Goal: Information Seeking & Learning: Find specific fact

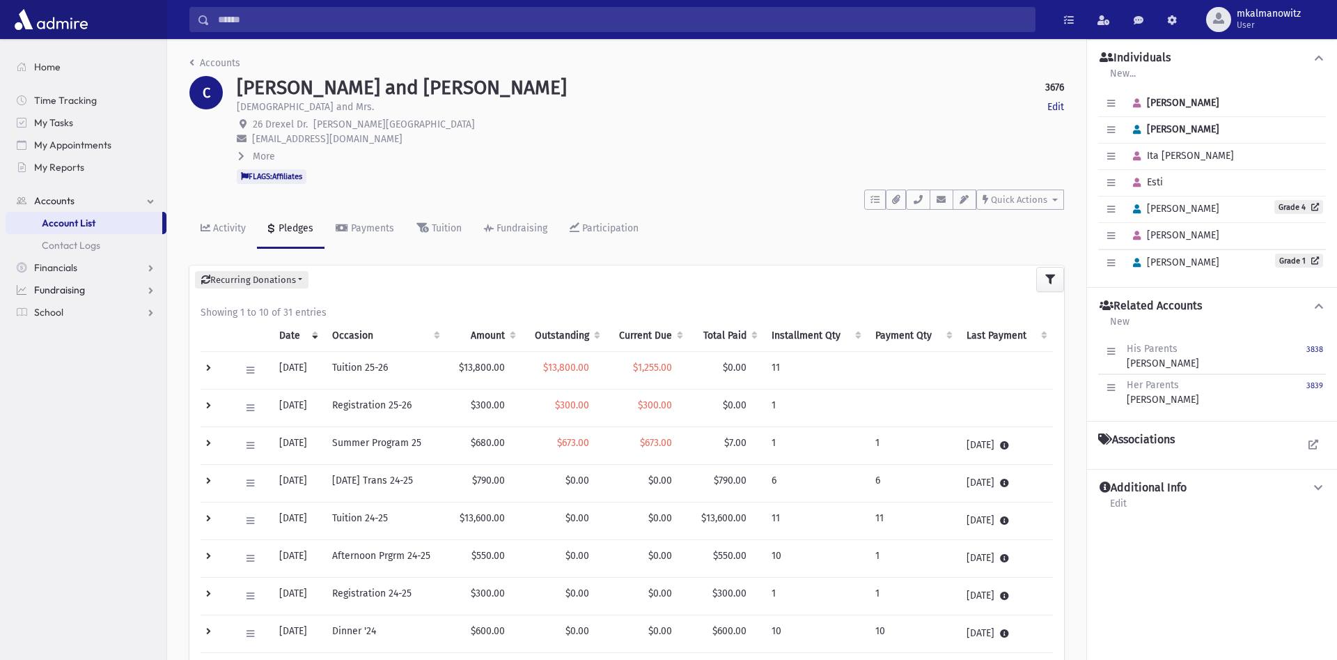
click at [59, 286] on span "Fundraising" at bounding box center [59, 289] width 51 height 13
click at [83, 309] on span "Campaign Overview" at bounding box center [87, 312] width 90 height 13
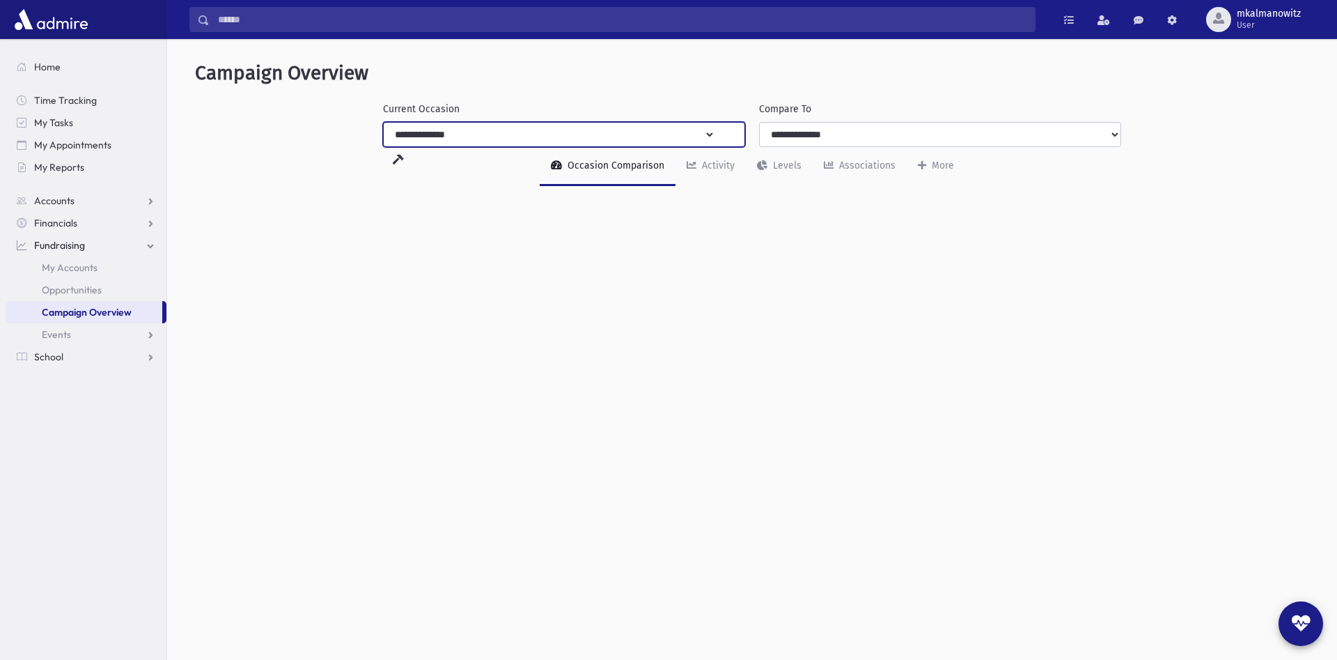
click at [384, 122] on select "**********" at bounding box center [550, 134] width 332 height 25
select select "***"
click option "**********" at bounding box center [0, 0] width 0 height 0
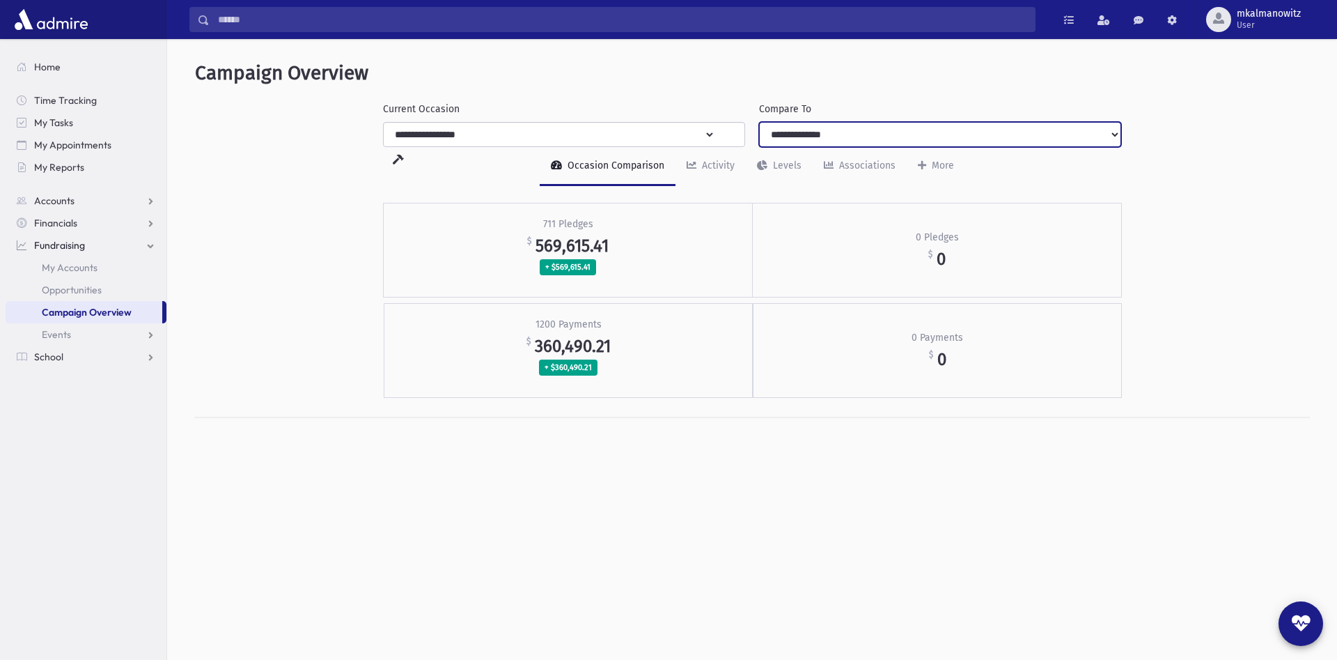
click at [759, 122] on select "**********" at bounding box center [940, 134] width 362 height 25
select select "***"
click option "**********" at bounding box center [0, 0] width 0 height 0
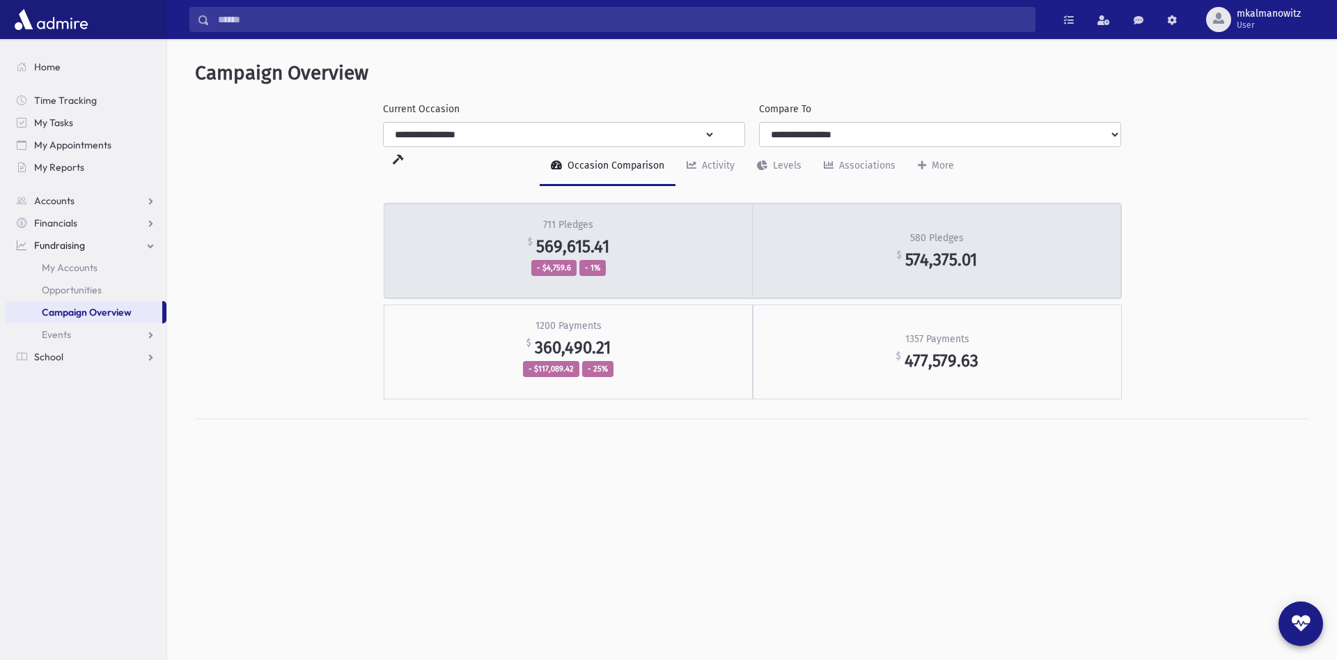
click at [667, 235] on div "711 Pledges $ 569,615.41 - $4,759.6 - 1%" at bounding box center [568, 250] width 369 height 95
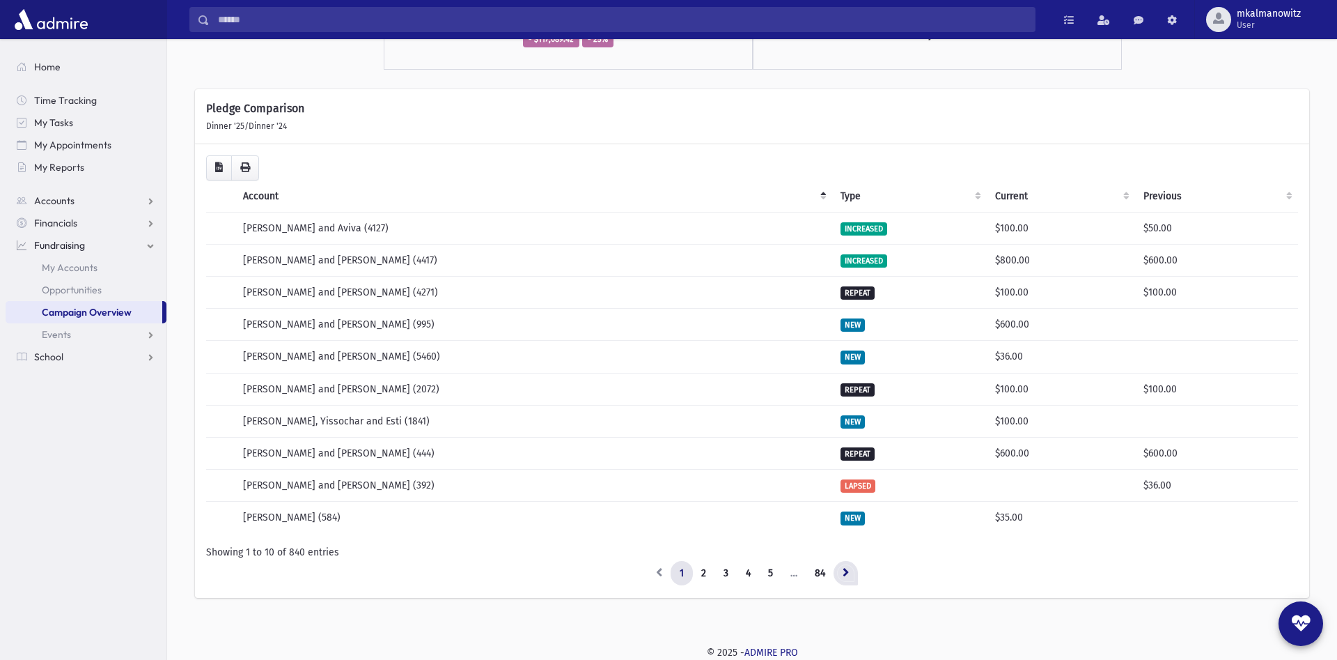
scroll to position [327, 0]
click at [845, 572] on icon at bounding box center [846, 573] width 6 height 10
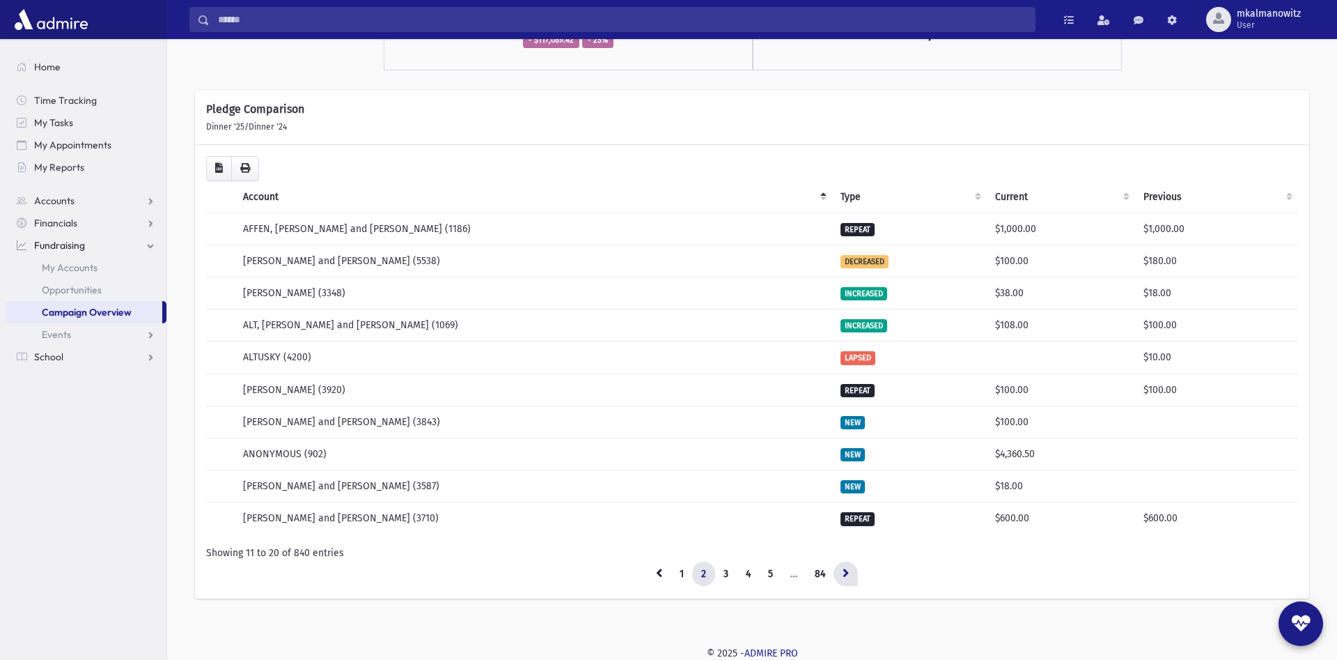
click at [846, 575] on icon at bounding box center [846, 573] width 6 height 10
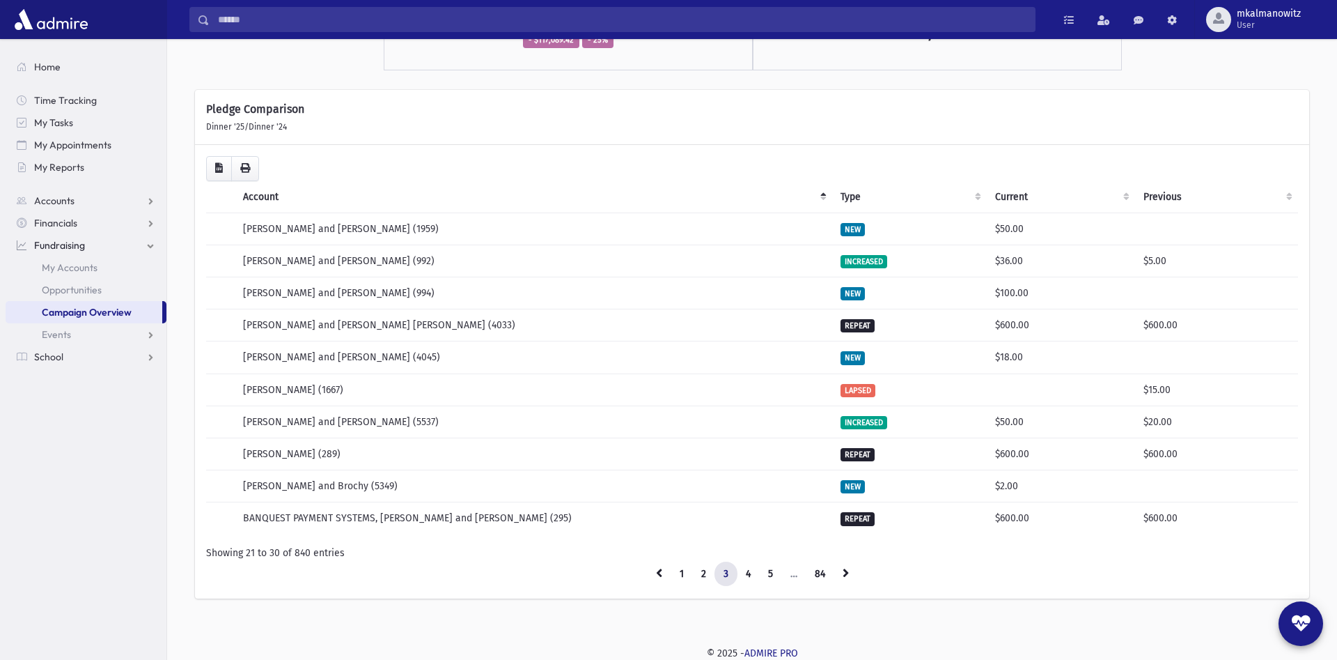
click at [846, 575] on icon at bounding box center [846, 573] width 6 height 10
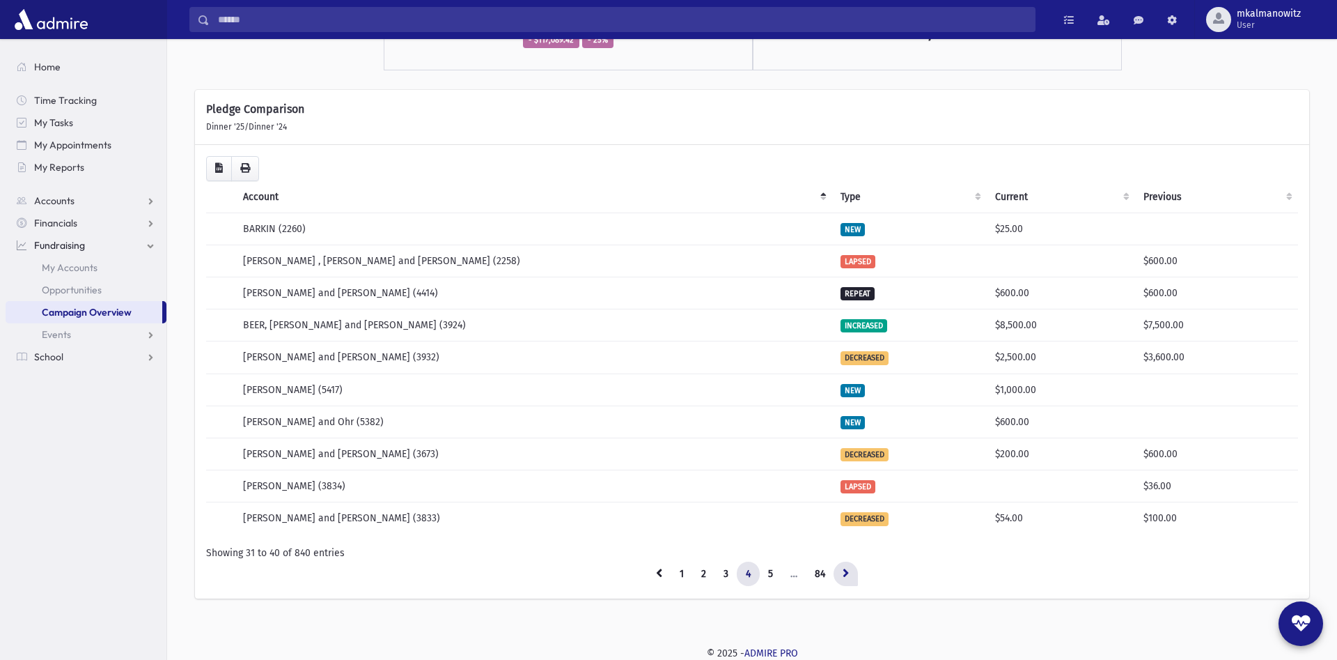
click at [846, 574] on icon at bounding box center [846, 573] width 6 height 10
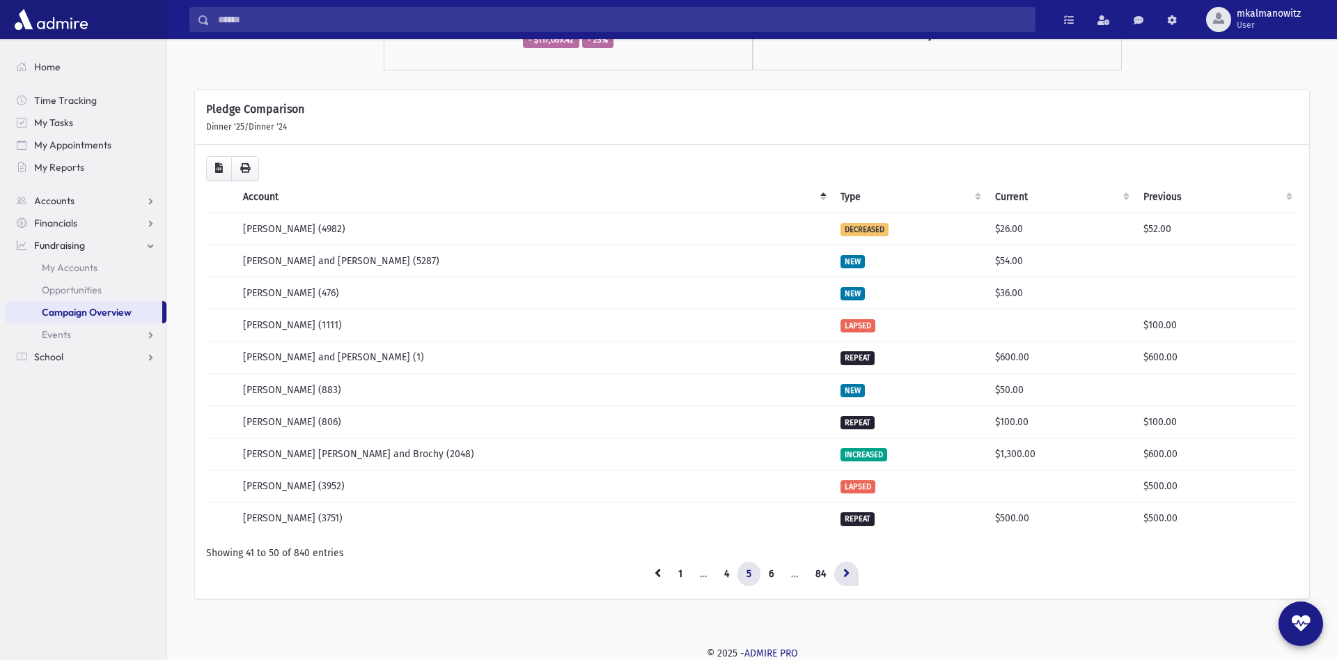
click at [846, 575] on icon at bounding box center [846, 573] width 6 height 10
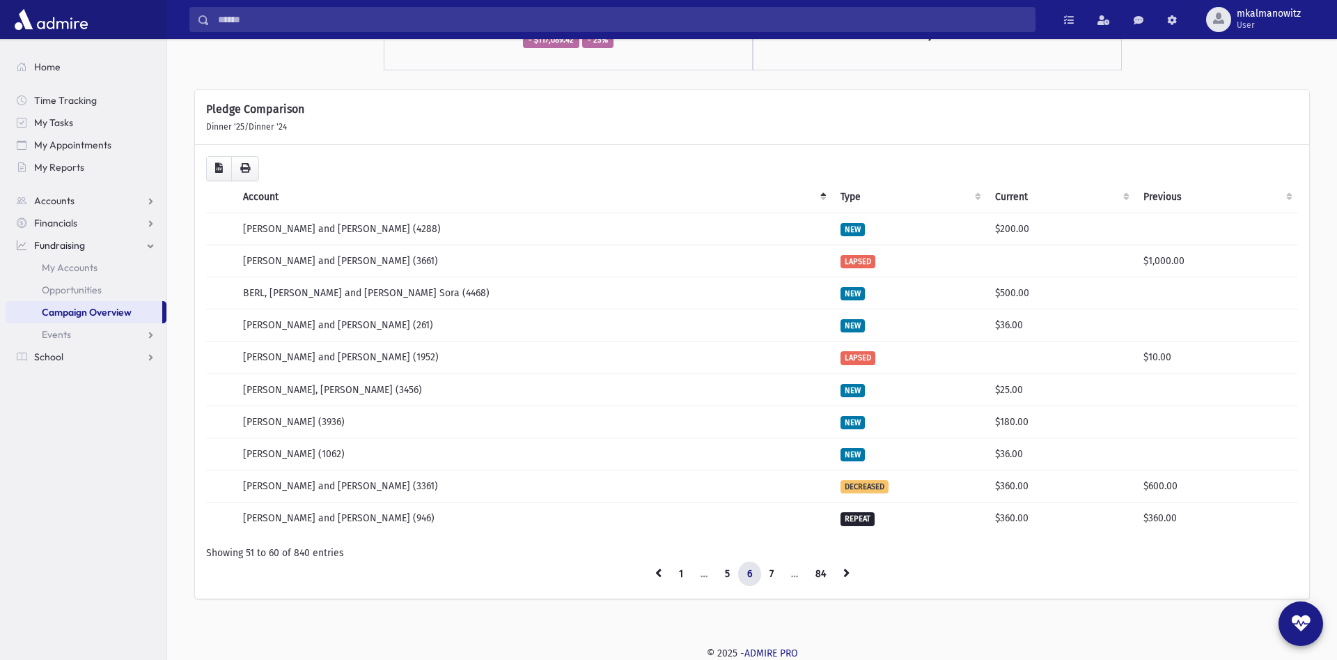
click at [846, 575] on icon at bounding box center [846, 573] width 6 height 10
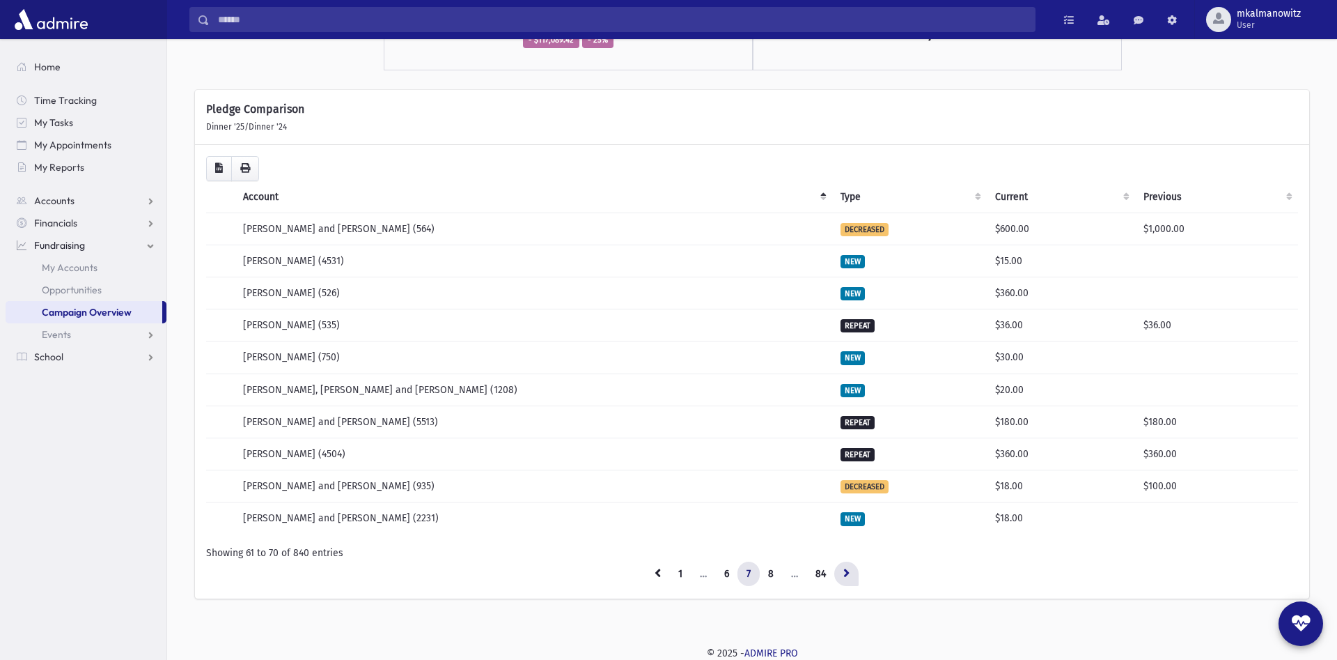
click at [844, 576] on link at bounding box center [846, 573] width 24 height 25
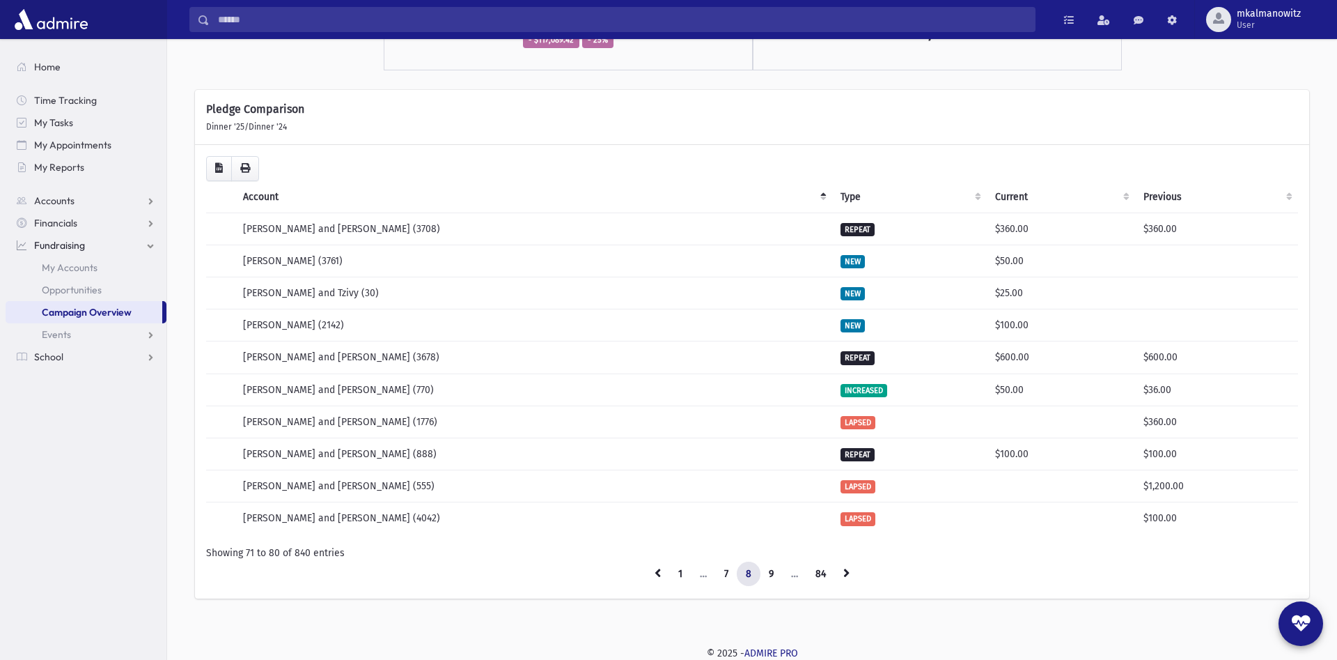
click at [844, 576] on link at bounding box center [846, 573] width 24 height 25
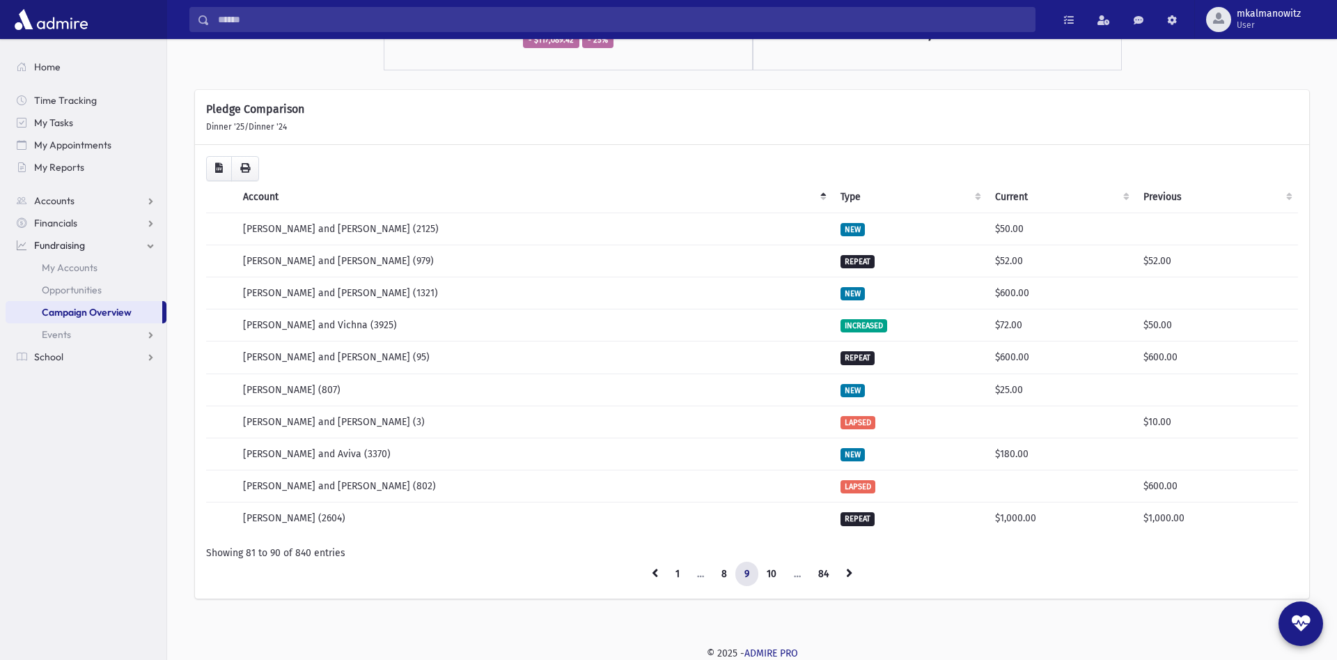
click at [844, 576] on link at bounding box center [849, 573] width 24 height 25
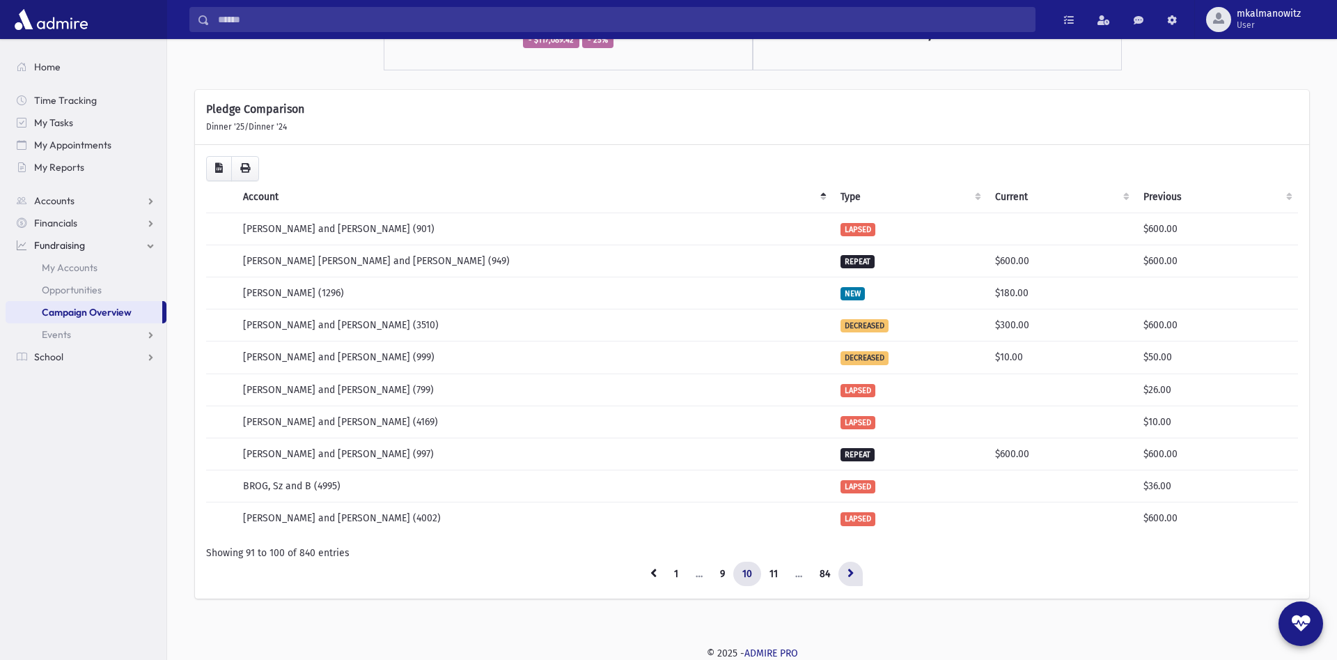
click at [850, 572] on icon at bounding box center [851, 573] width 6 height 10
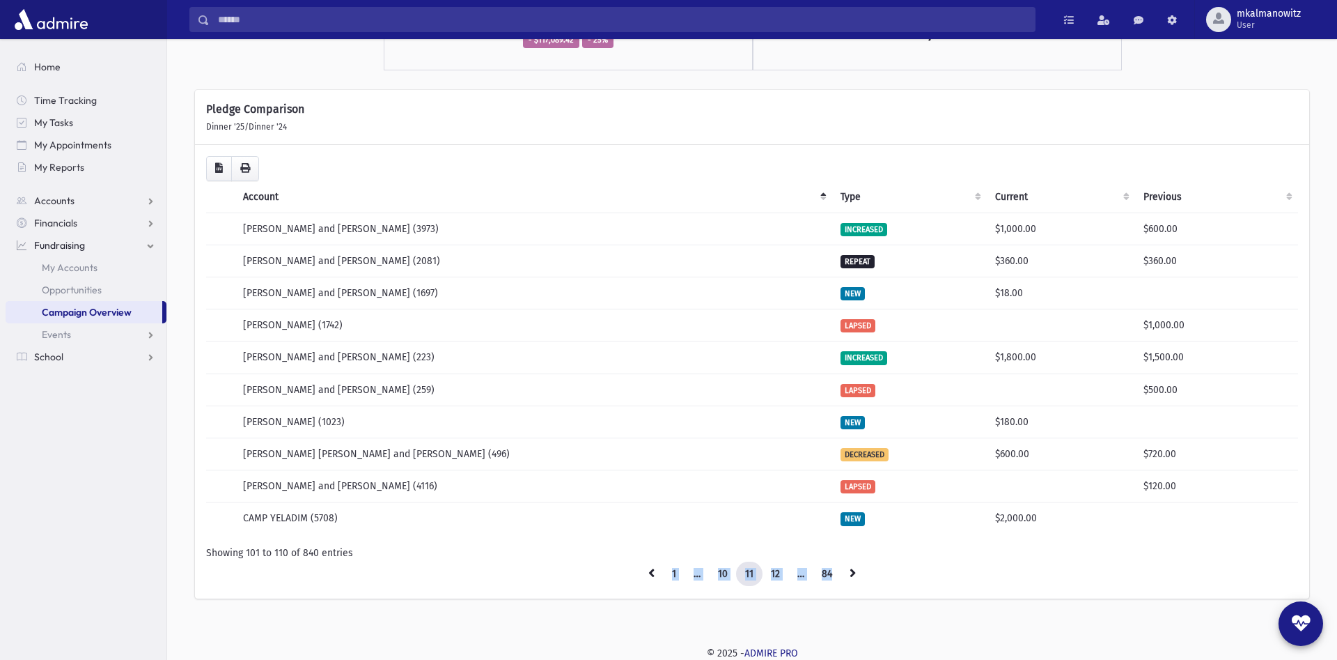
click at [859, 561] on div "Loading... Account Type Current Previous BROG, Yaakov Moshe and Sarah Henni (39…" at bounding box center [752, 371] width 1092 height 430
click at [851, 571] on link at bounding box center [853, 573] width 24 height 25
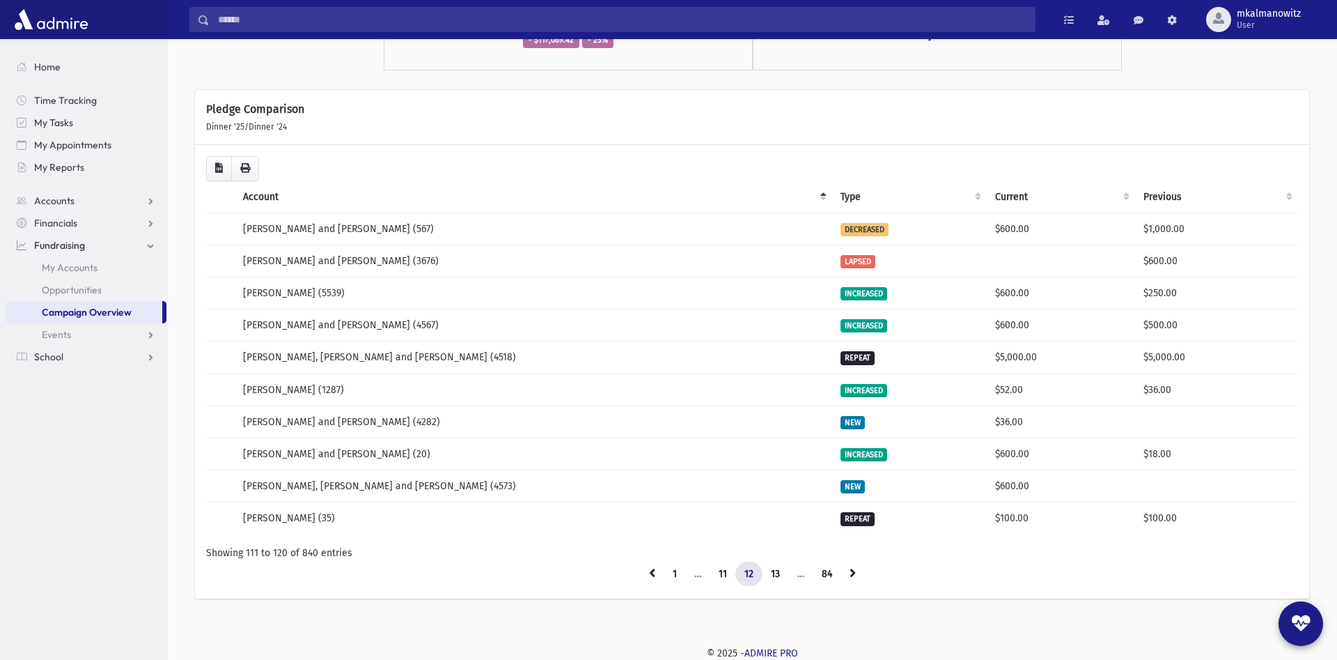
click at [851, 571] on link at bounding box center [853, 573] width 24 height 25
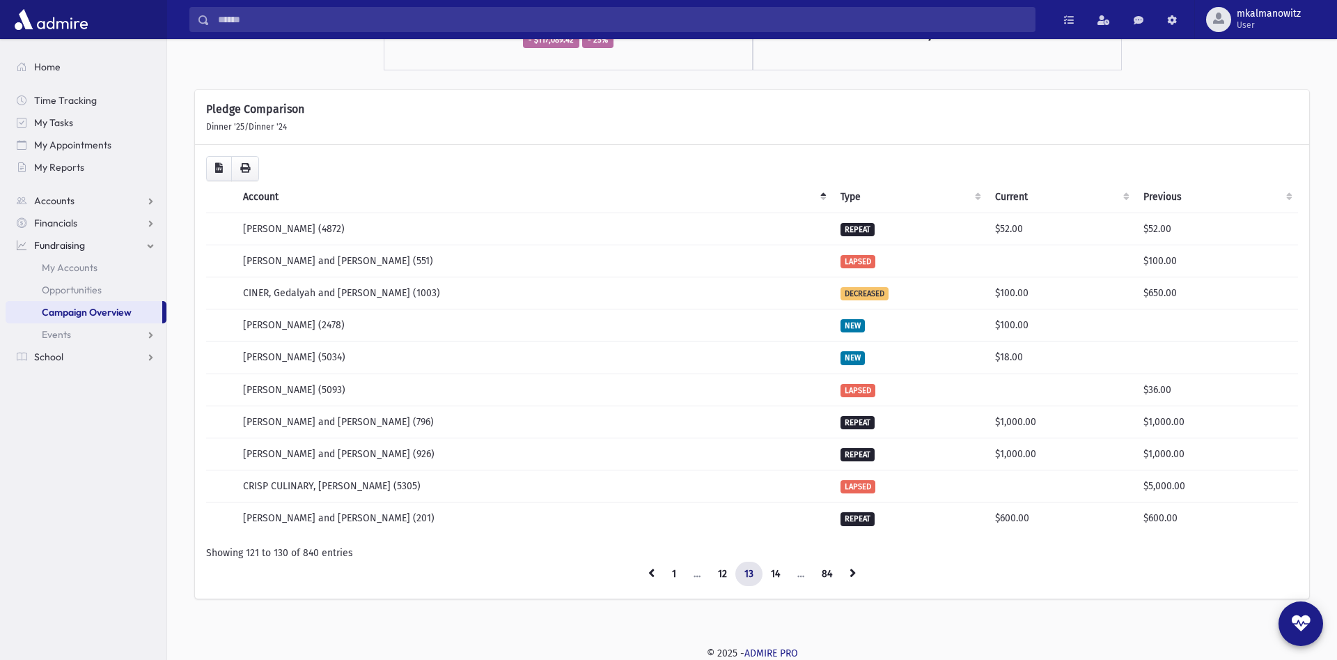
click at [851, 571] on link at bounding box center [853, 573] width 24 height 25
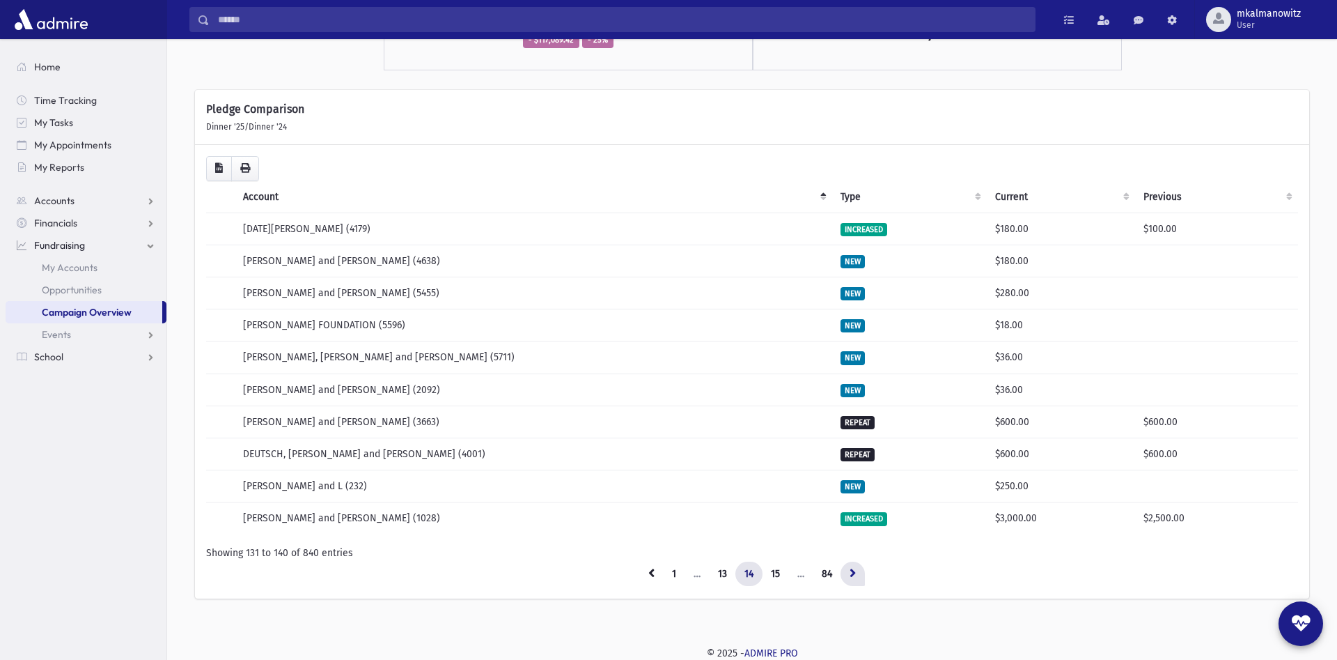
click at [850, 577] on link at bounding box center [853, 573] width 24 height 25
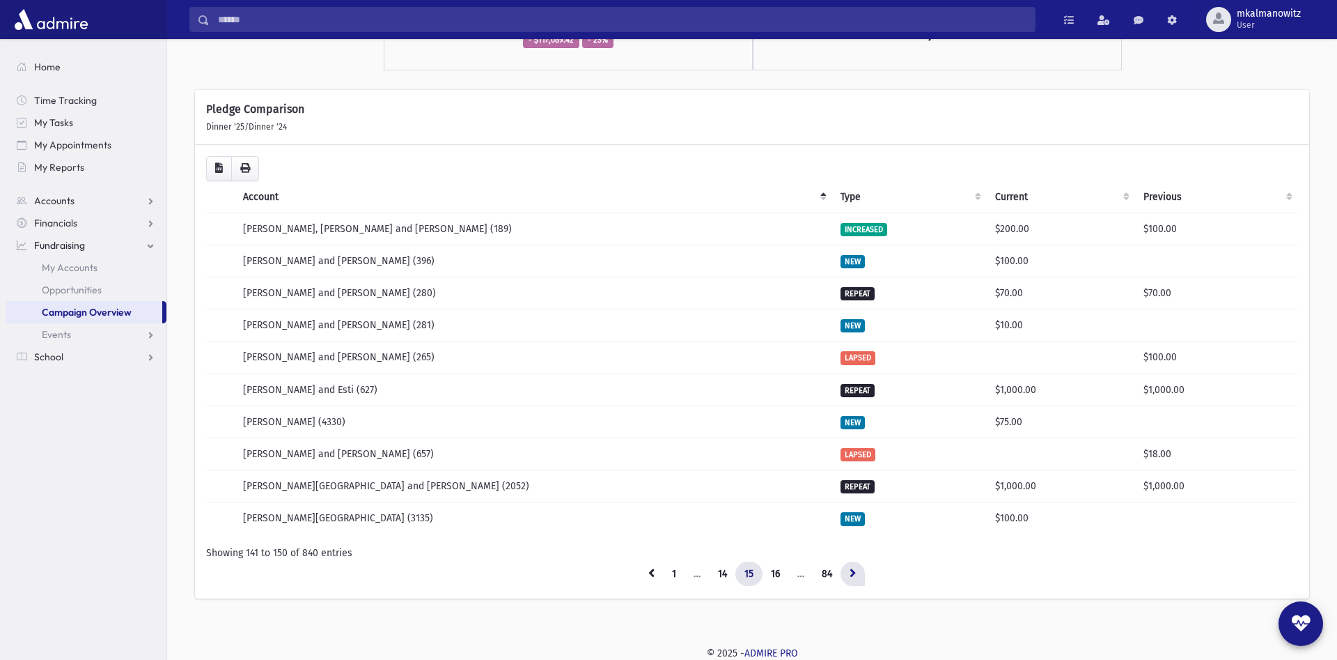
click at [855, 568] on icon at bounding box center [853, 573] width 6 height 10
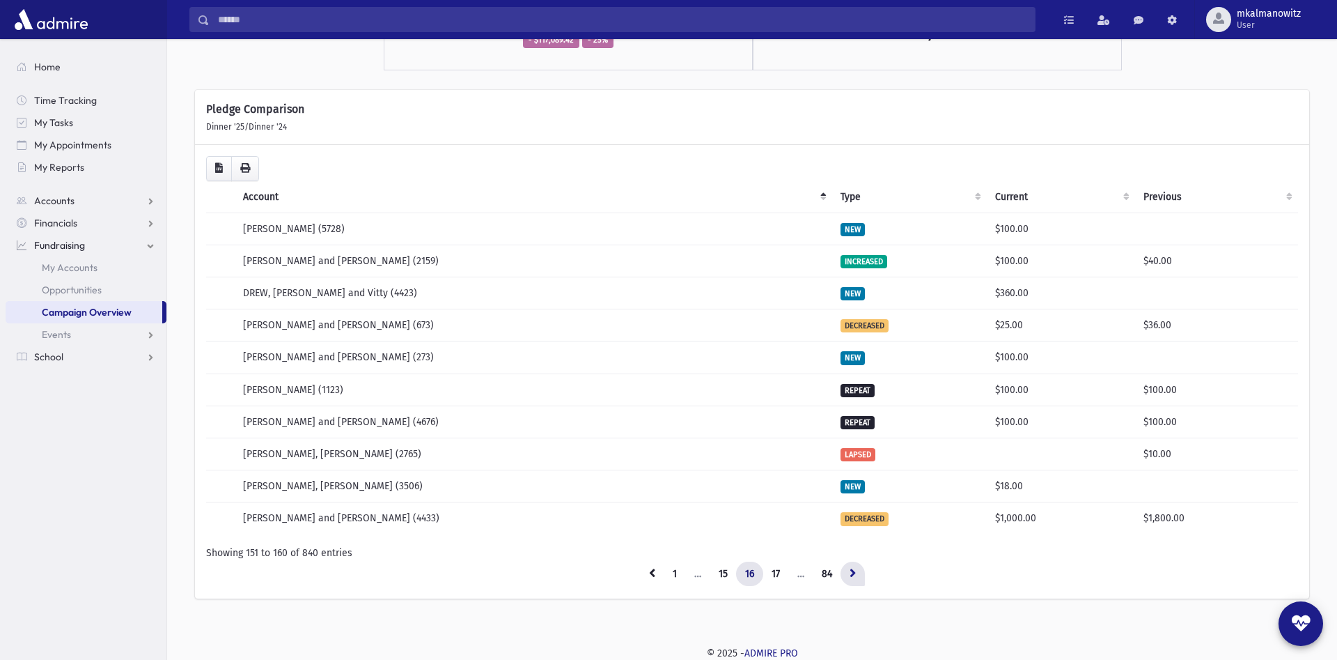
click at [854, 572] on icon at bounding box center [853, 573] width 6 height 10
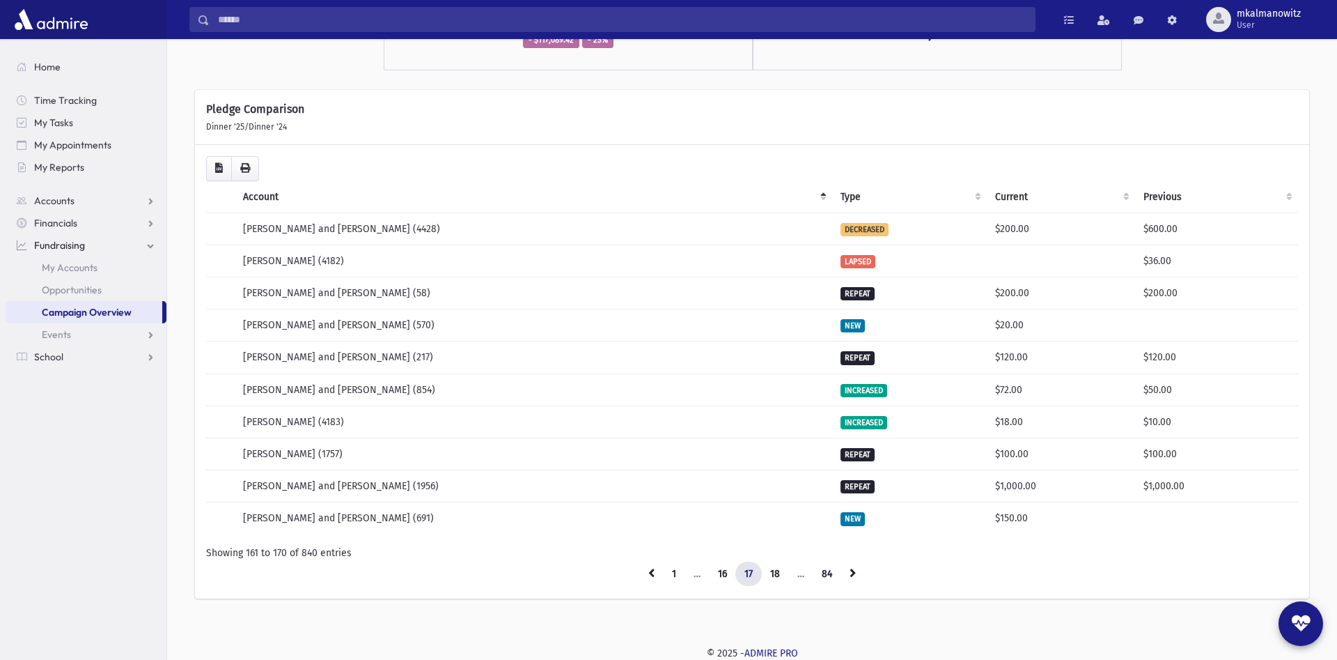
click at [854, 572] on icon at bounding box center [853, 573] width 6 height 10
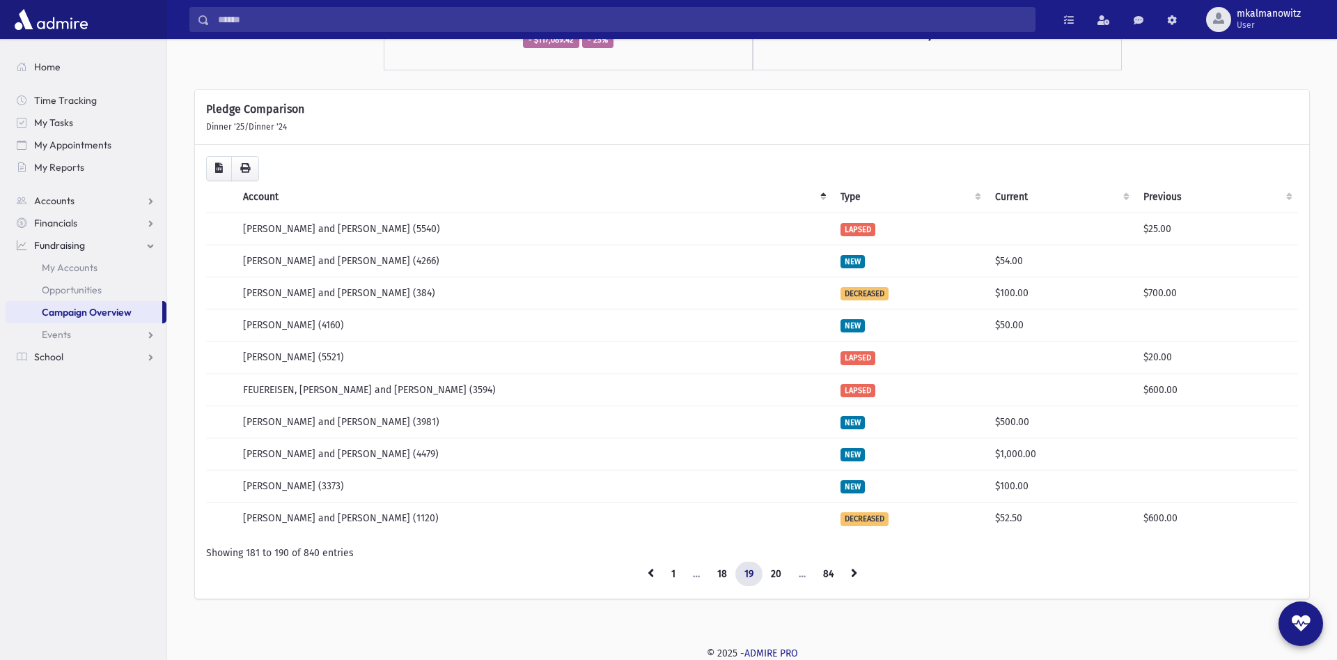
click at [854, 572] on icon at bounding box center [854, 573] width 6 height 10
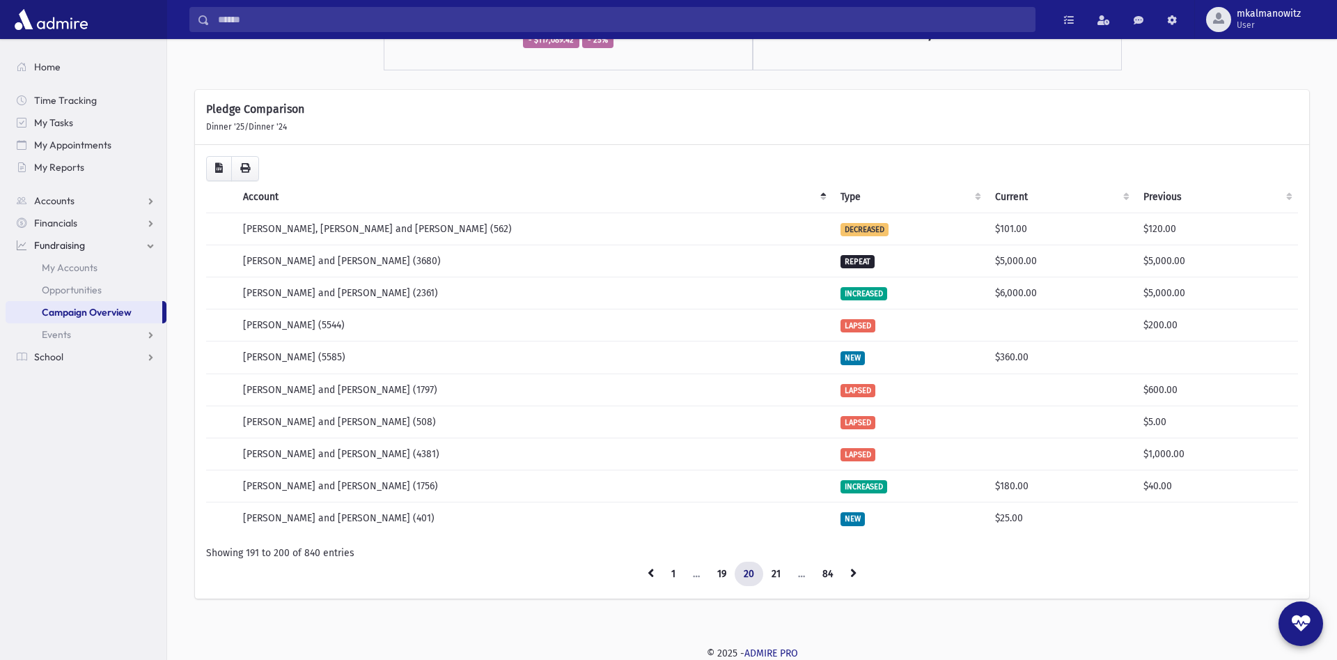
click at [854, 572] on icon at bounding box center [853, 573] width 6 height 10
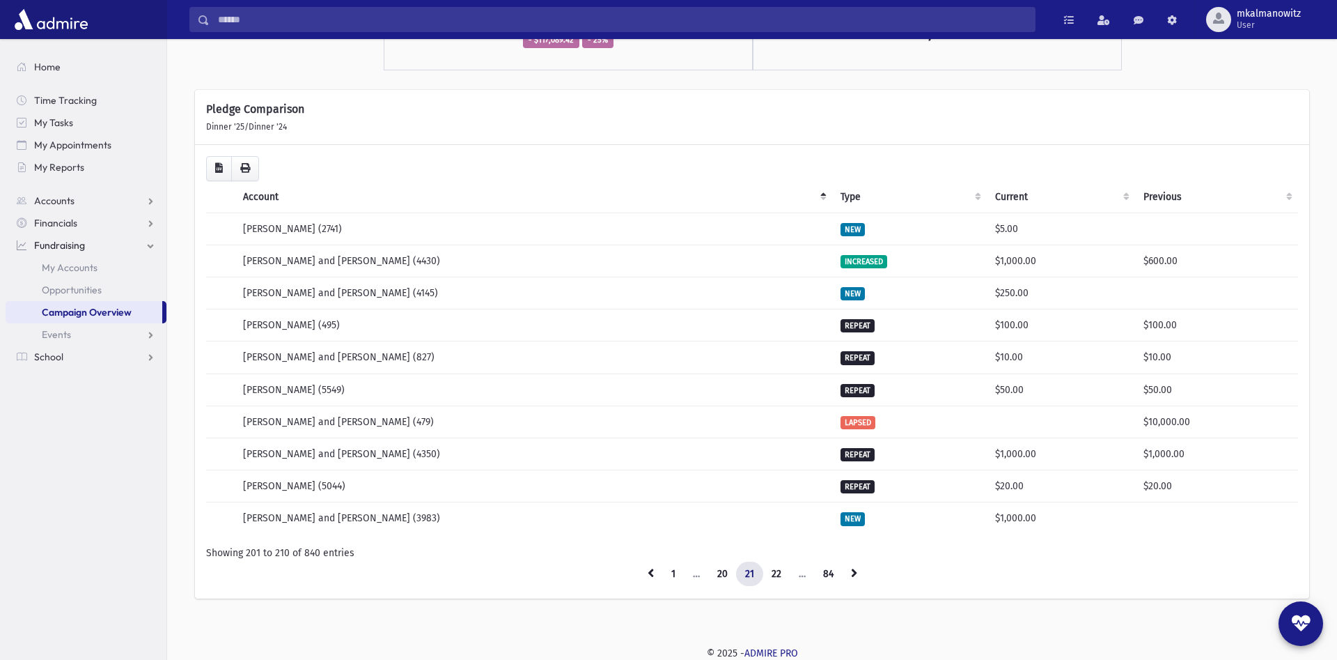
click at [854, 572] on icon at bounding box center [854, 573] width 6 height 10
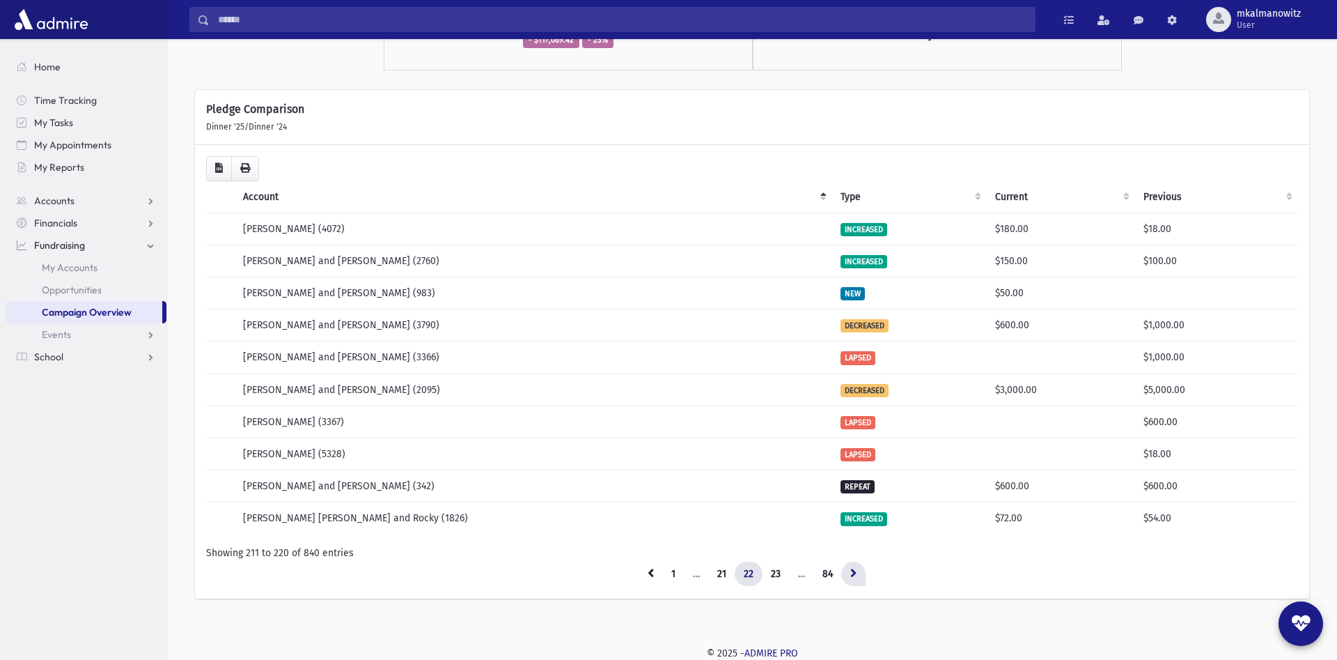
click at [851, 569] on link at bounding box center [853, 573] width 24 height 25
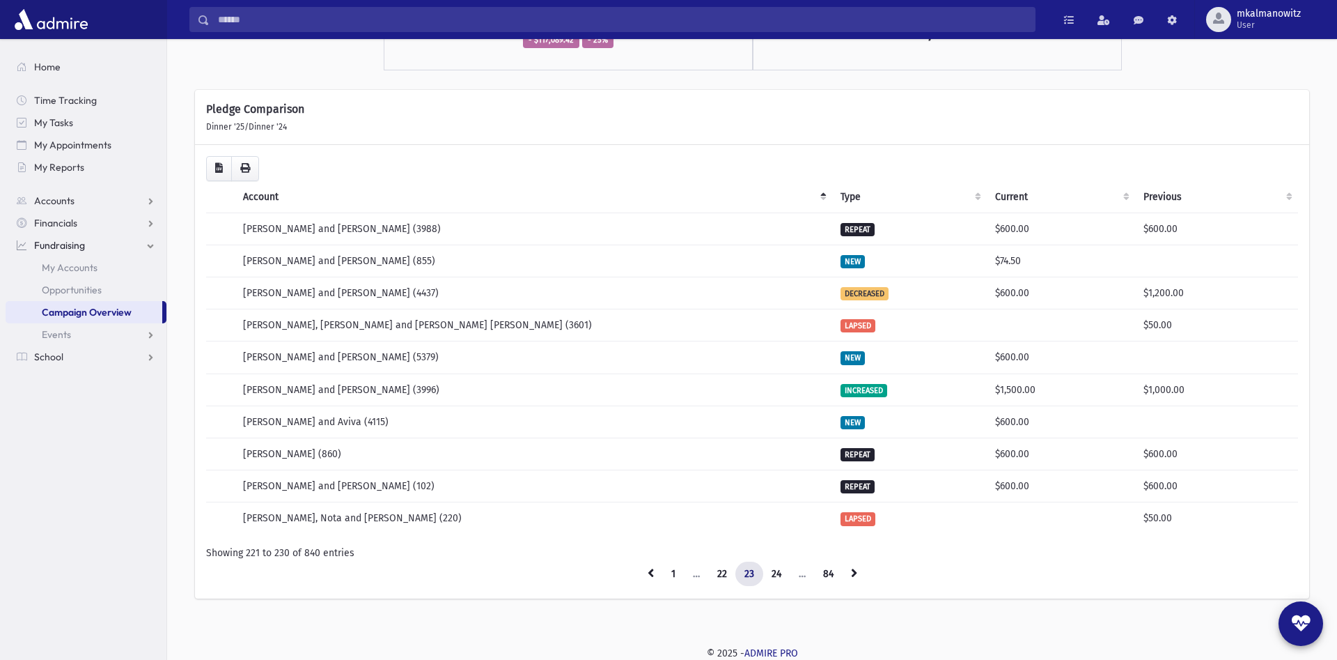
click at [851, 568] on link at bounding box center [854, 573] width 24 height 25
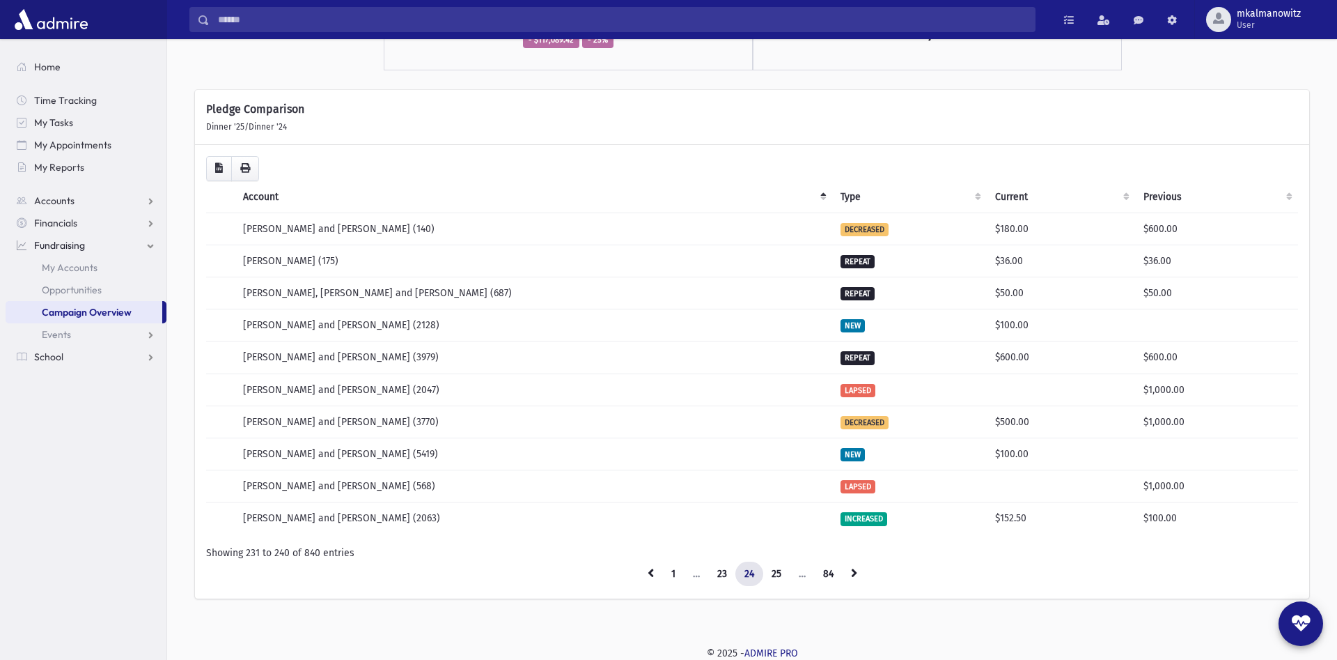
click at [851, 568] on link at bounding box center [854, 573] width 24 height 25
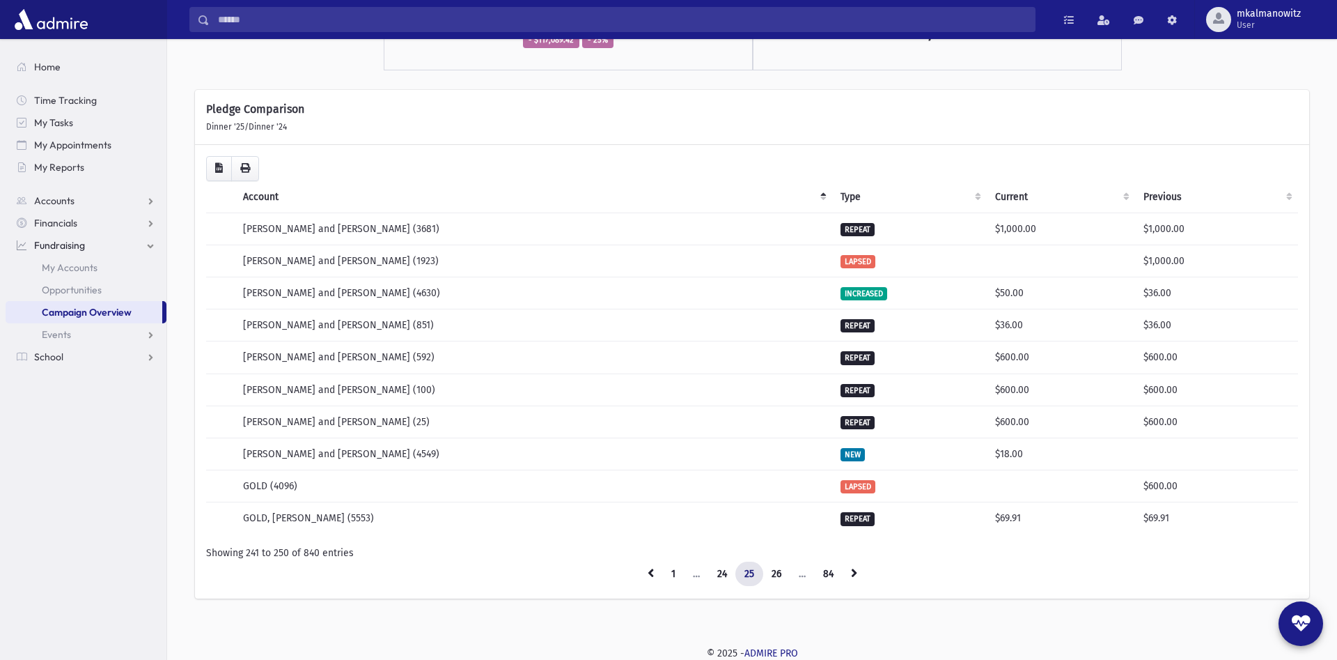
click at [851, 568] on link at bounding box center [854, 573] width 24 height 25
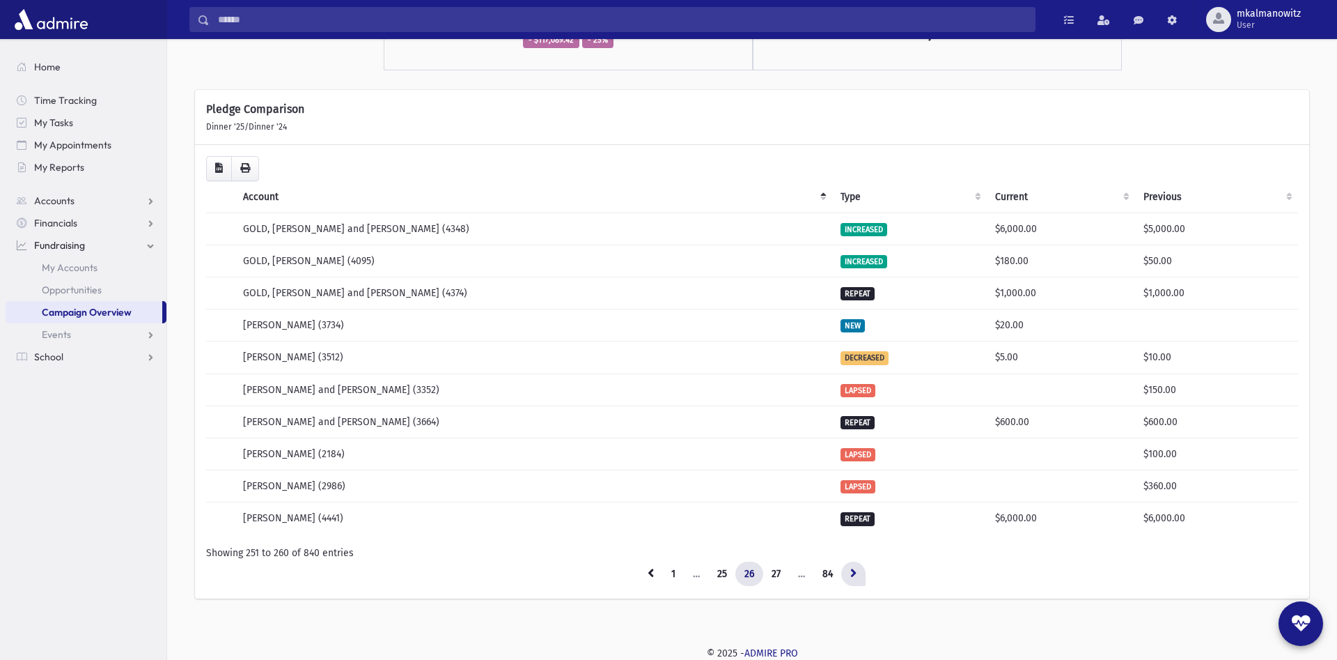
click at [850, 568] on link at bounding box center [853, 573] width 24 height 25
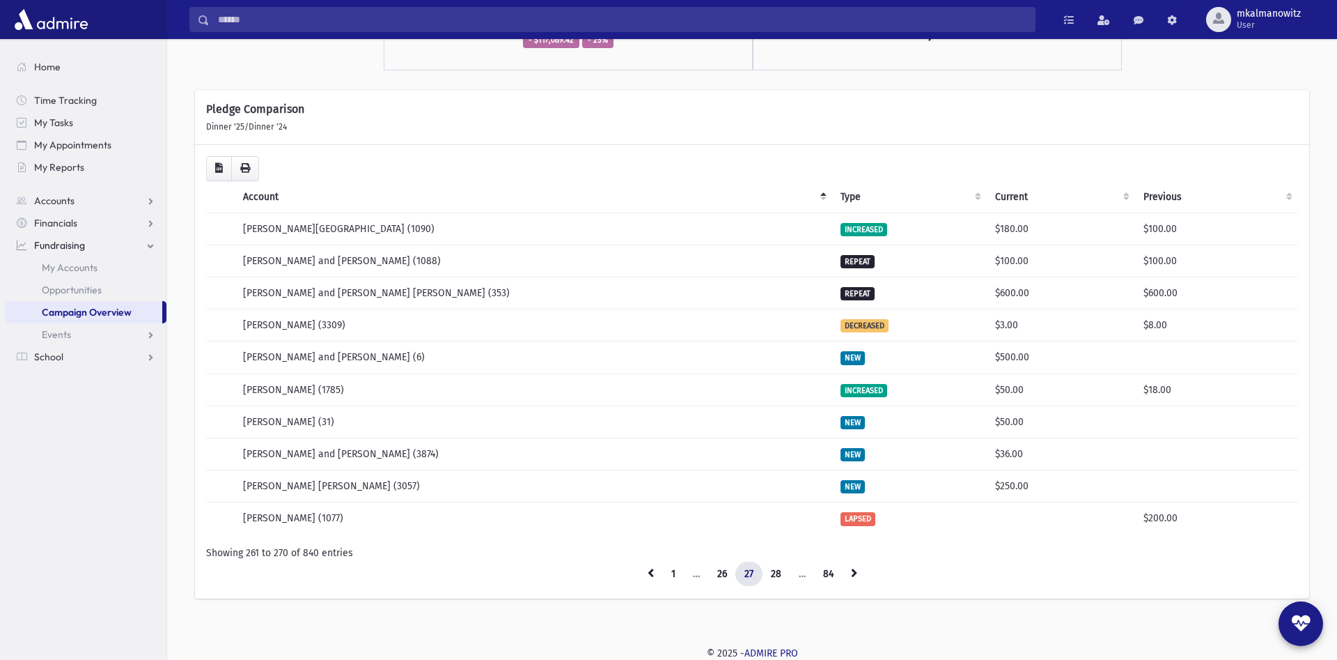
click at [850, 568] on link at bounding box center [854, 573] width 24 height 25
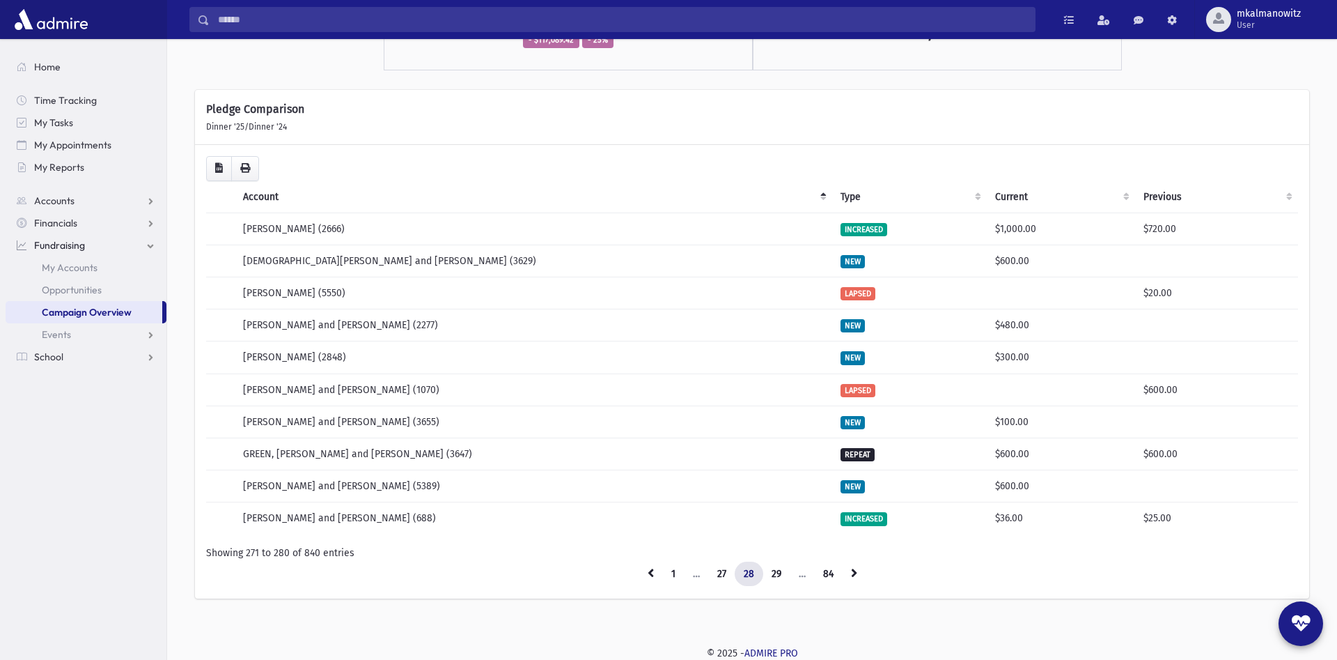
click at [850, 568] on link at bounding box center [854, 573] width 24 height 25
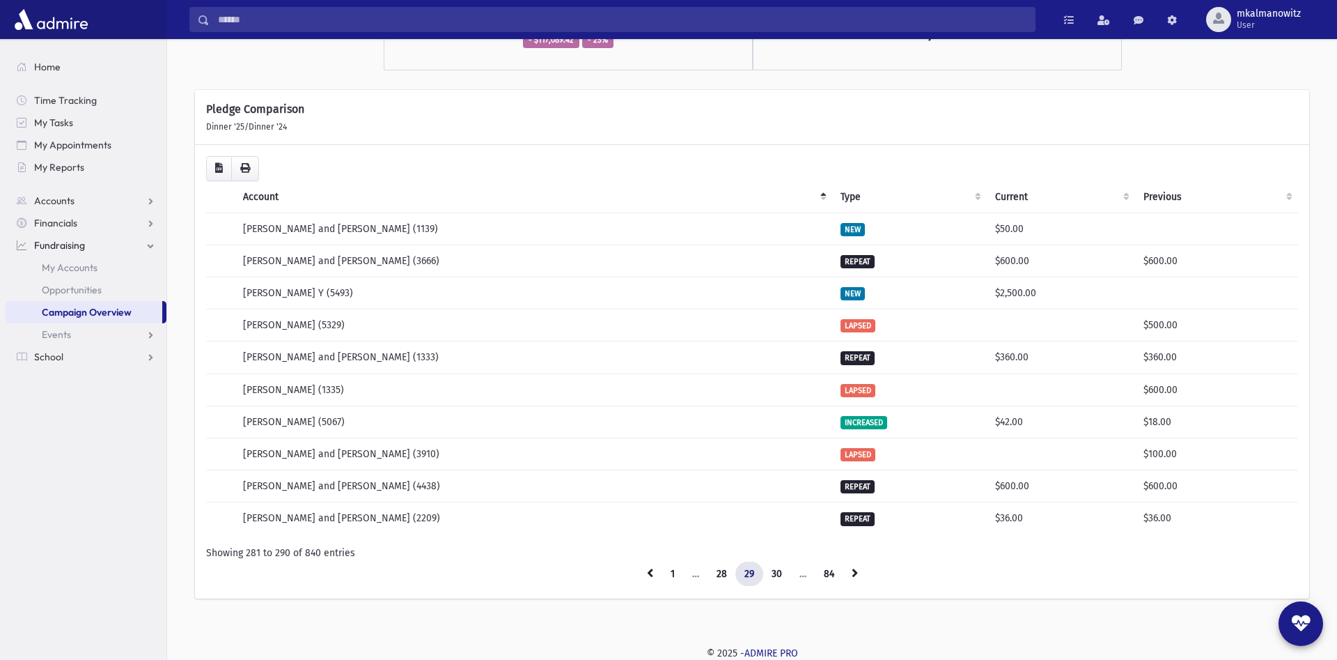
click at [850, 568] on link at bounding box center [855, 573] width 24 height 25
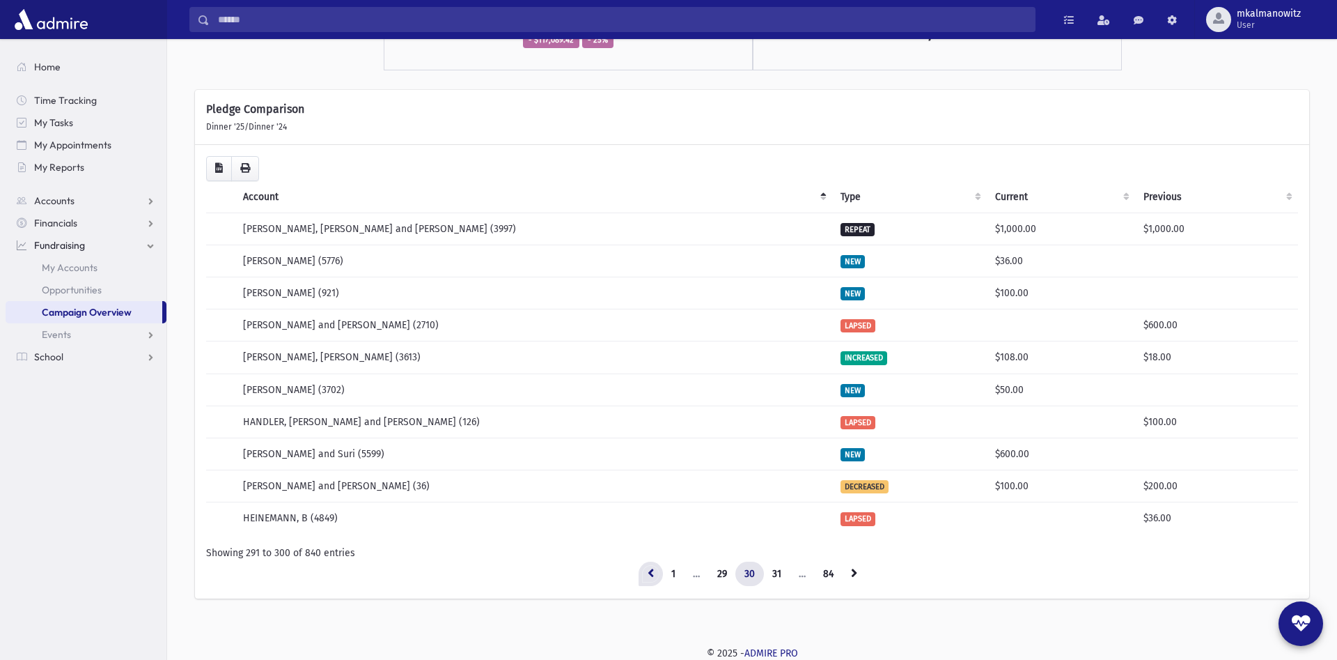
click at [651, 566] on link at bounding box center [651, 573] width 24 height 25
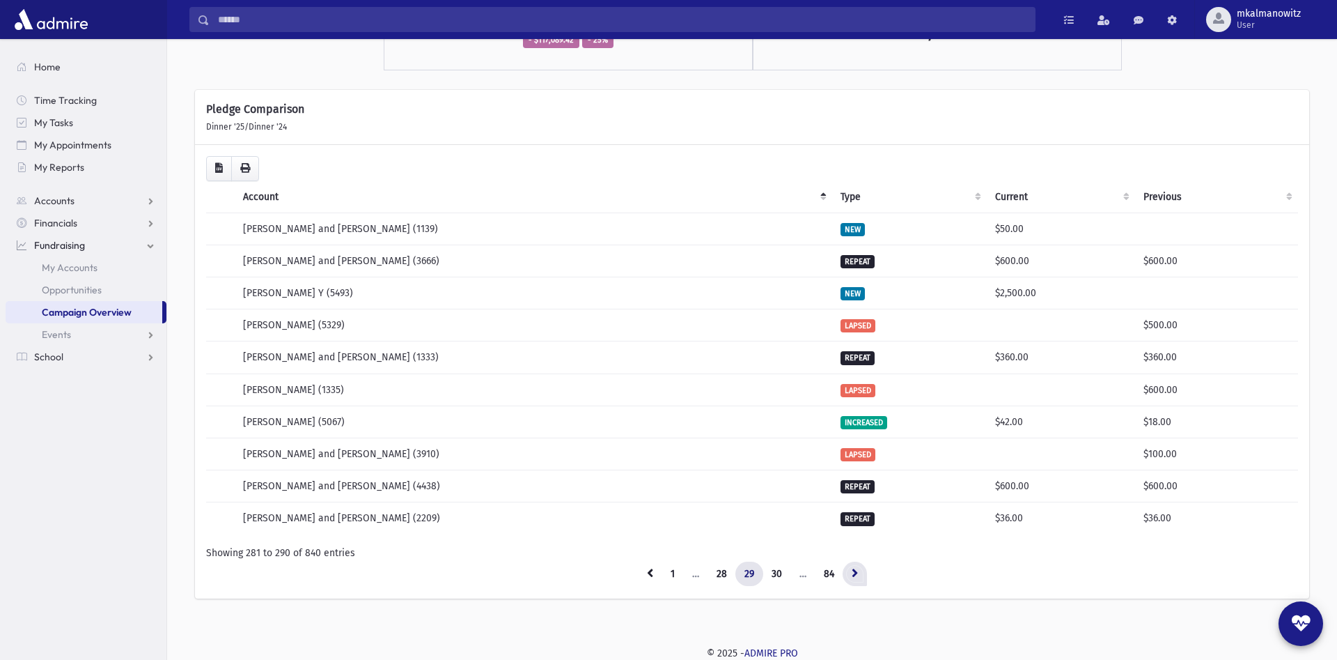
click at [857, 571] on icon at bounding box center [855, 573] width 6 height 10
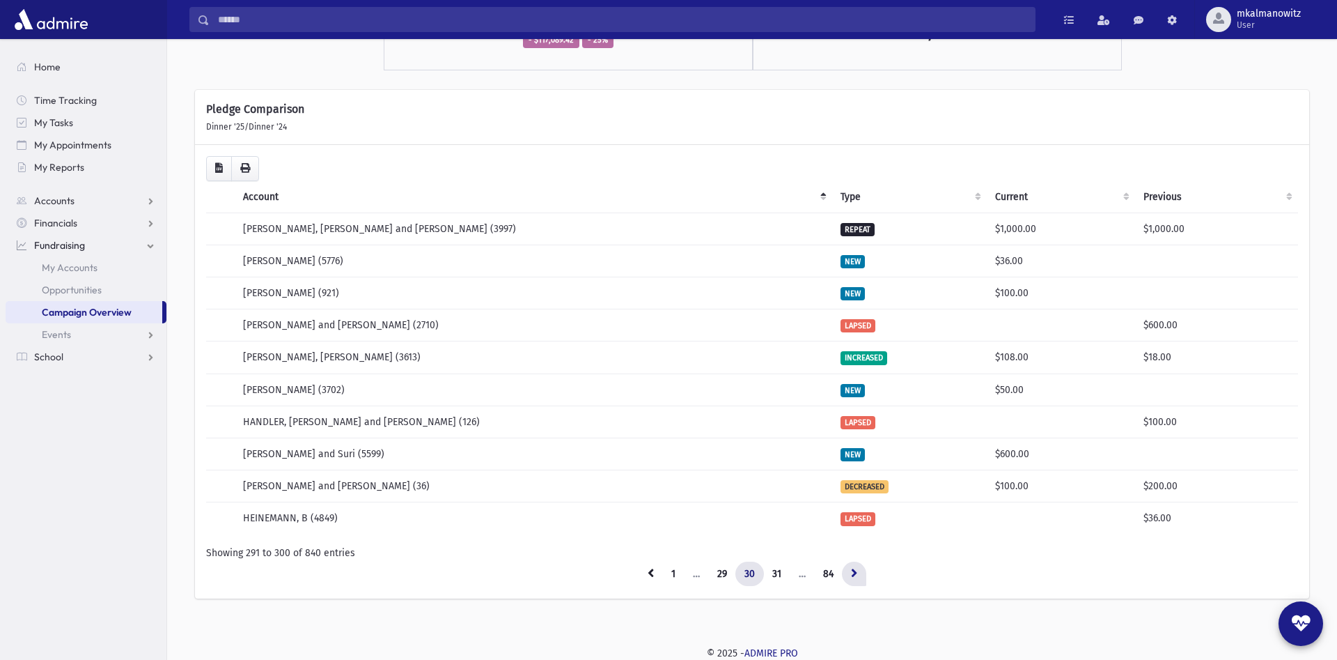
click at [857, 570] on icon at bounding box center [854, 573] width 6 height 10
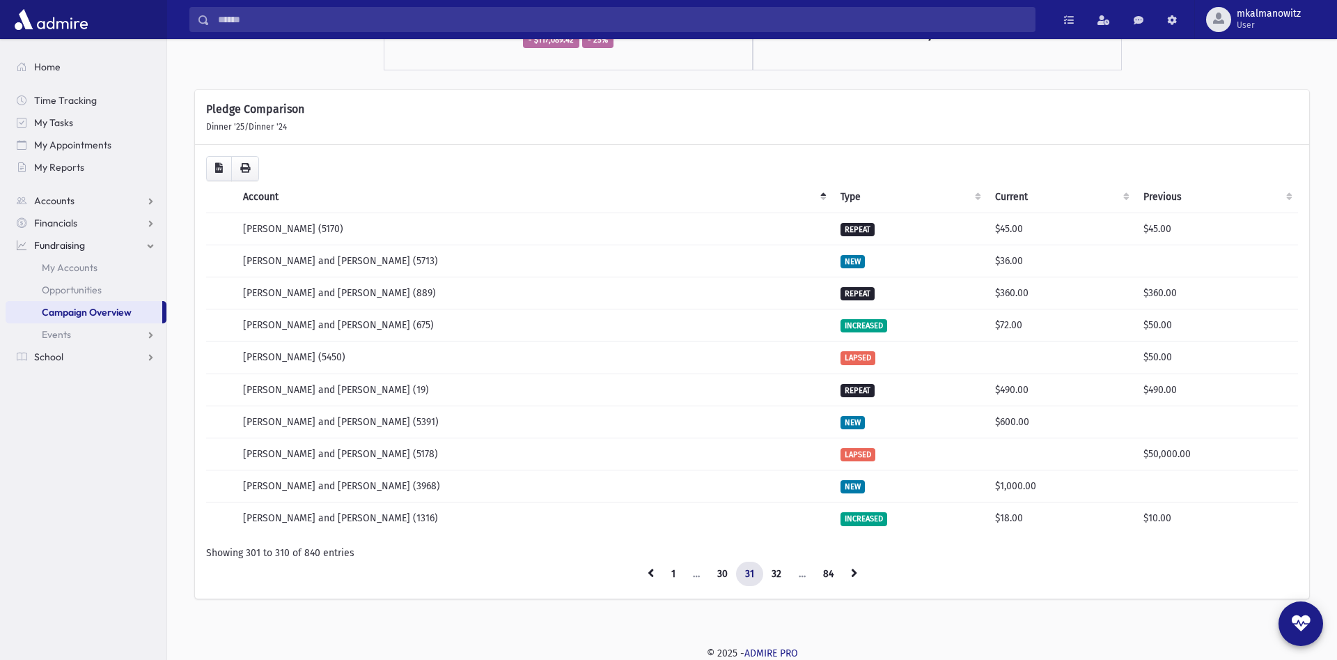
click at [857, 570] on icon at bounding box center [854, 573] width 6 height 10
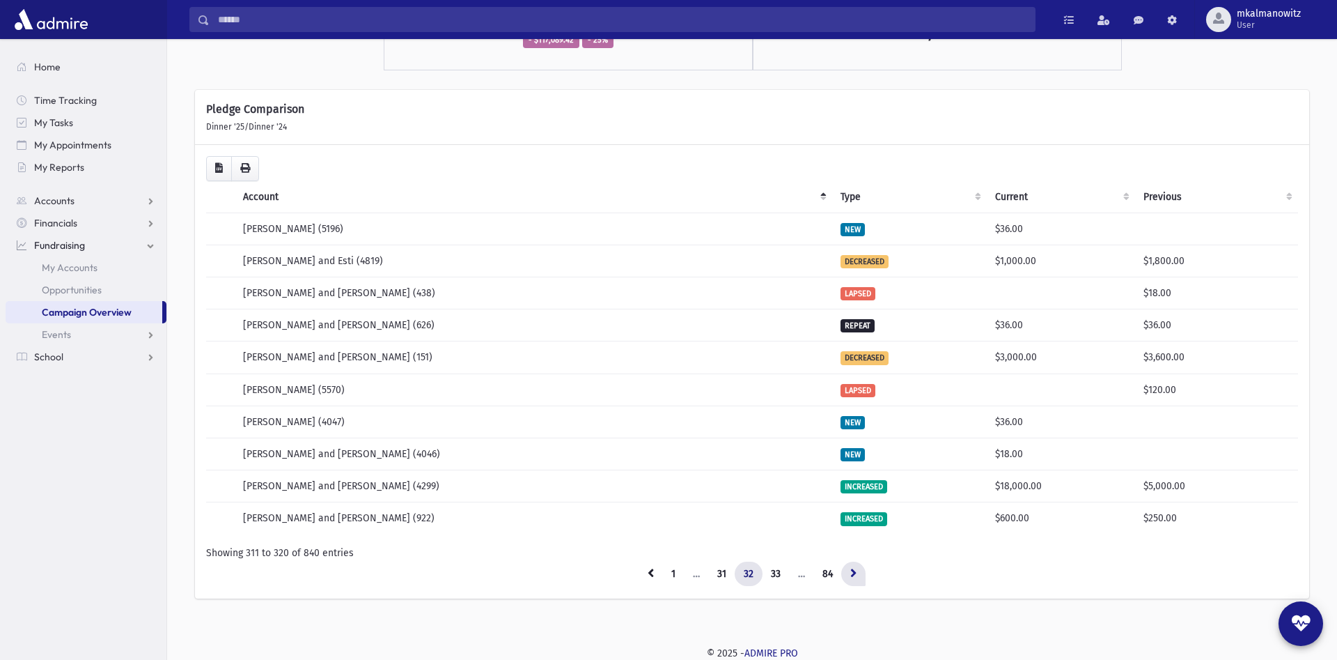
click at [857, 569] on icon at bounding box center [853, 573] width 6 height 10
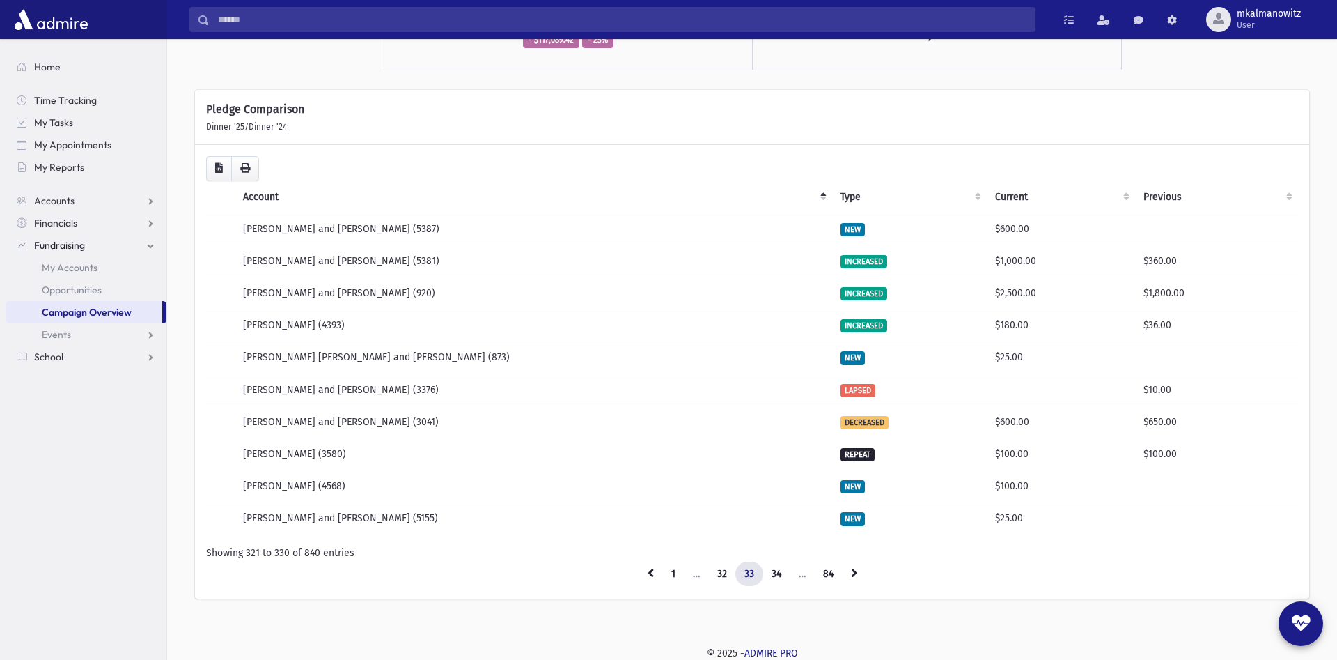
click at [857, 569] on icon at bounding box center [854, 573] width 6 height 10
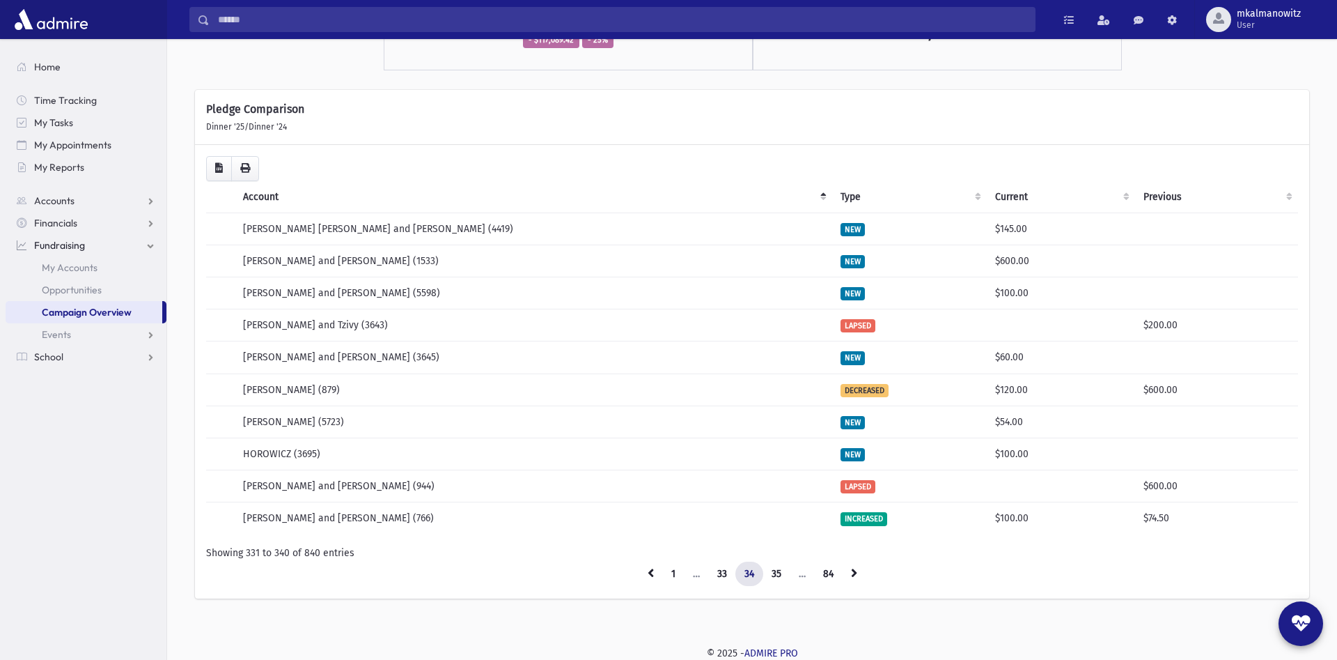
click at [857, 569] on icon at bounding box center [854, 573] width 6 height 10
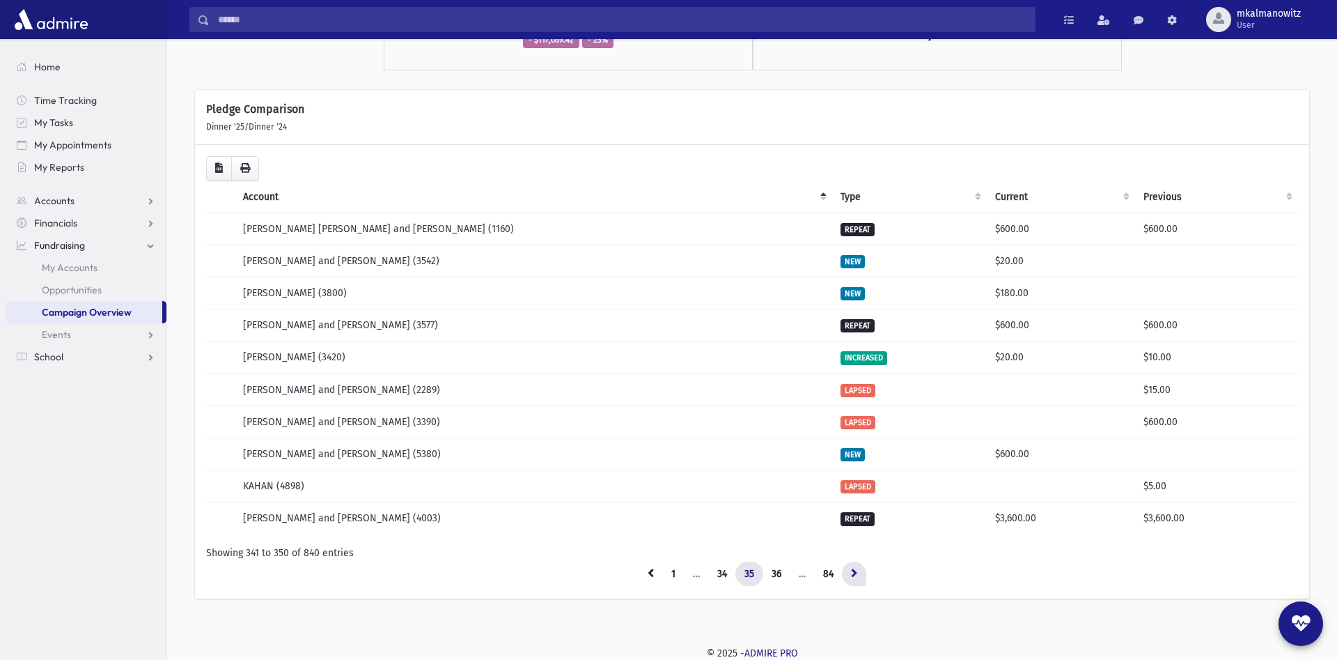
click at [861, 568] on link at bounding box center [854, 573] width 24 height 25
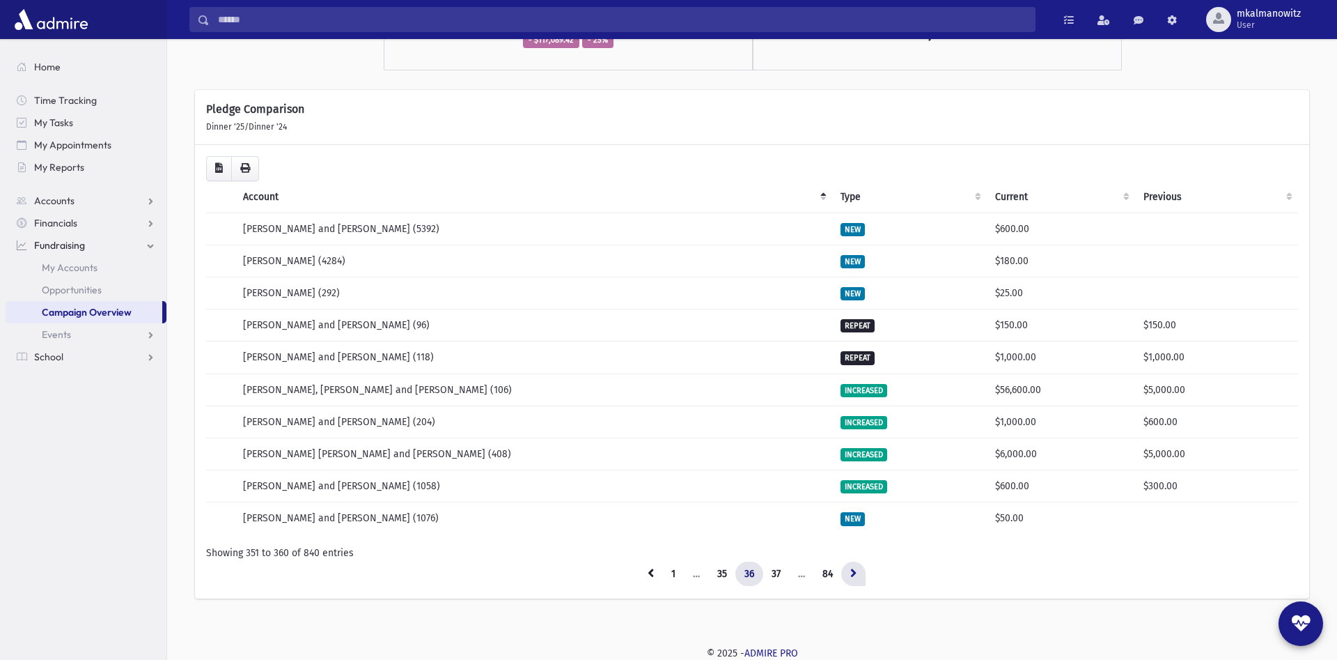
click at [852, 573] on link at bounding box center [853, 573] width 24 height 25
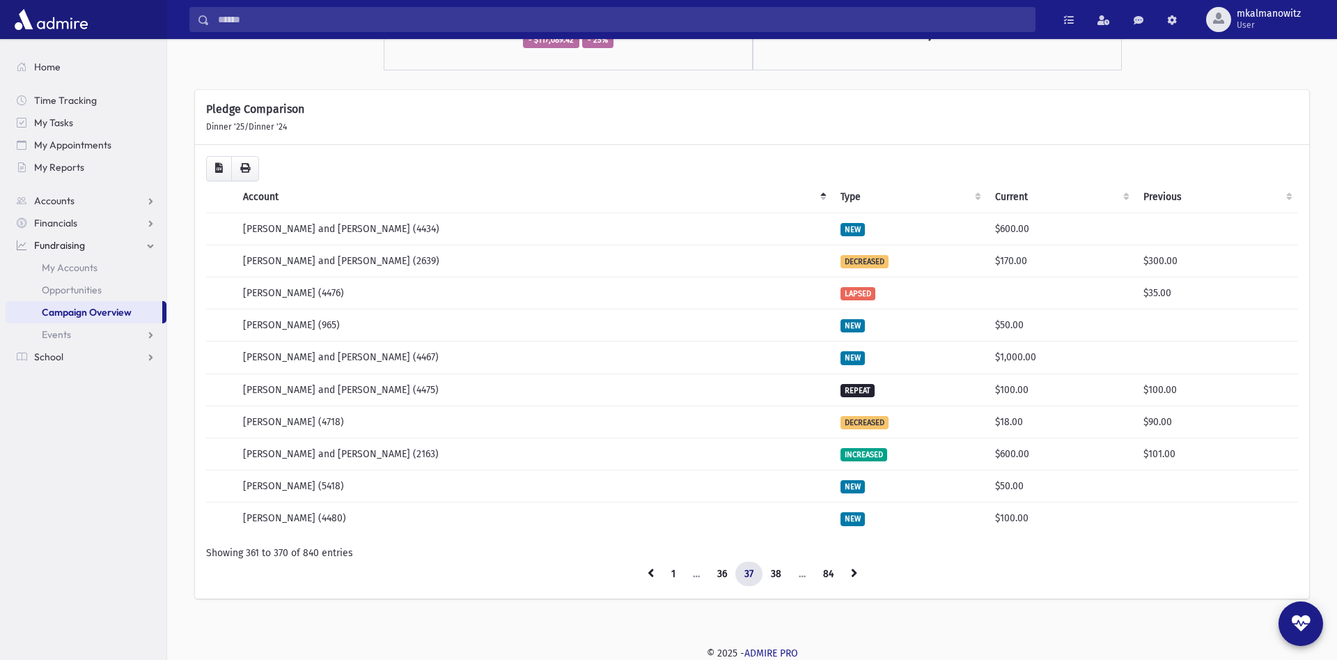
click at [852, 573] on link at bounding box center [854, 573] width 24 height 25
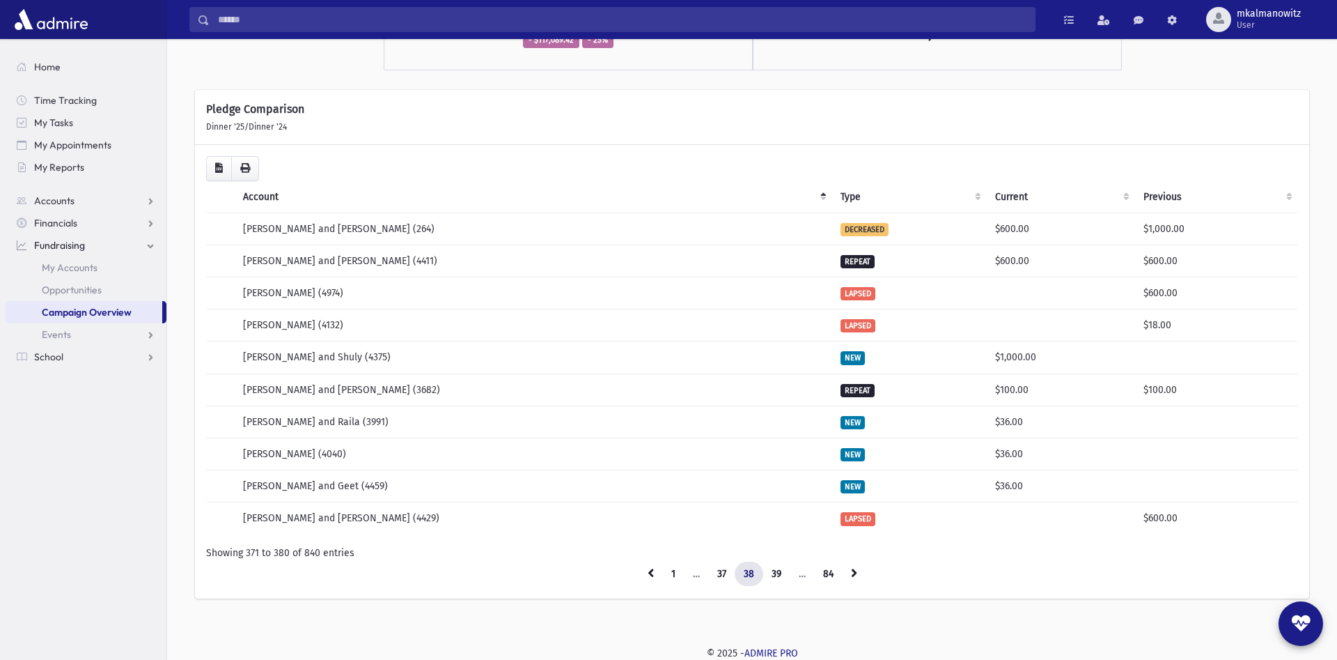
click at [852, 573] on link at bounding box center [854, 573] width 24 height 25
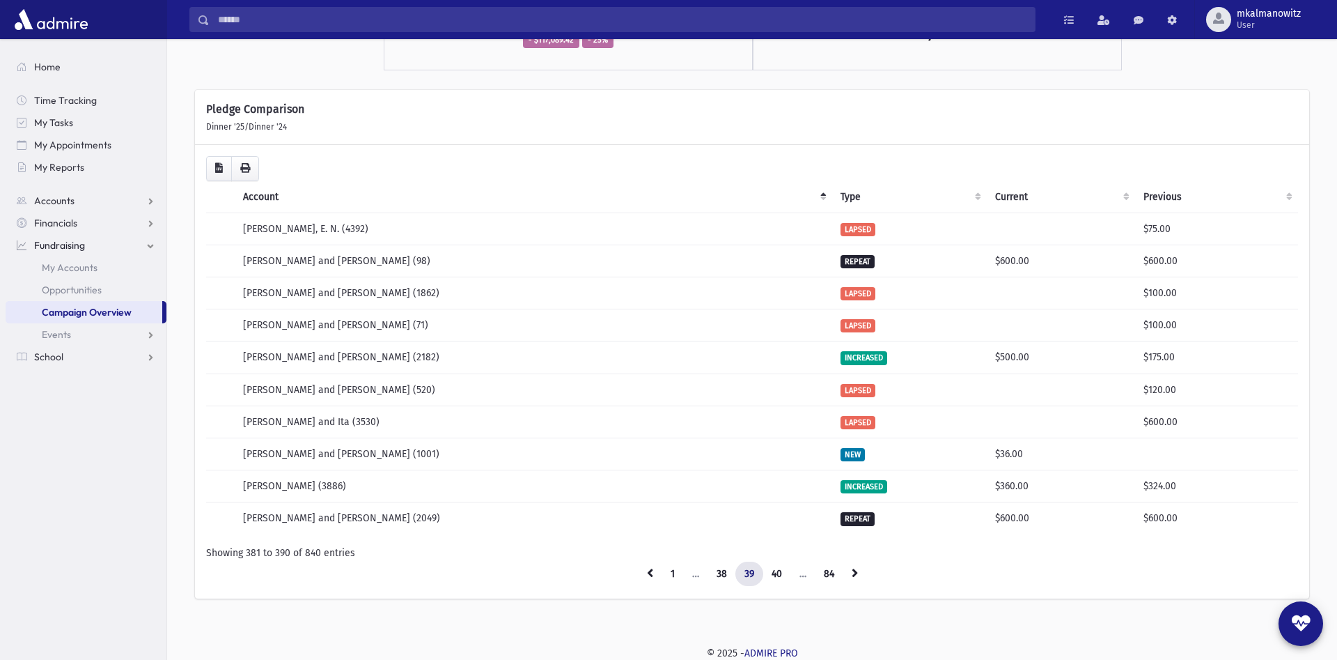
click at [852, 573] on link at bounding box center [855, 573] width 24 height 25
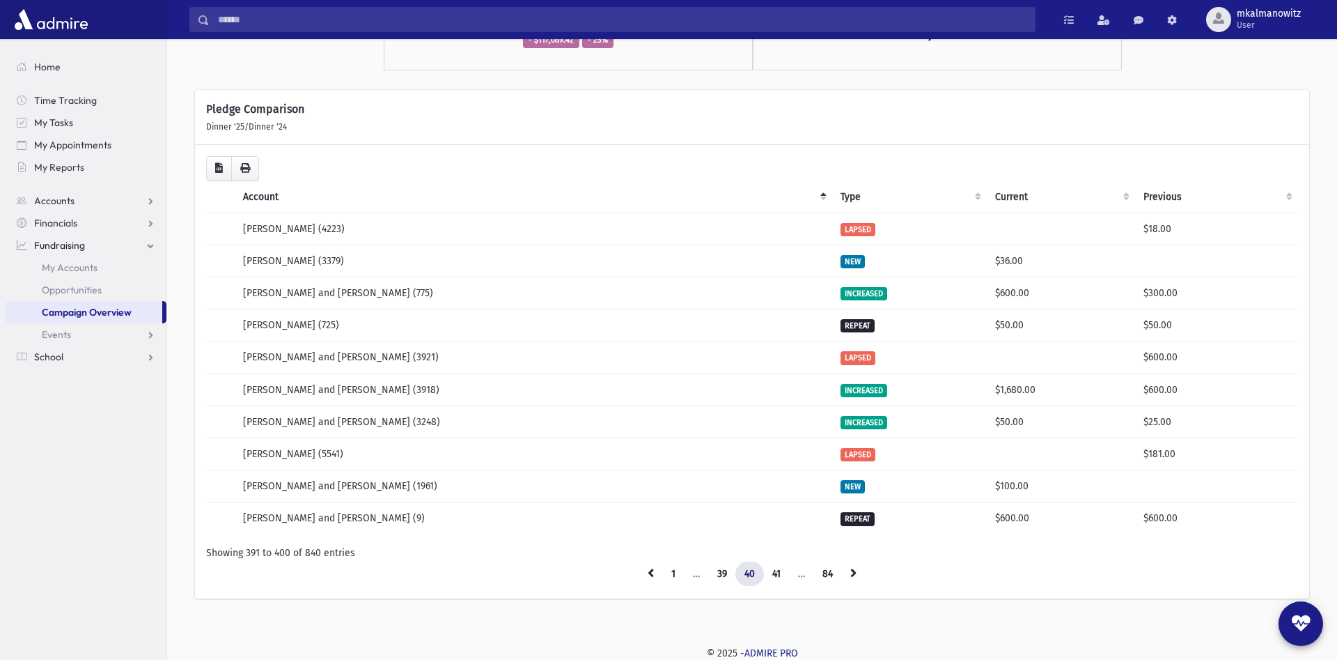
click at [852, 573] on link at bounding box center [853, 573] width 24 height 25
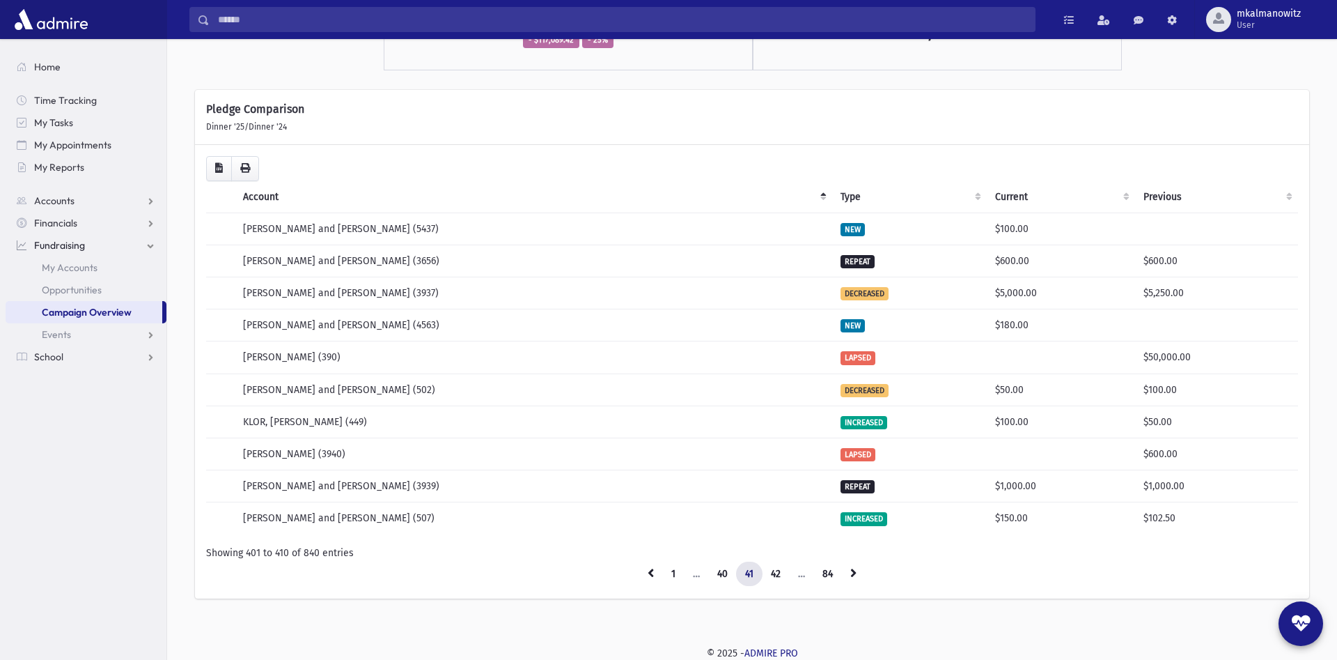
click at [852, 573] on link at bounding box center [853, 573] width 24 height 25
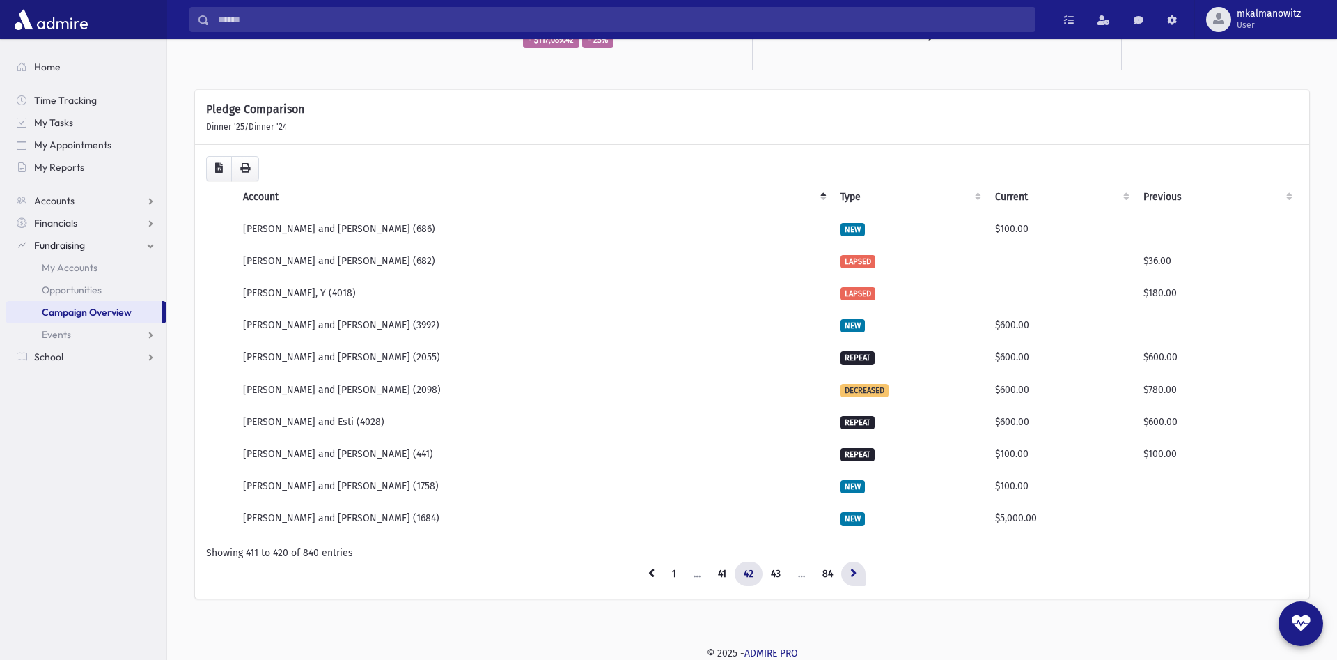
click at [852, 572] on link at bounding box center [853, 573] width 24 height 25
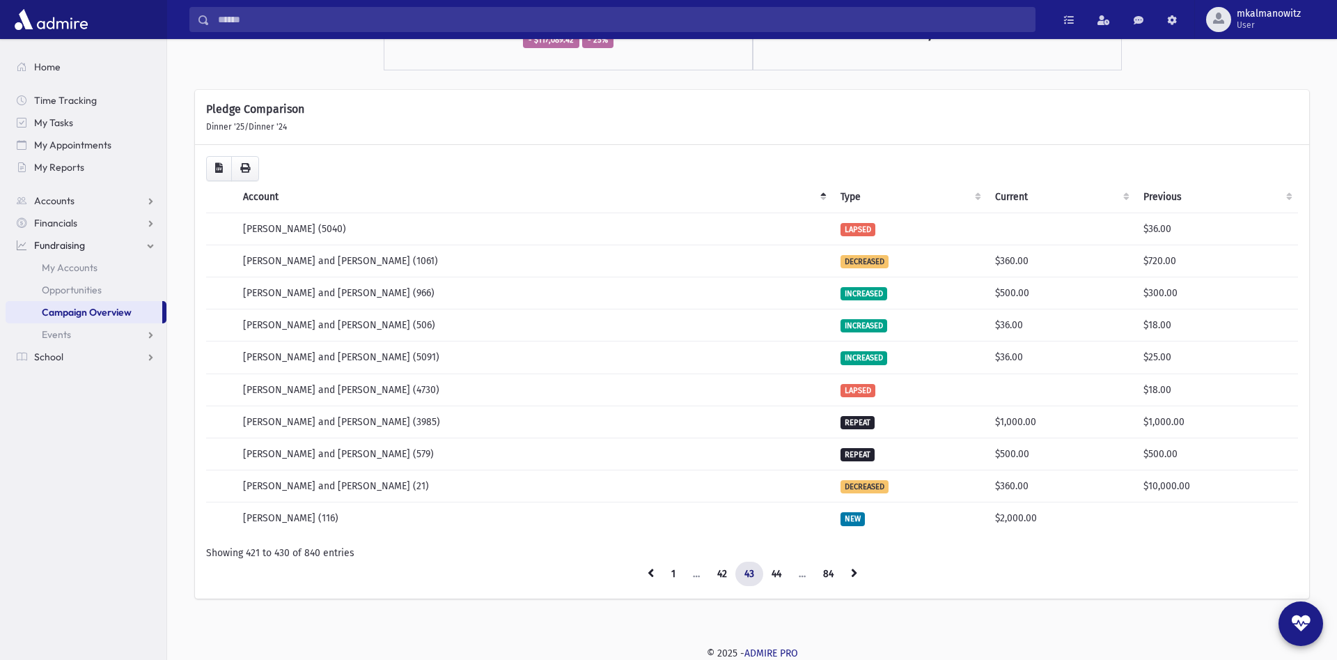
click at [852, 572] on link at bounding box center [854, 573] width 24 height 25
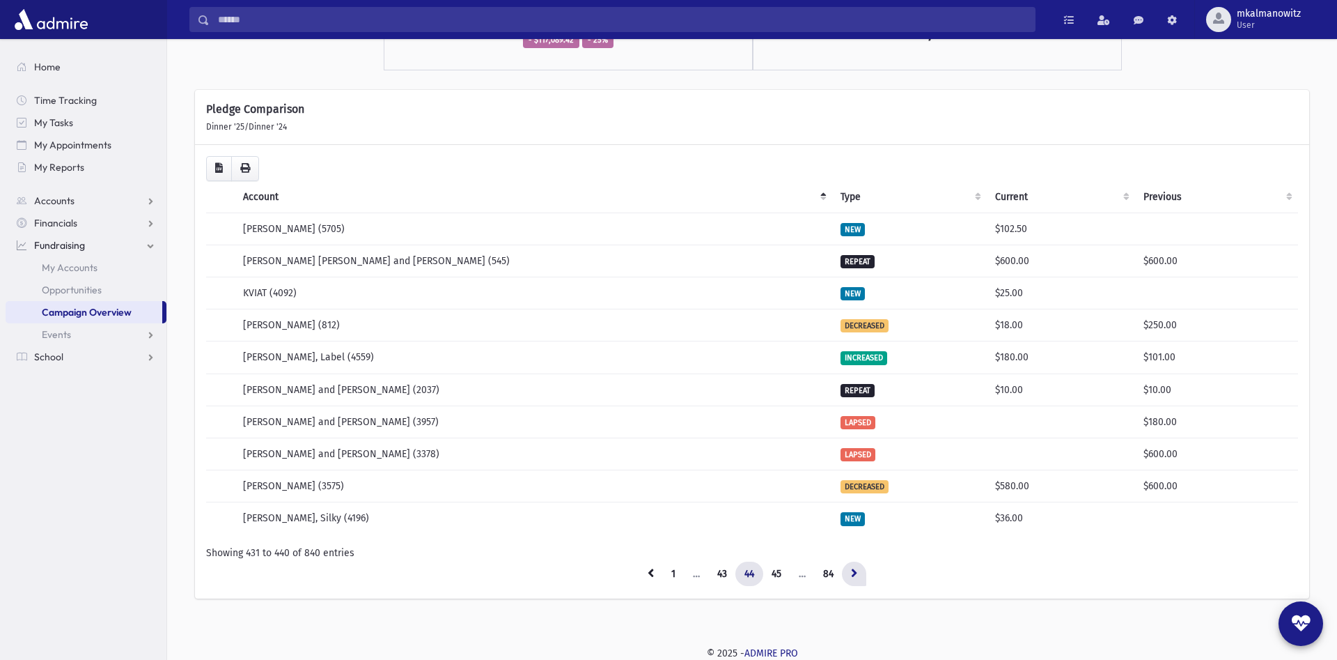
click at [852, 572] on link at bounding box center [854, 573] width 24 height 25
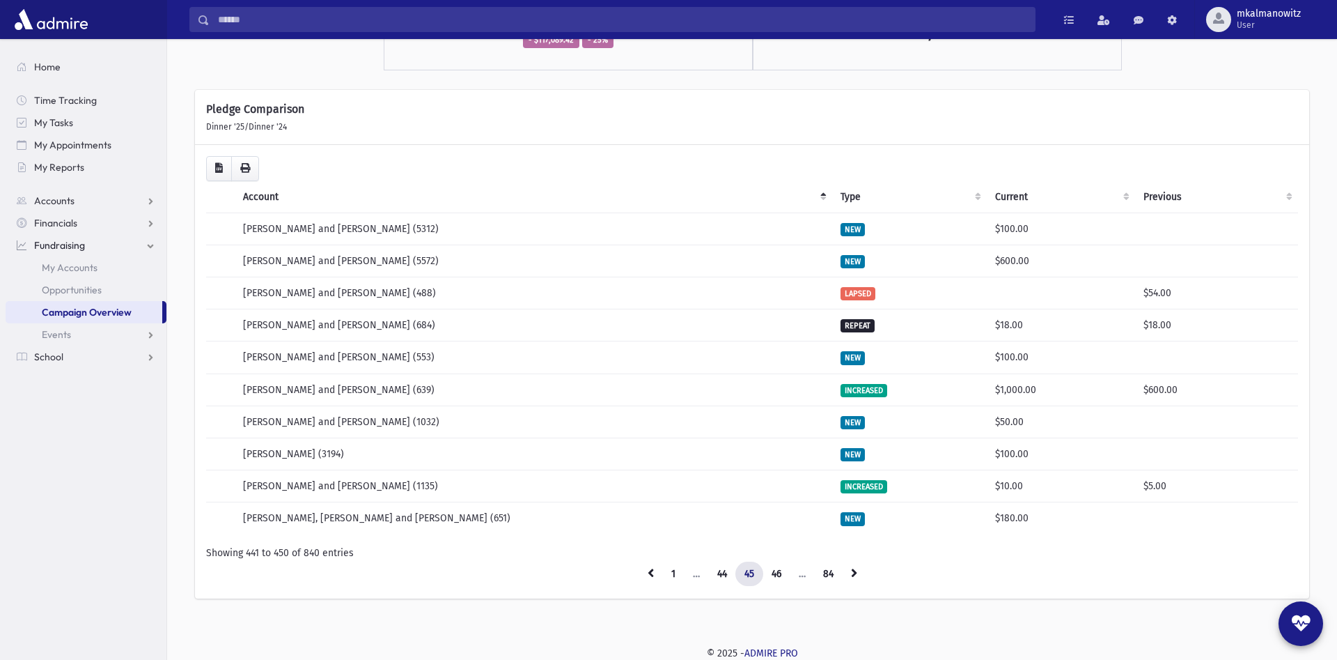
click at [852, 572] on link at bounding box center [854, 573] width 24 height 25
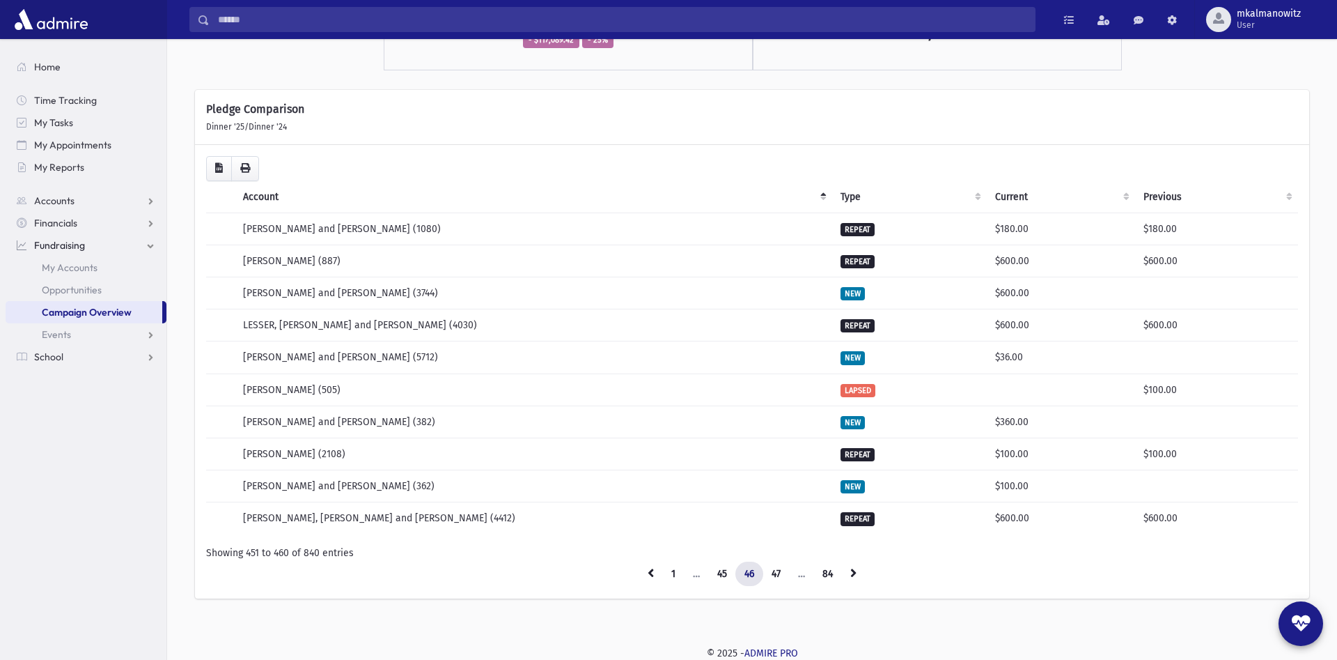
click at [852, 572] on link at bounding box center [853, 573] width 24 height 25
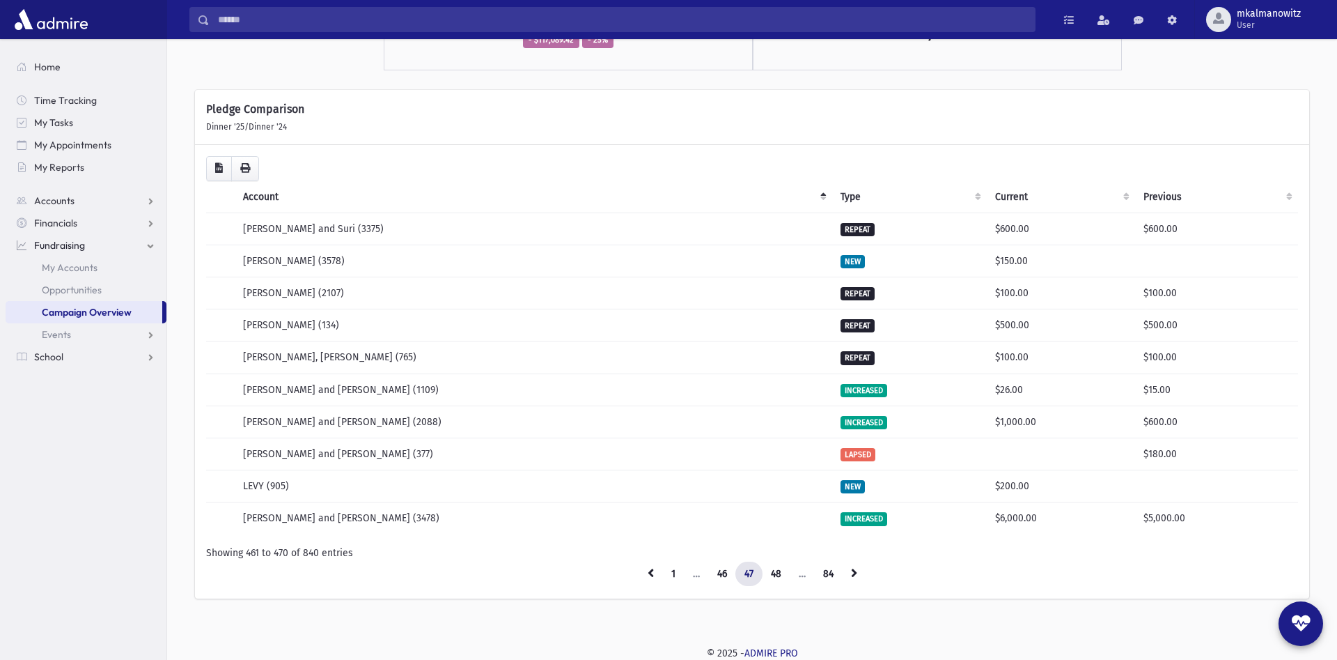
click at [852, 572] on link at bounding box center [854, 573] width 24 height 25
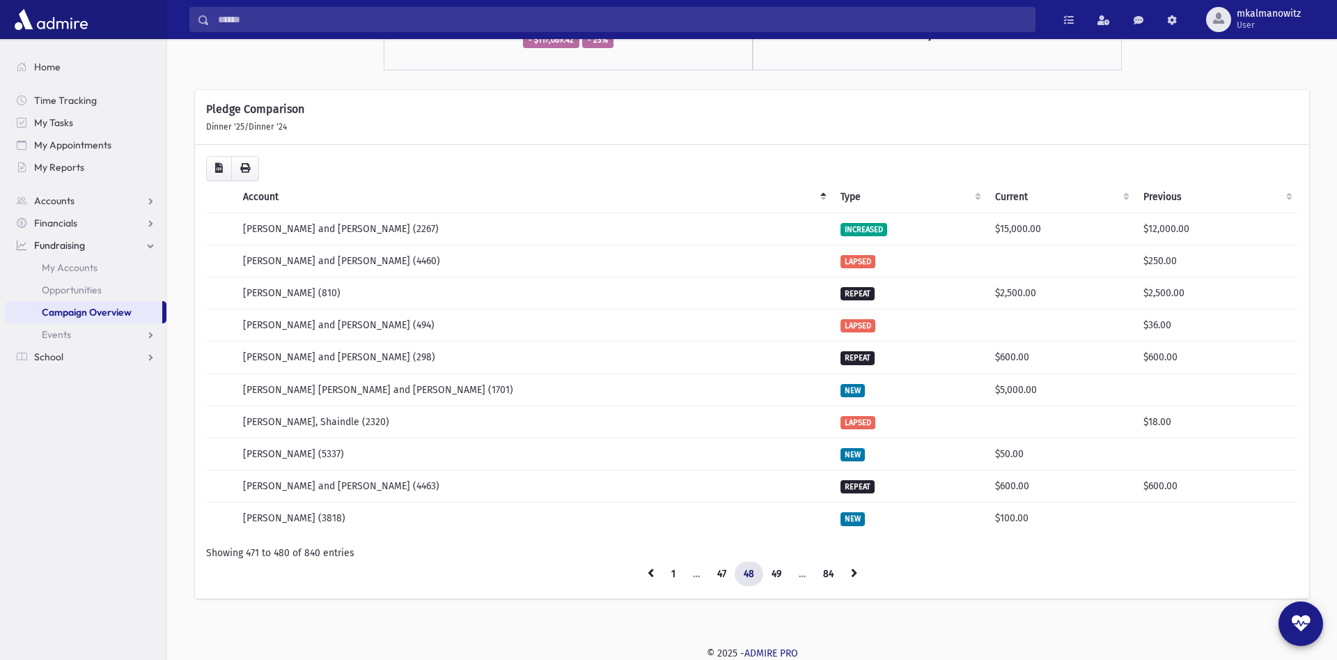
click at [852, 572] on link at bounding box center [854, 573] width 24 height 25
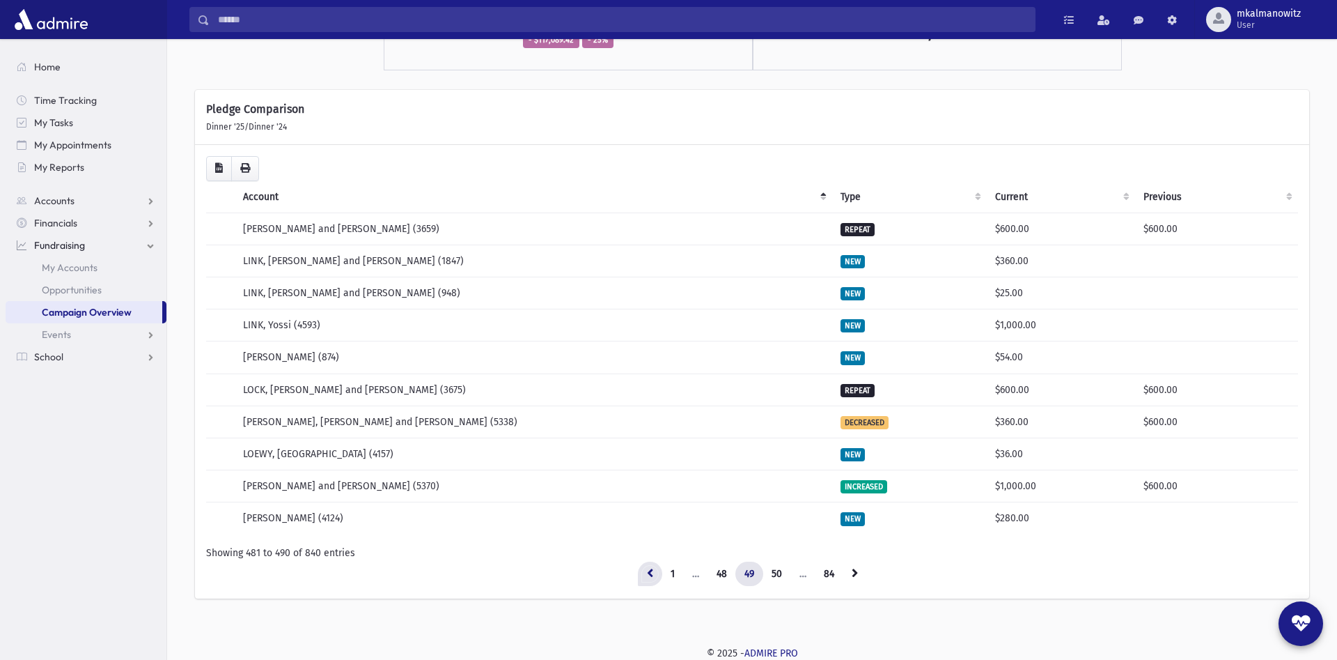
click at [647, 572] on icon at bounding box center [650, 573] width 6 height 10
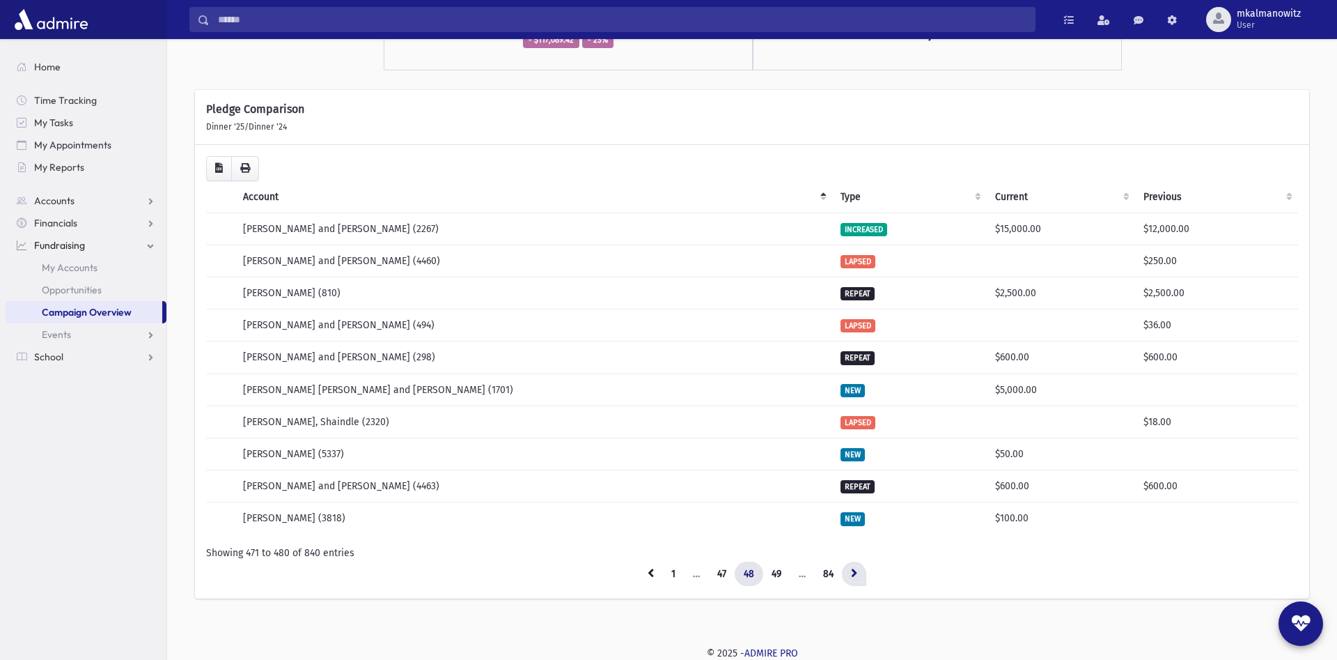
click at [860, 573] on link at bounding box center [854, 573] width 24 height 25
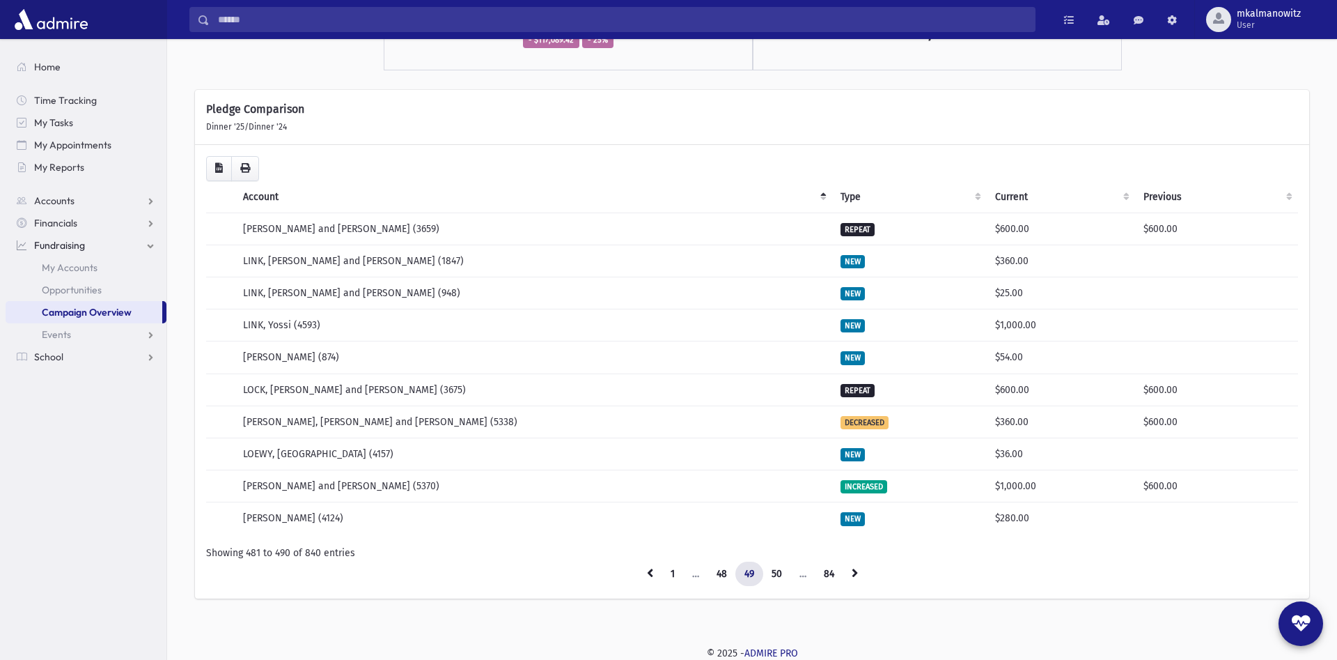
click at [1135, 116] on div "Pledge Comparison" at bounding box center [752, 109] width 1092 height 17
click at [855, 572] on icon at bounding box center [855, 573] width 6 height 10
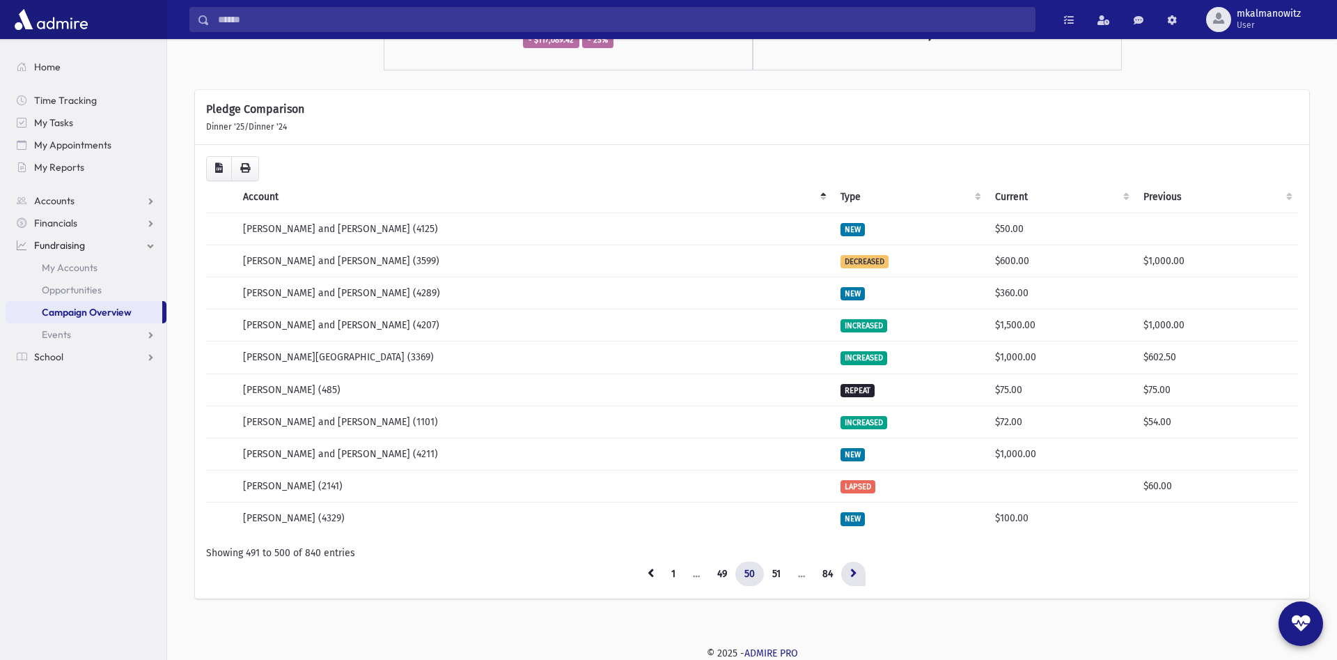
click at [856, 572] on icon at bounding box center [853, 573] width 6 height 10
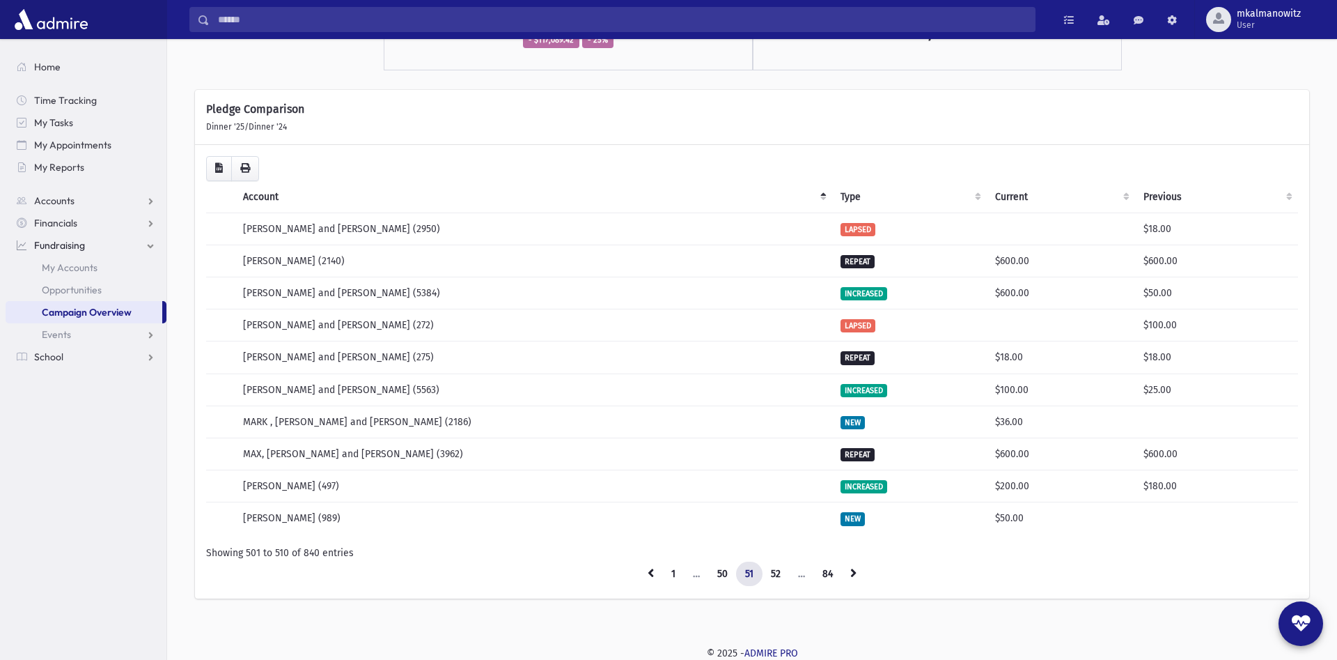
click at [856, 572] on icon at bounding box center [853, 573] width 6 height 10
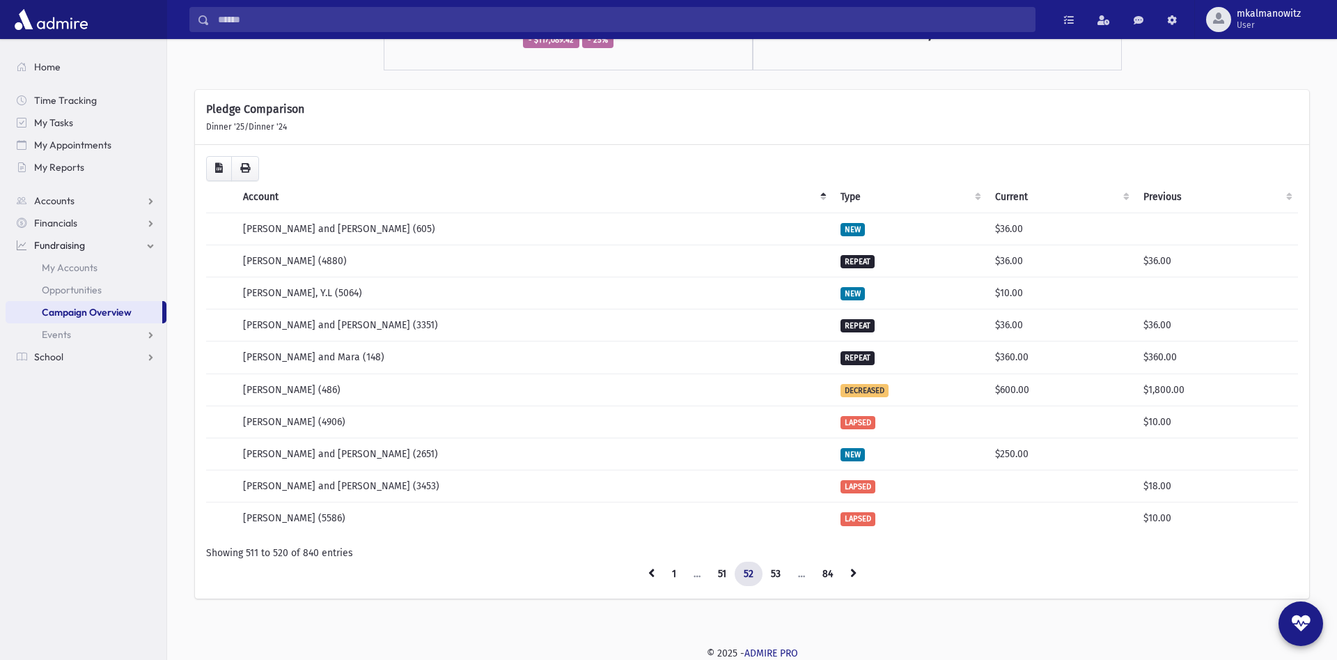
click at [856, 572] on icon at bounding box center [853, 573] width 6 height 10
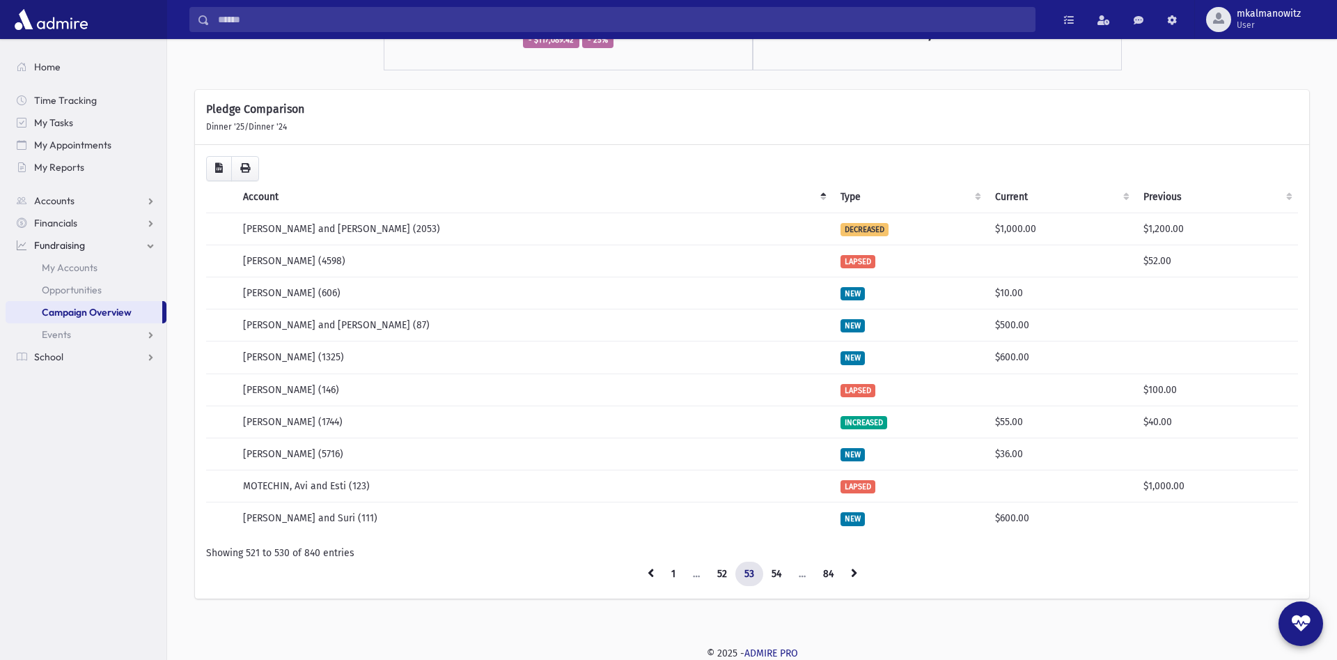
click at [856, 572] on icon at bounding box center [854, 573] width 6 height 10
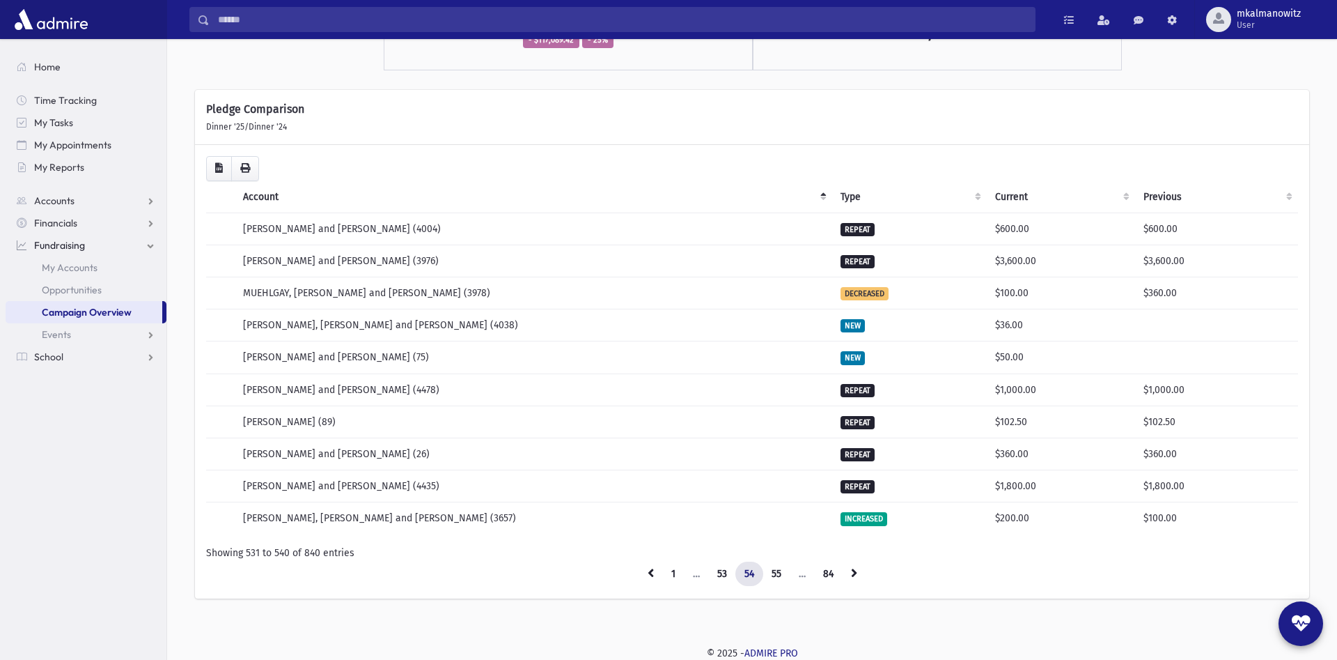
click at [856, 572] on icon at bounding box center [854, 573] width 6 height 10
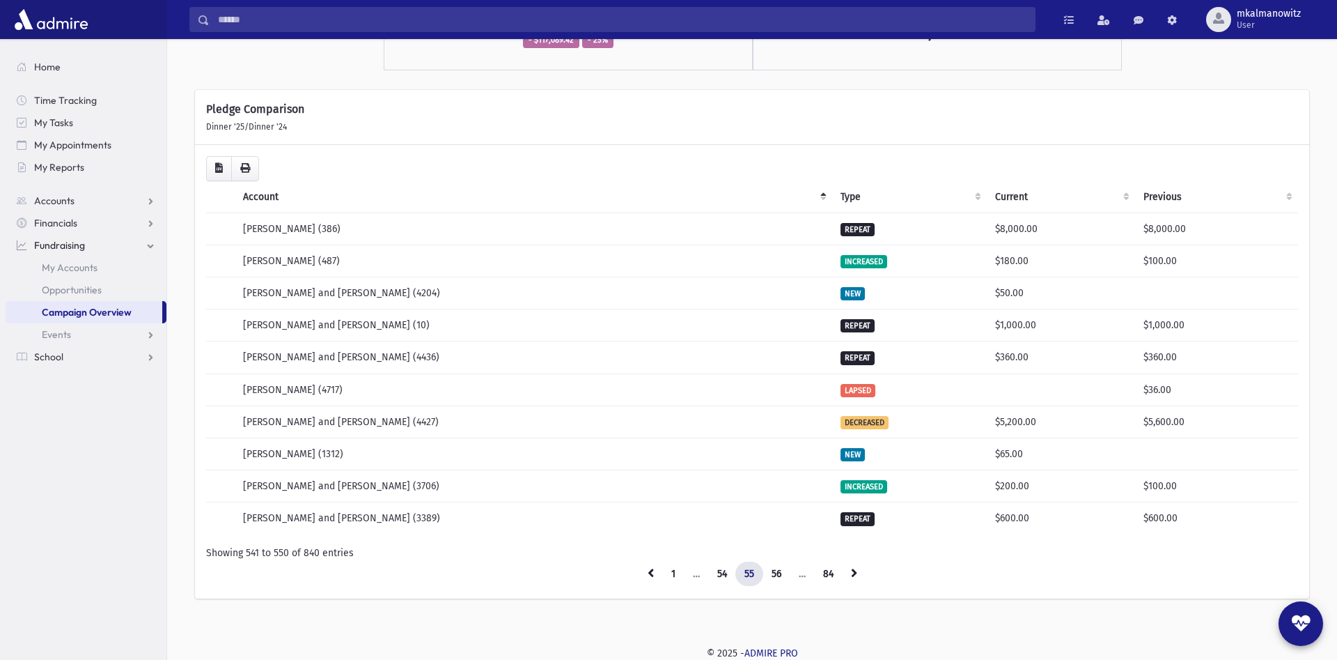
click at [856, 572] on icon at bounding box center [854, 573] width 6 height 10
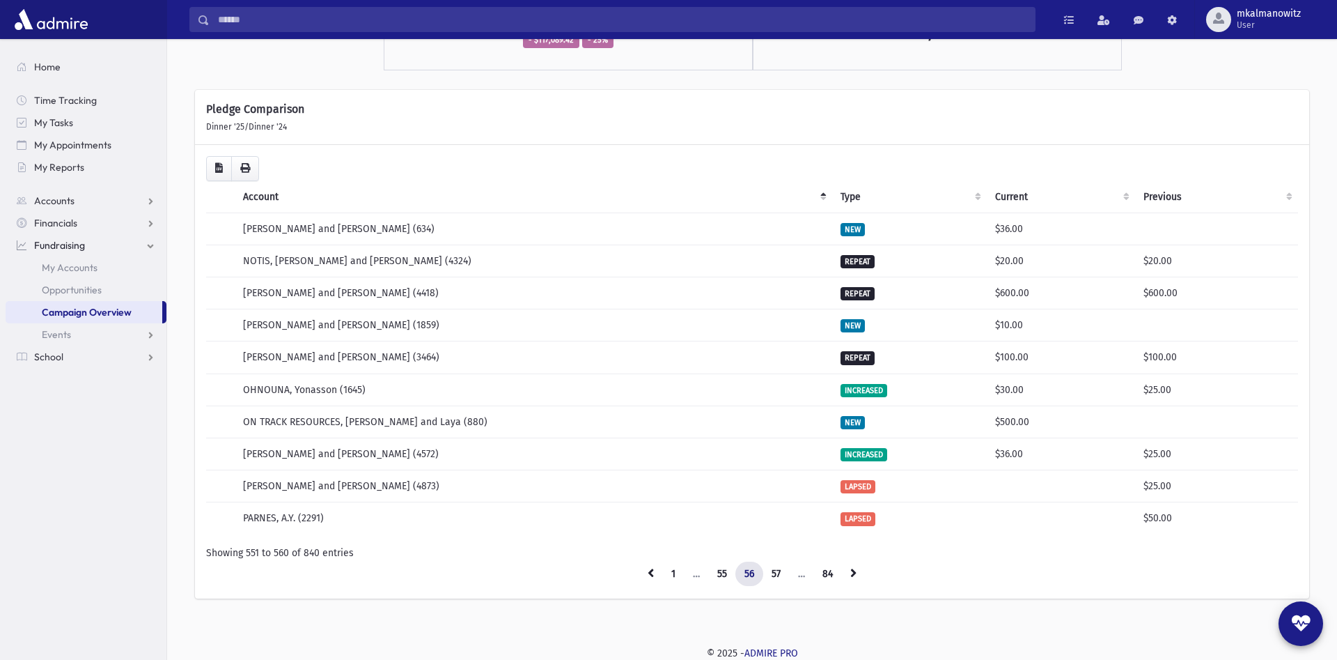
click at [856, 572] on icon at bounding box center [853, 573] width 6 height 10
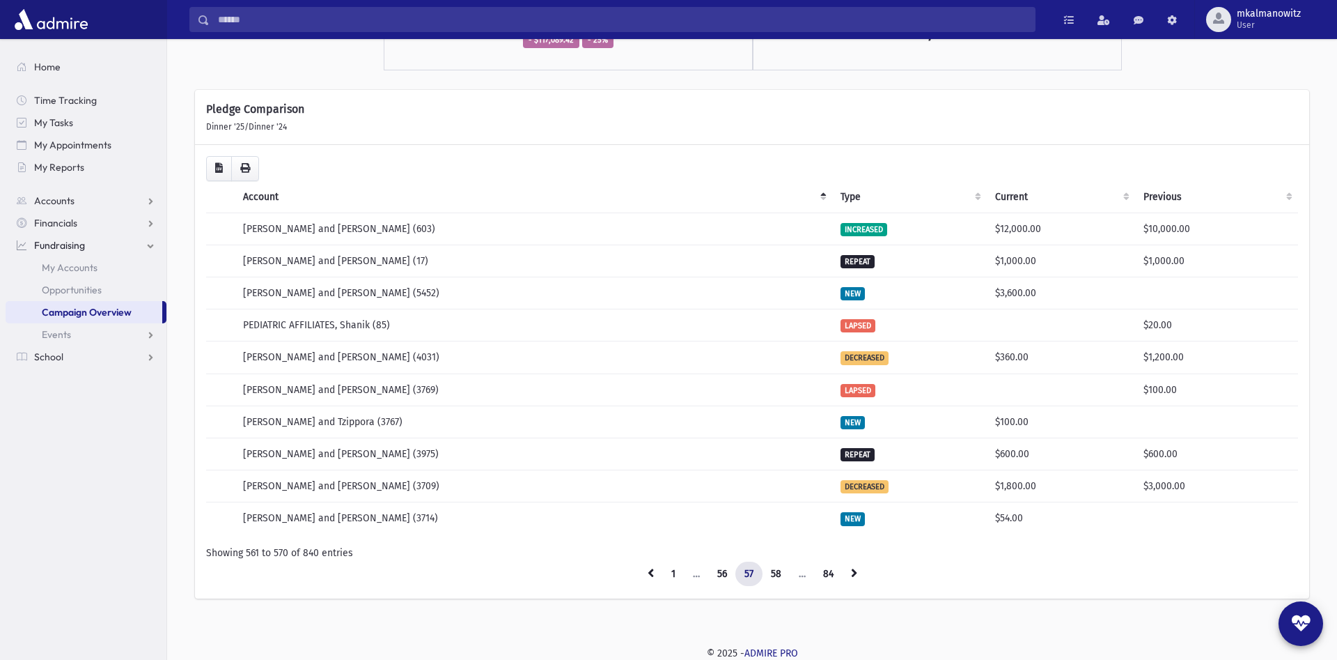
click at [856, 572] on icon at bounding box center [854, 573] width 6 height 10
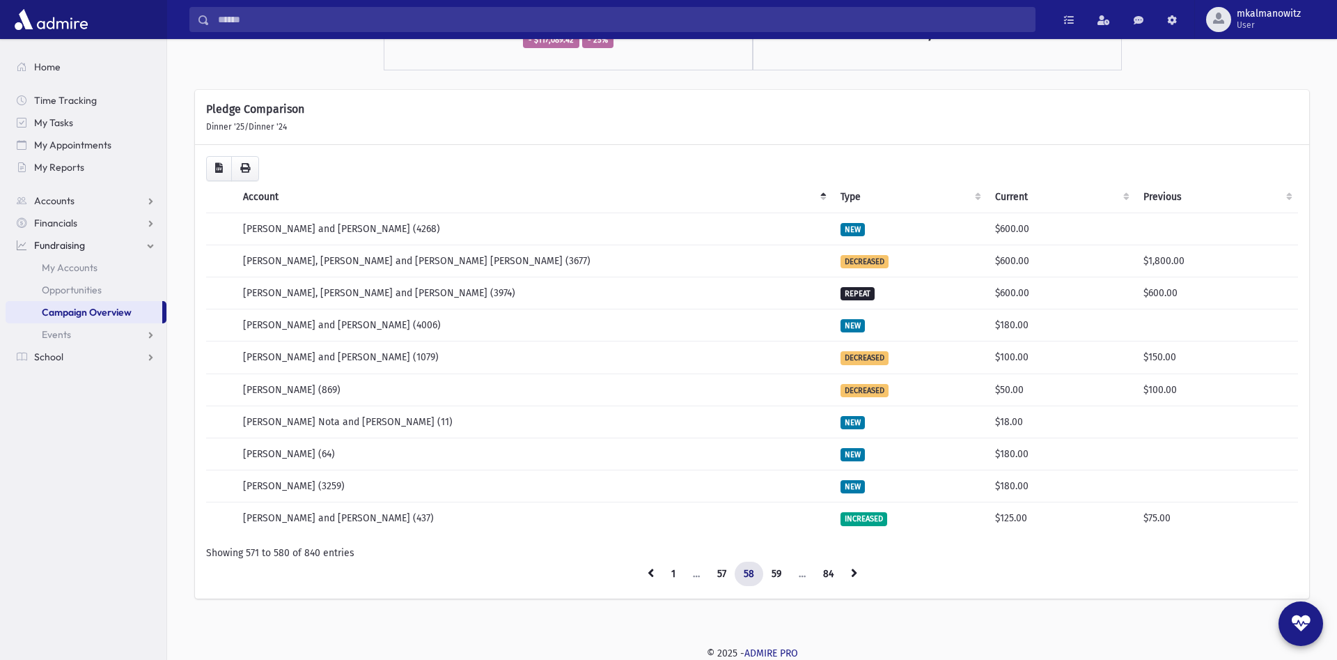
click at [856, 572] on icon at bounding box center [854, 573] width 6 height 10
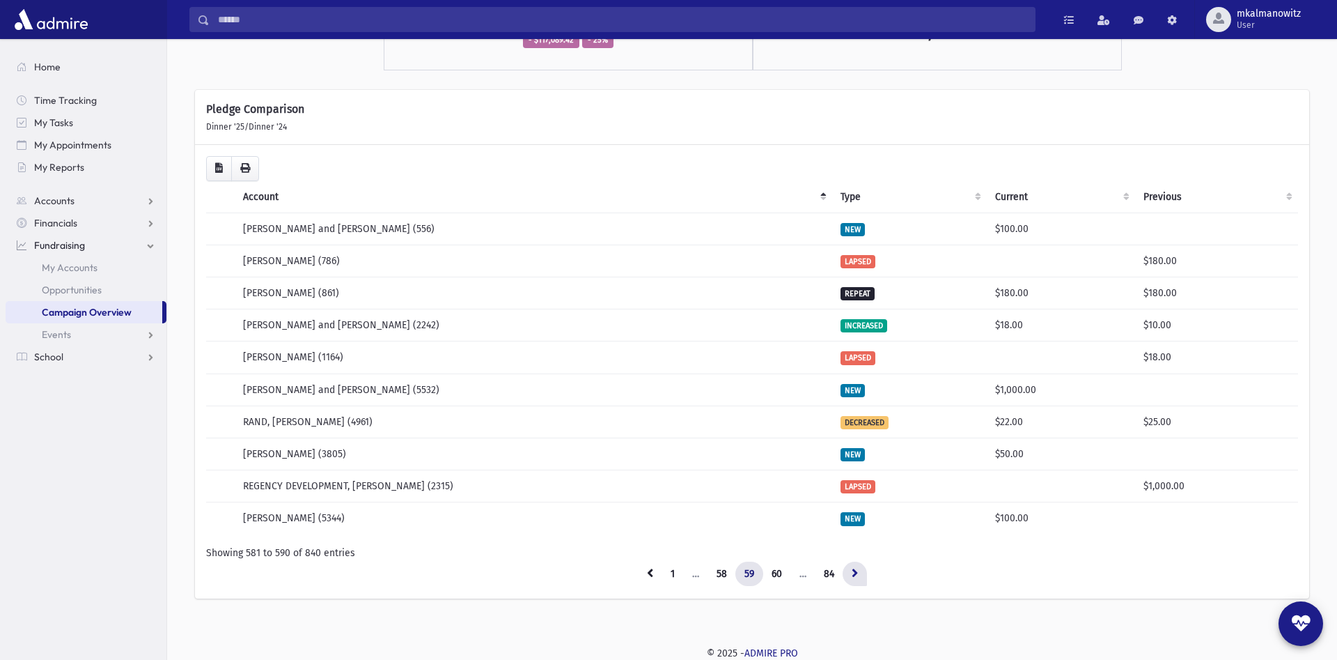
click at [856, 570] on icon at bounding box center [855, 573] width 6 height 10
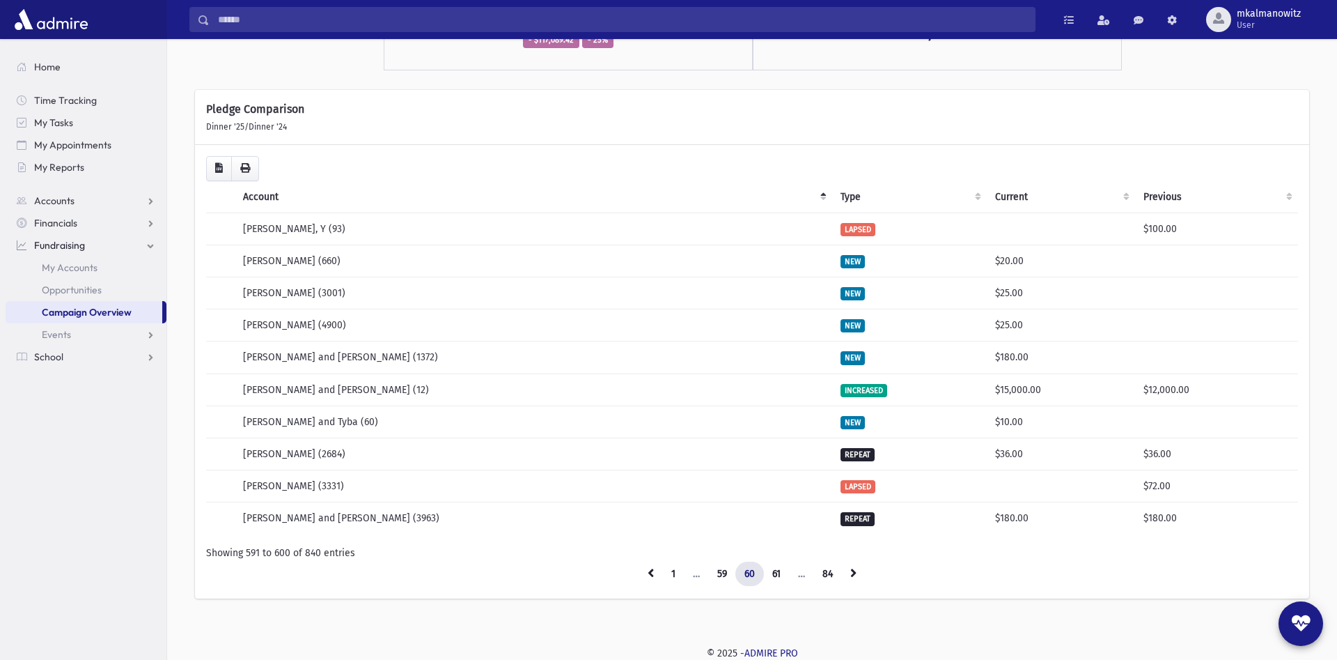
click at [856, 570] on icon at bounding box center [853, 573] width 6 height 10
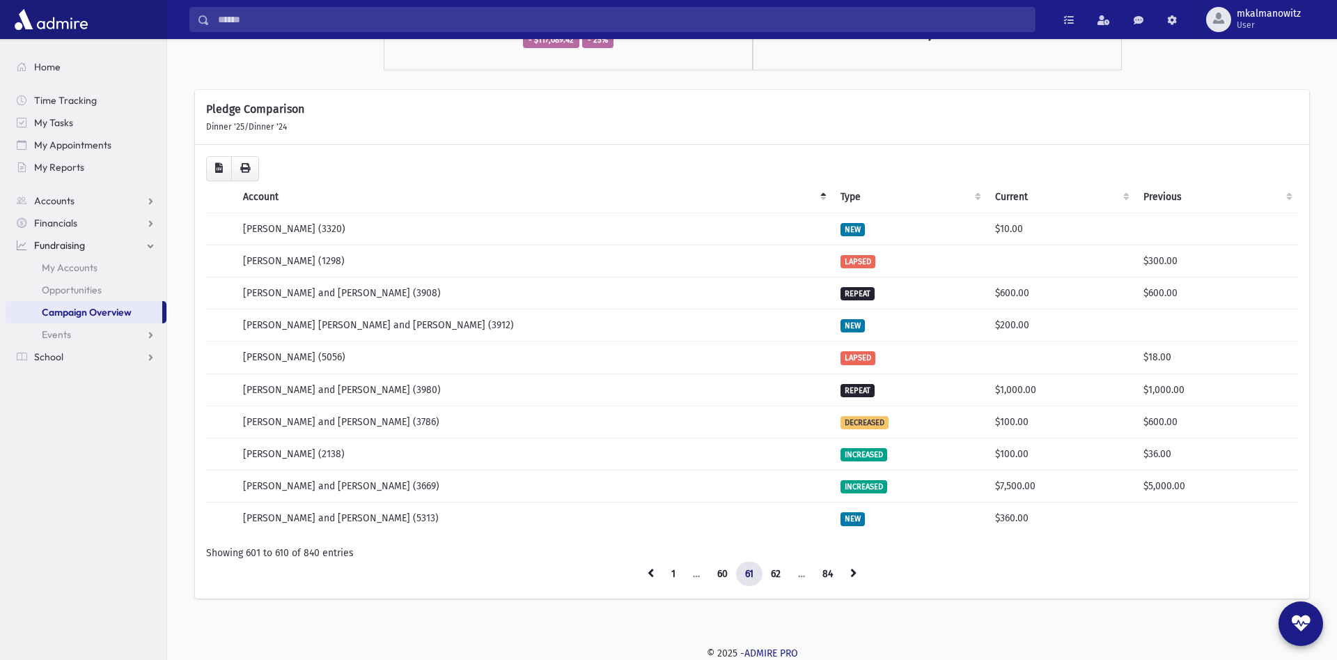
click at [856, 570] on icon at bounding box center [853, 573] width 6 height 10
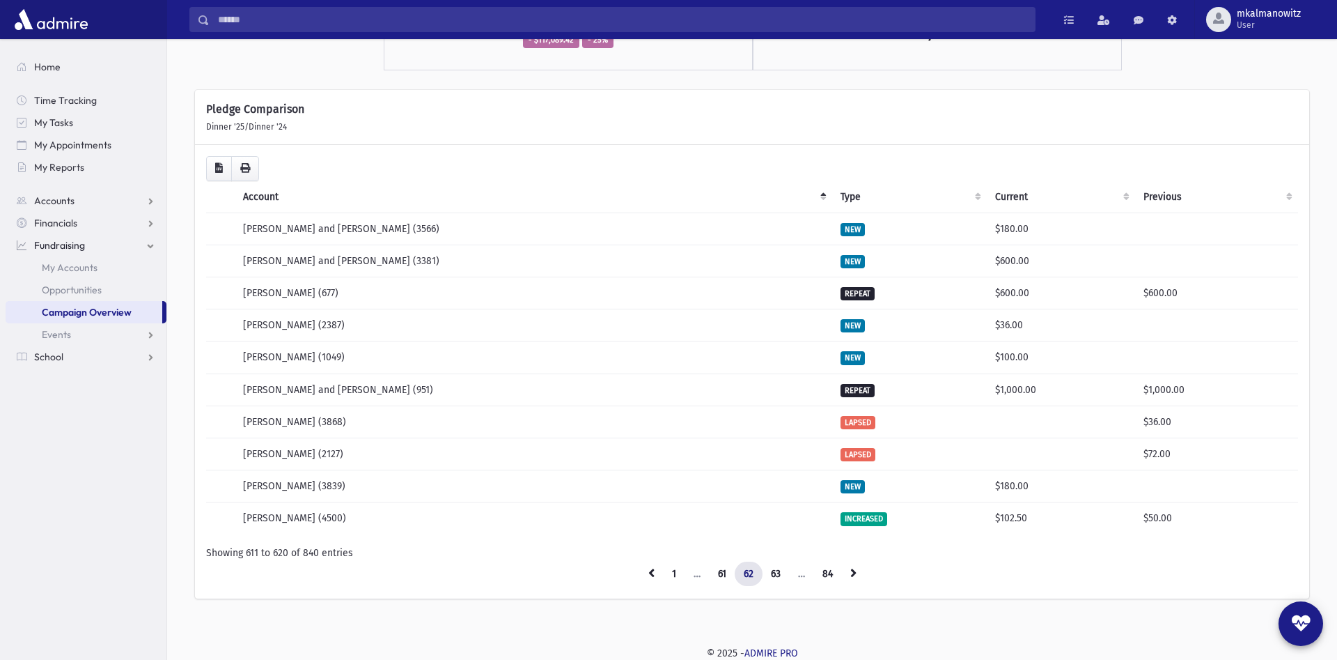
click at [856, 570] on icon at bounding box center [853, 573] width 6 height 10
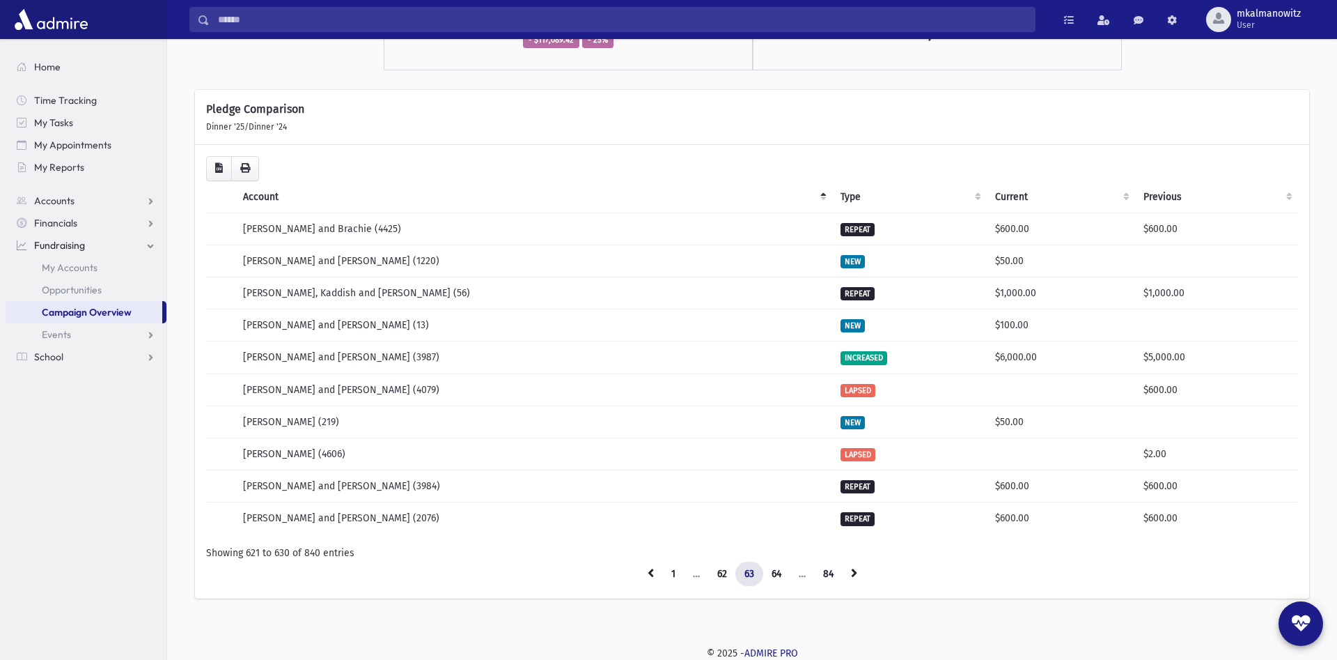
click at [856, 570] on icon at bounding box center [854, 573] width 6 height 10
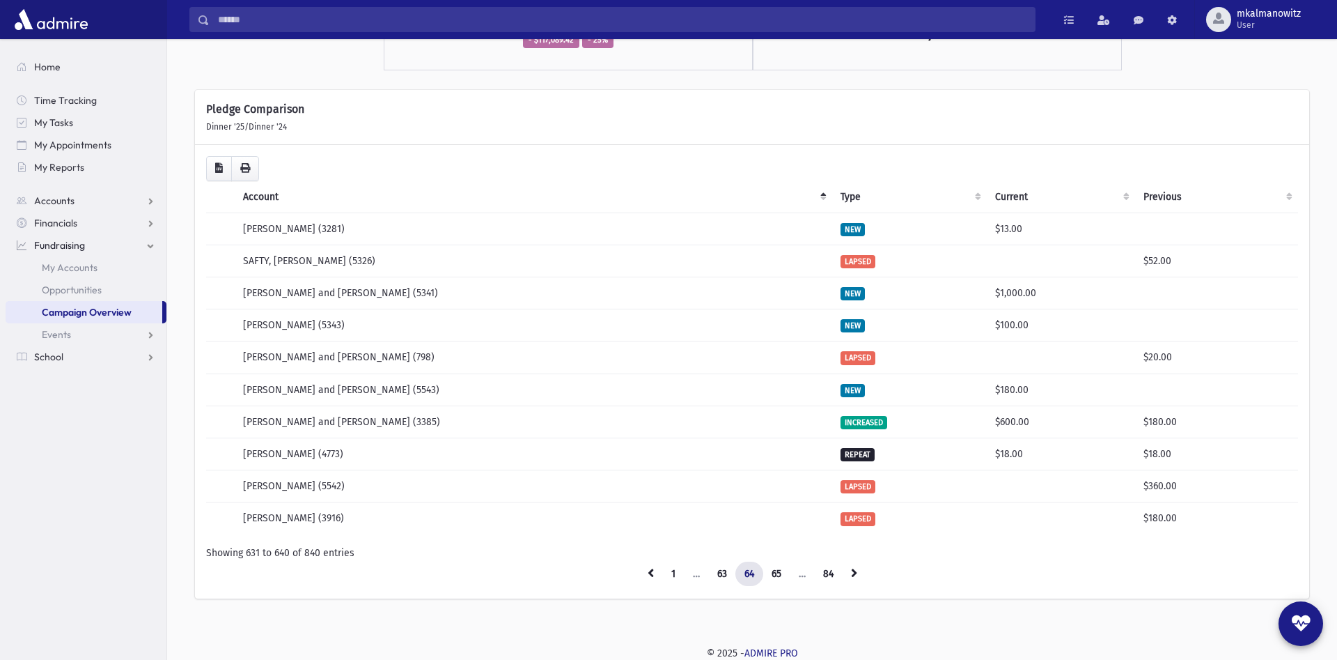
click at [856, 570] on icon at bounding box center [854, 573] width 6 height 10
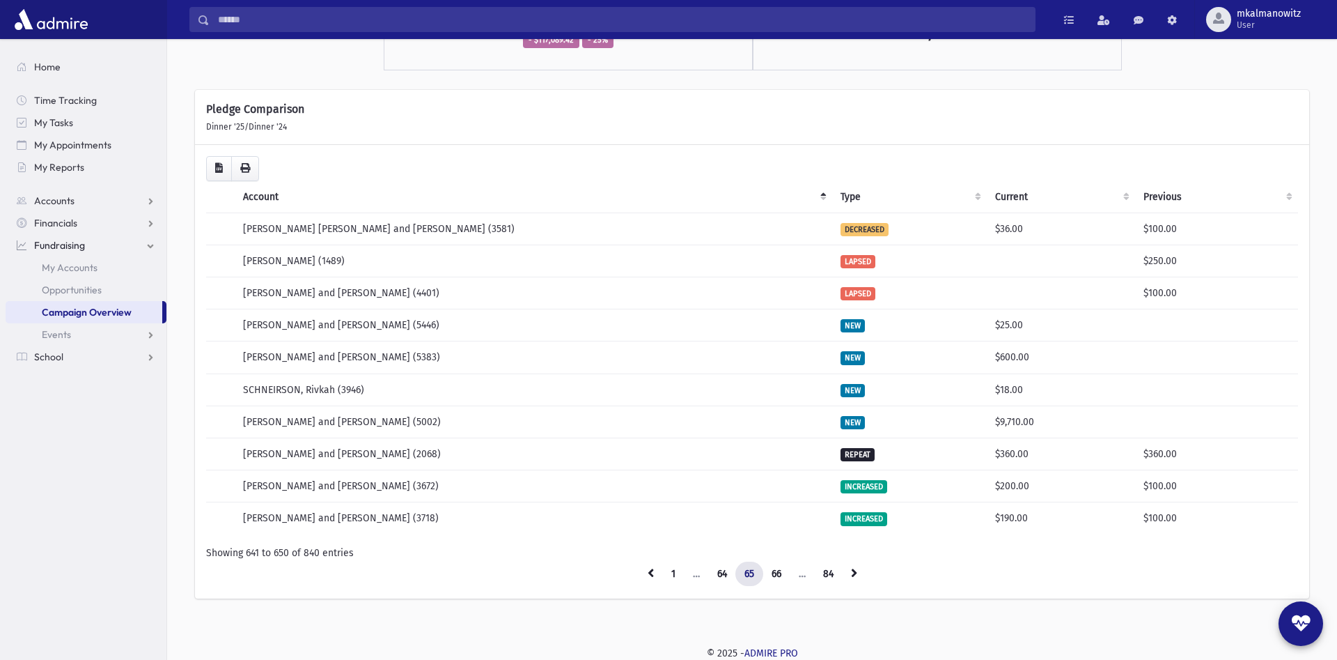
click at [856, 570] on icon at bounding box center [854, 573] width 6 height 10
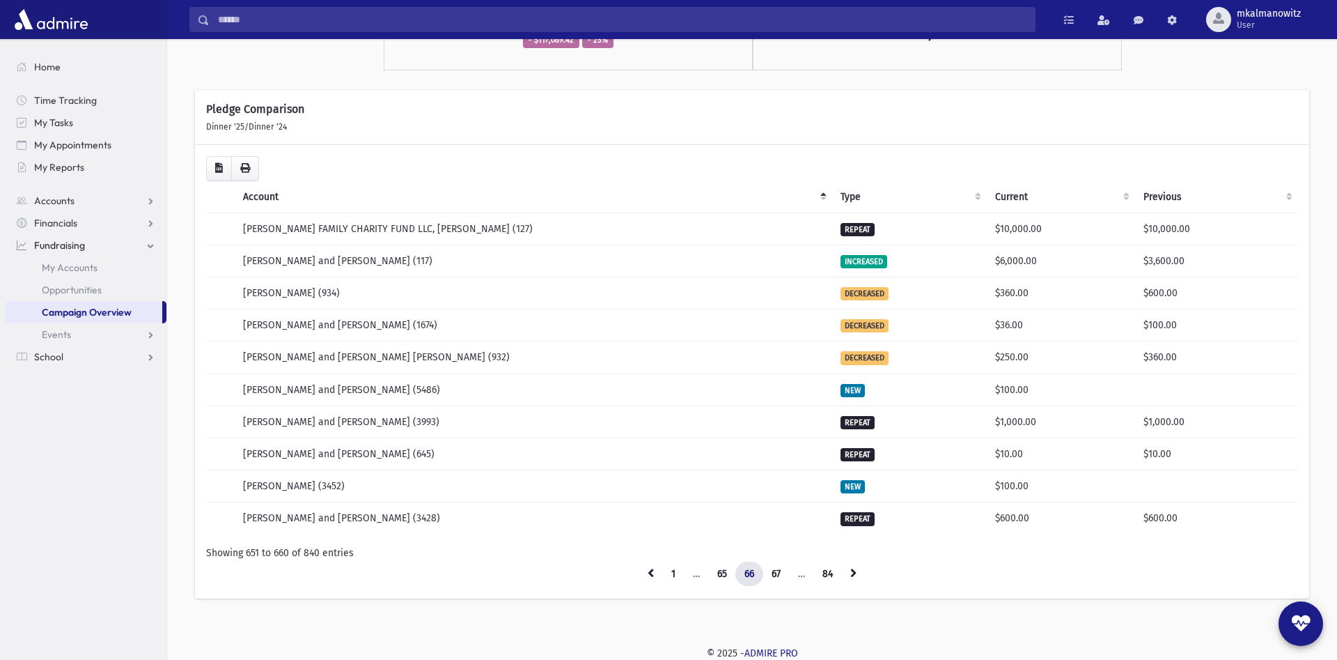
click at [856, 570] on icon at bounding box center [853, 573] width 6 height 10
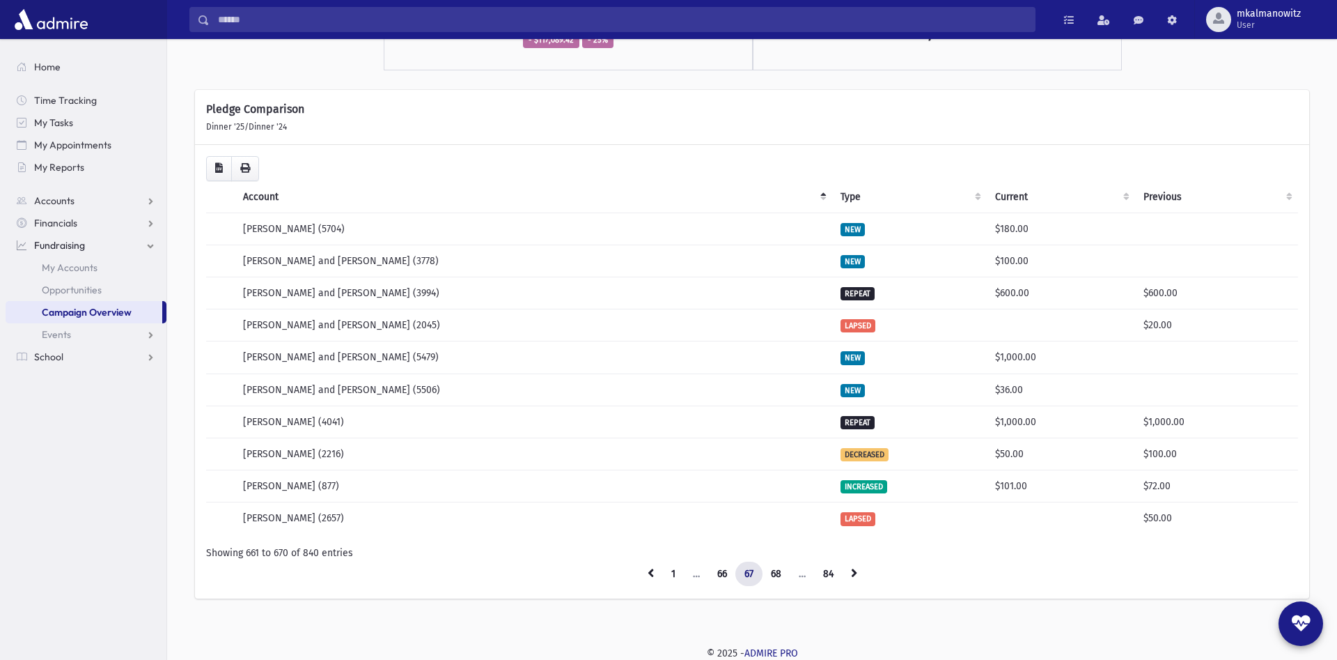
click at [856, 570] on icon at bounding box center [854, 573] width 6 height 10
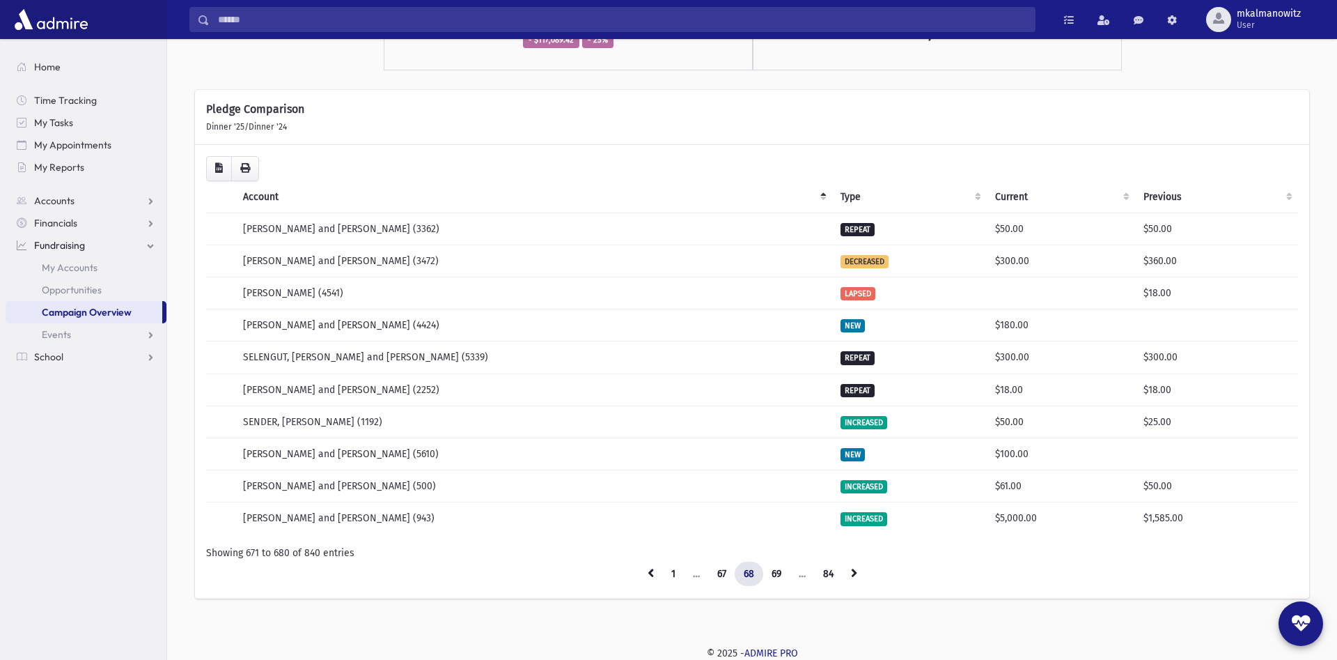
click at [856, 570] on icon at bounding box center [854, 573] width 6 height 10
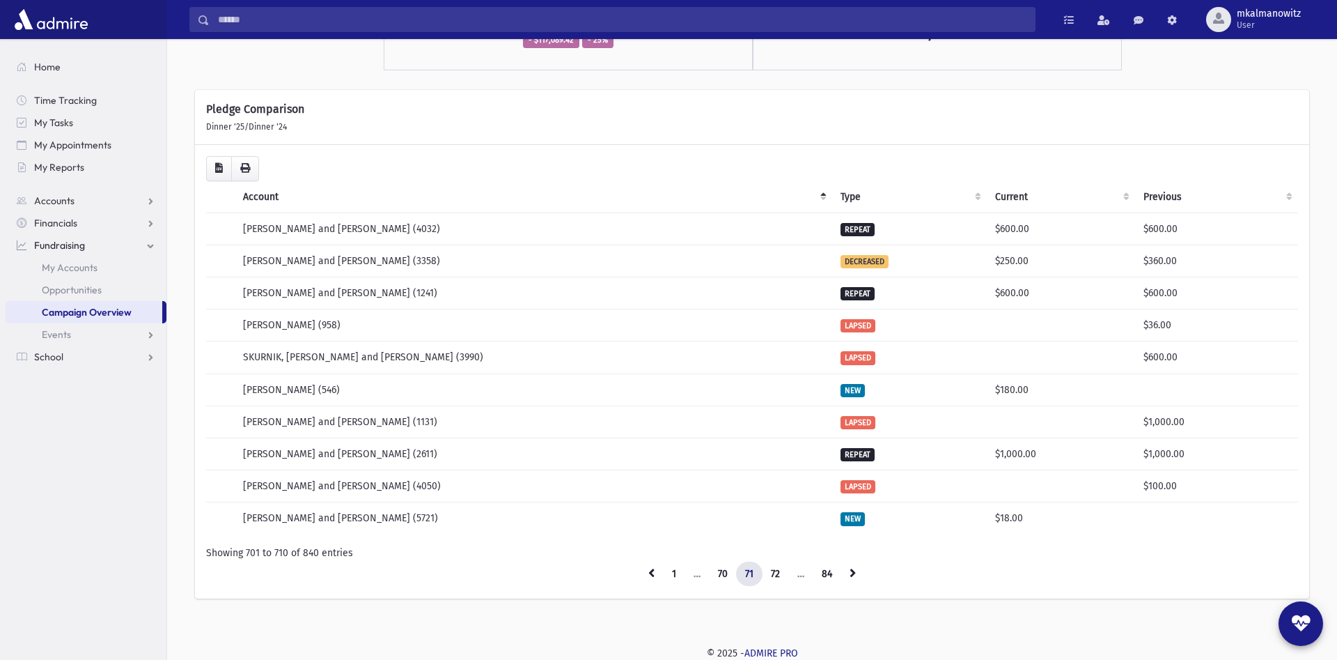
click at [856, 570] on icon at bounding box center [853, 573] width 6 height 10
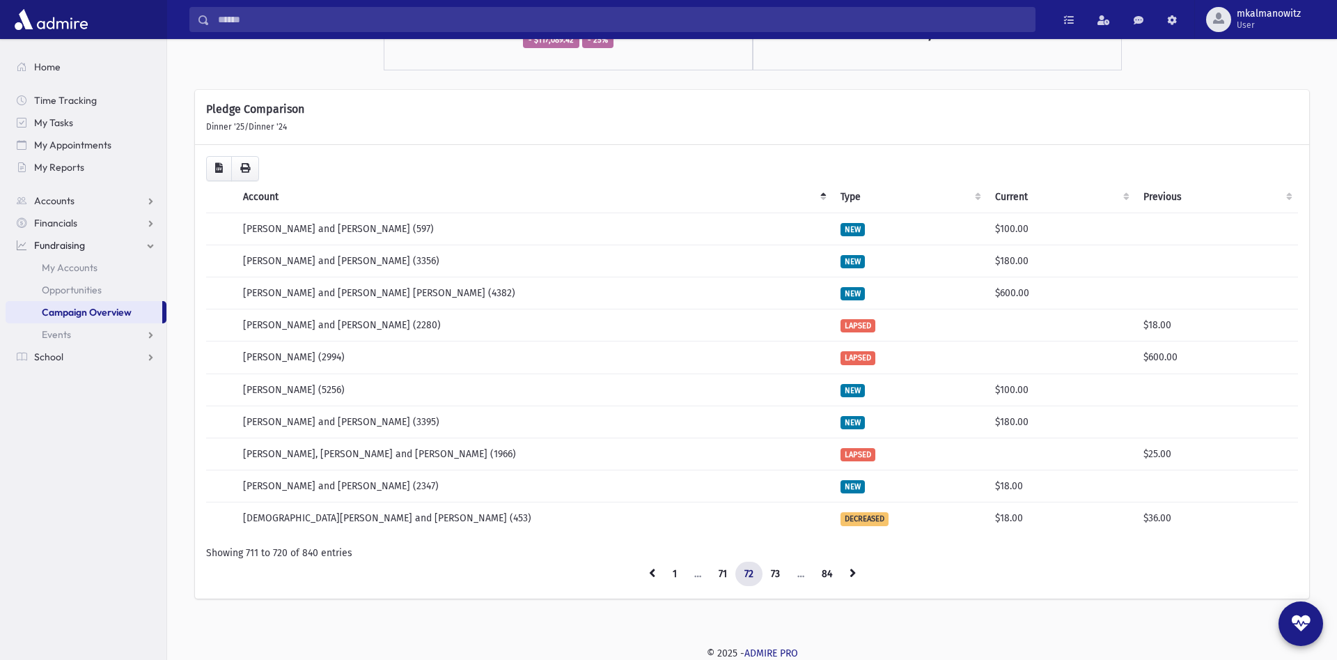
click at [856, 570] on icon at bounding box center [853, 573] width 6 height 10
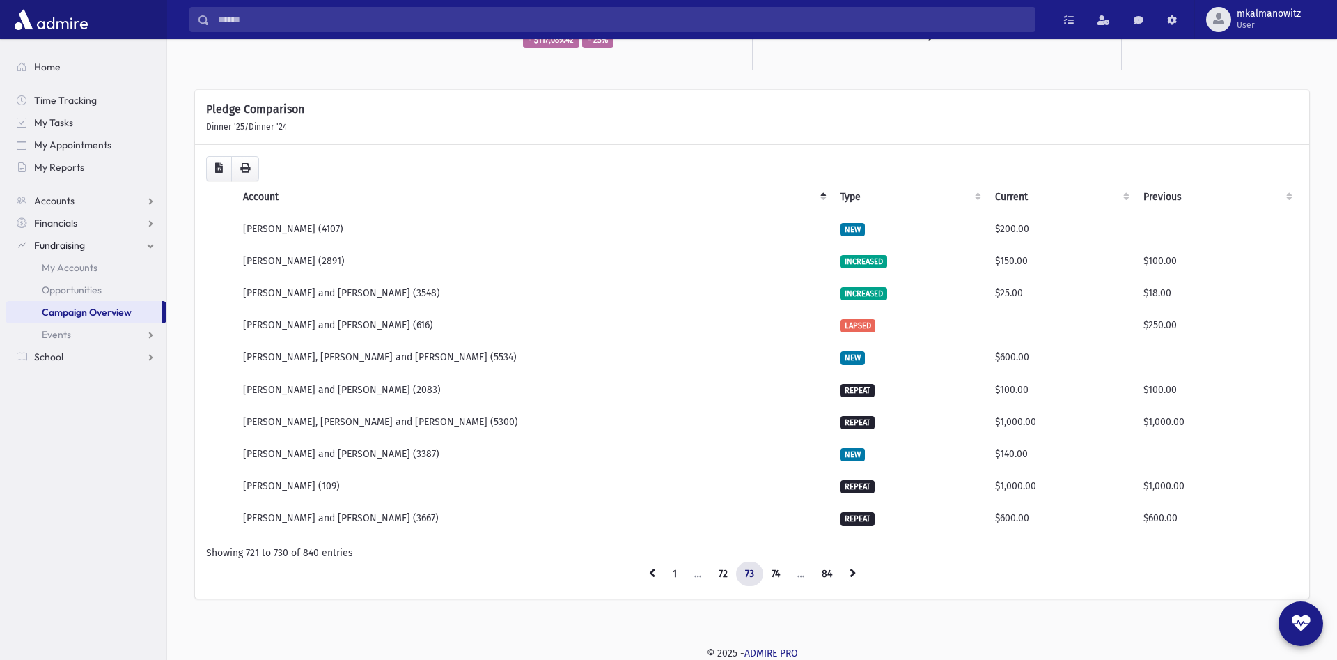
click at [856, 570] on icon at bounding box center [853, 573] width 6 height 10
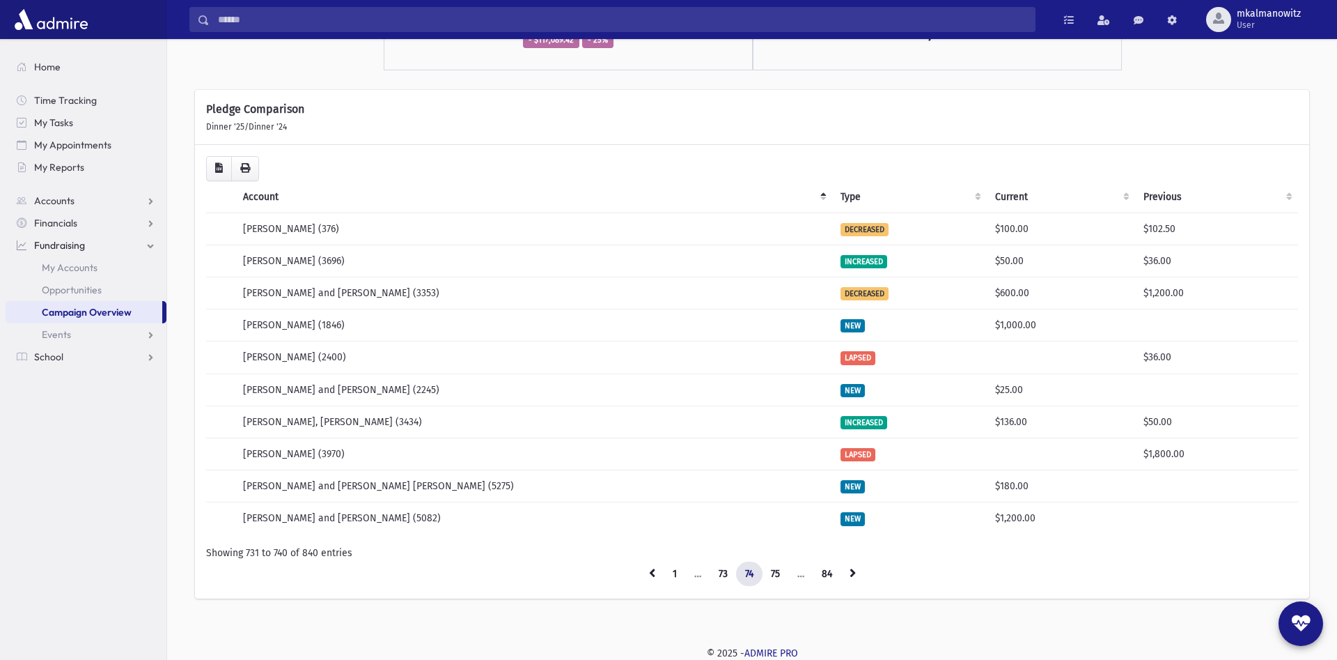
click at [856, 570] on icon at bounding box center [853, 573] width 6 height 10
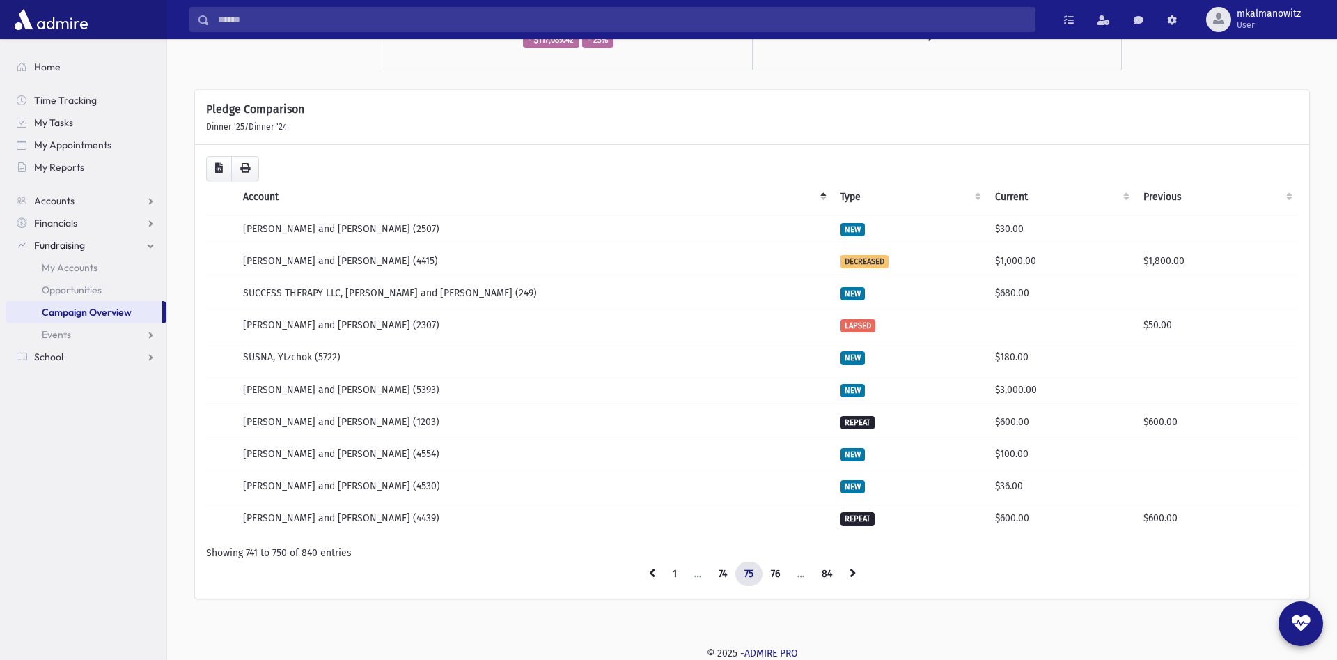
click at [856, 570] on icon at bounding box center [853, 573] width 6 height 10
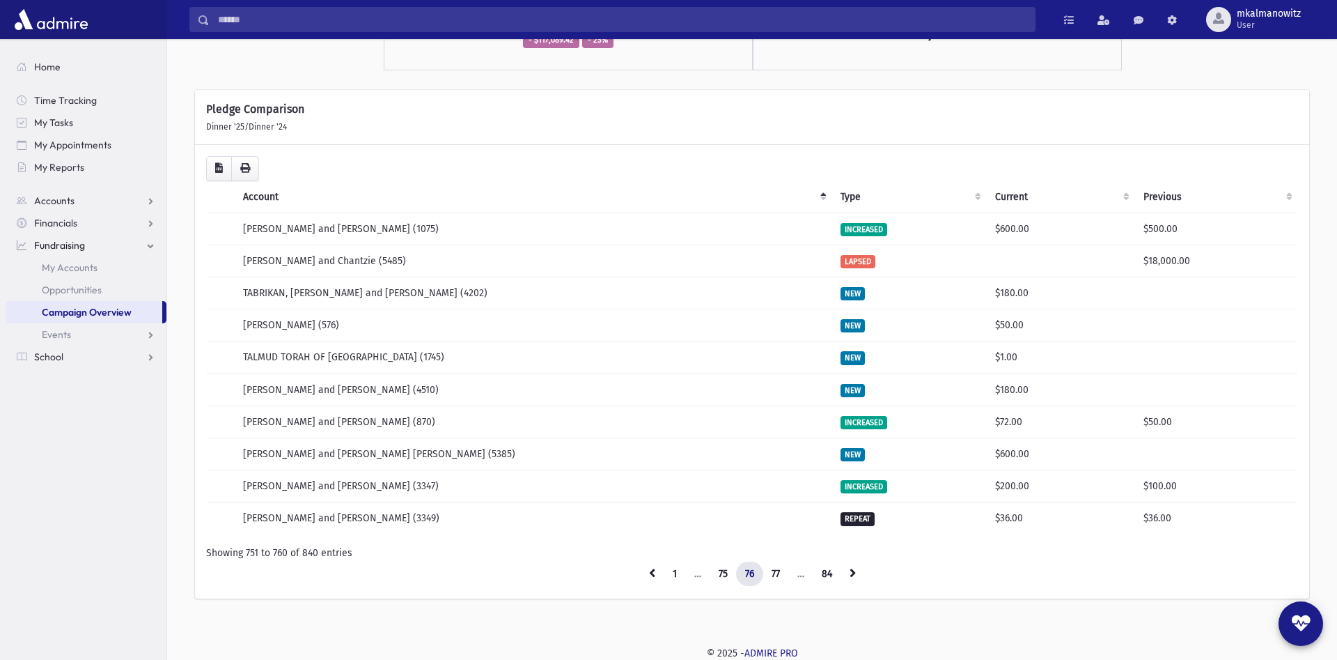
click at [856, 570] on icon at bounding box center [853, 573] width 6 height 10
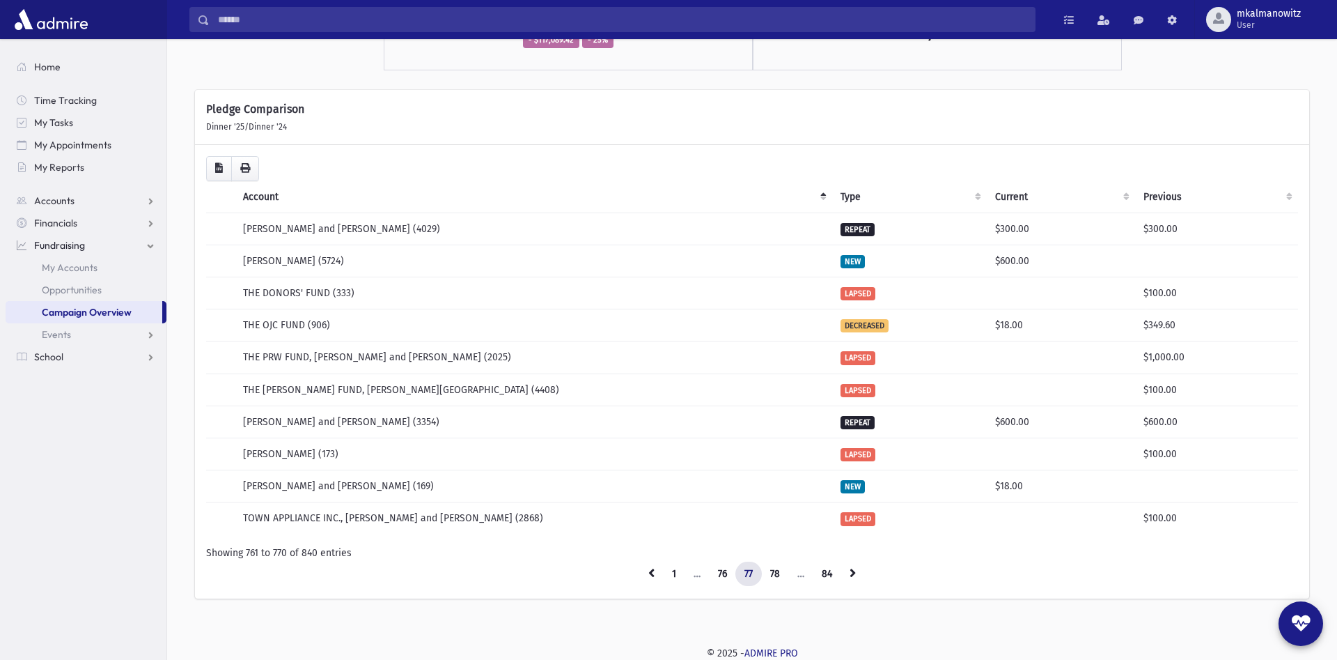
click at [856, 570] on icon at bounding box center [853, 573] width 6 height 10
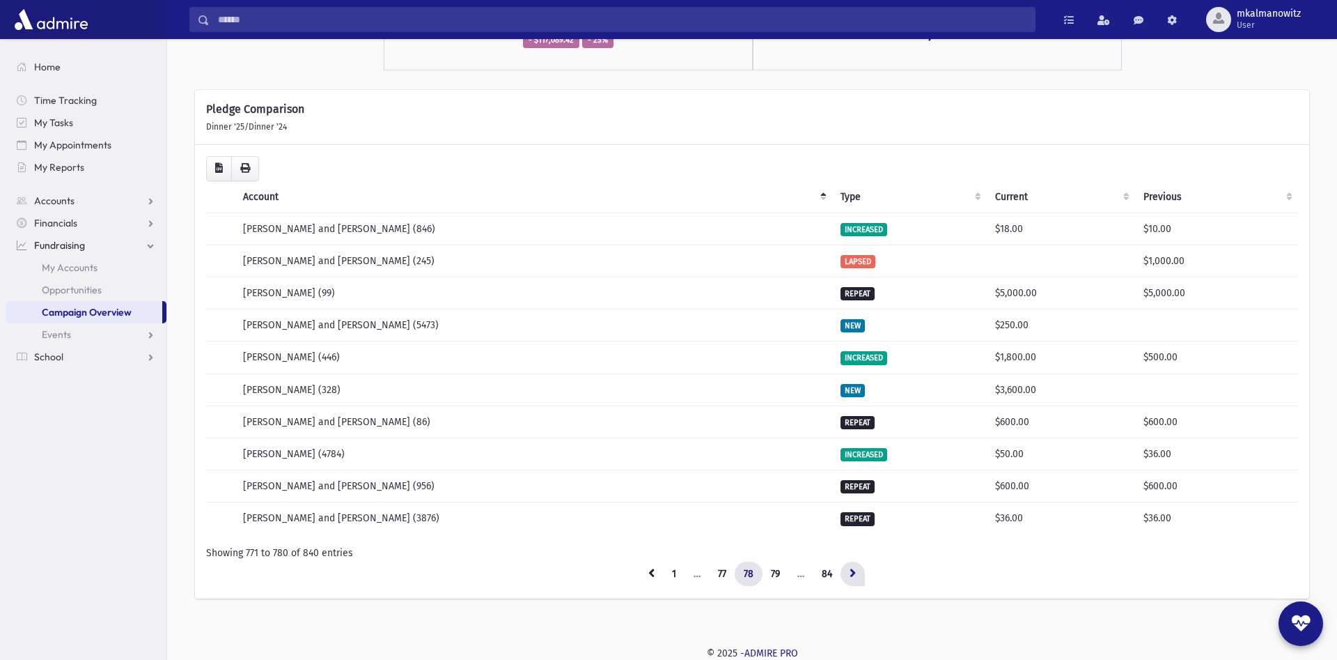
click at [856, 569] on icon at bounding box center [853, 573] width 6 height 10
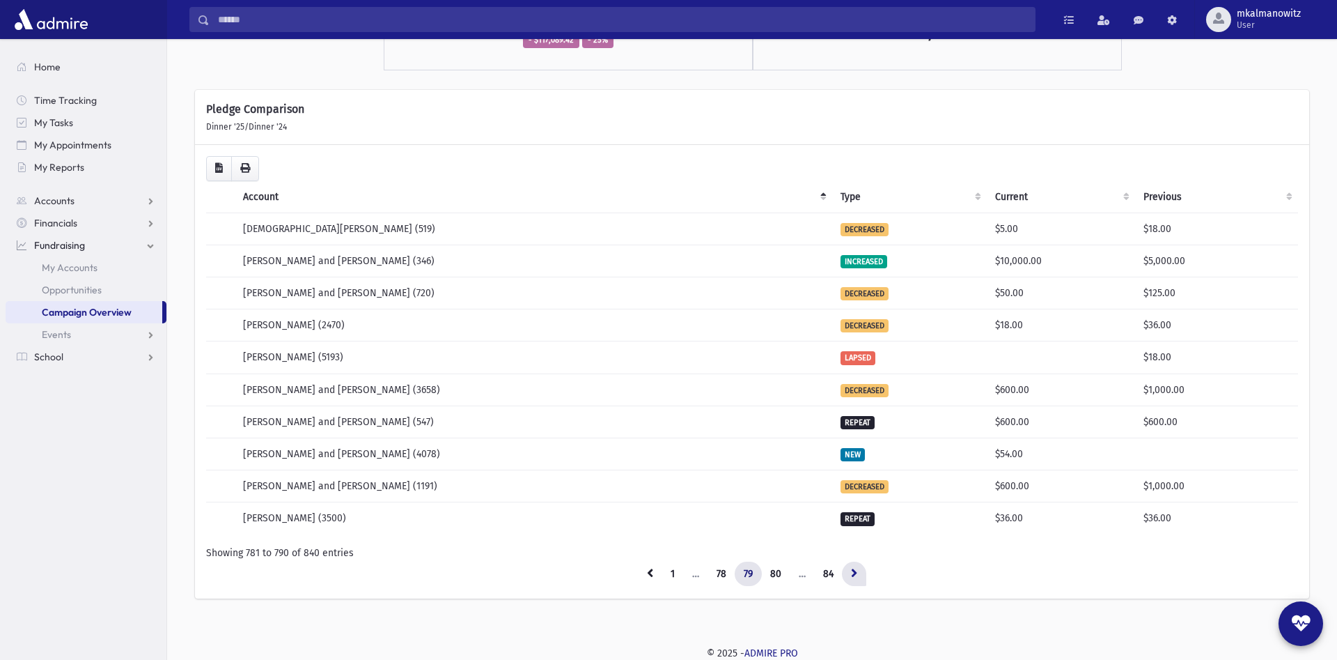
click at [857, 568] on icon at bounding box center [854, 573] width 6 height 10
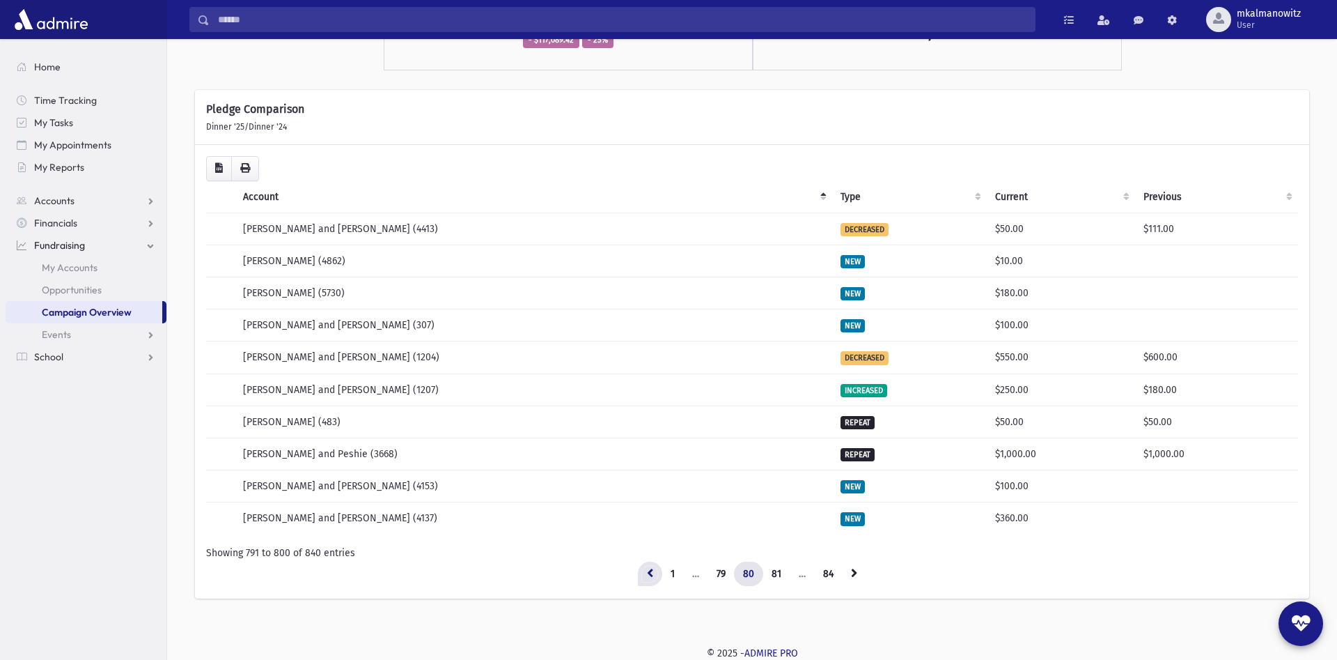
click at [641, 572] on link at bounding box center [650, 573] width 24 height 25
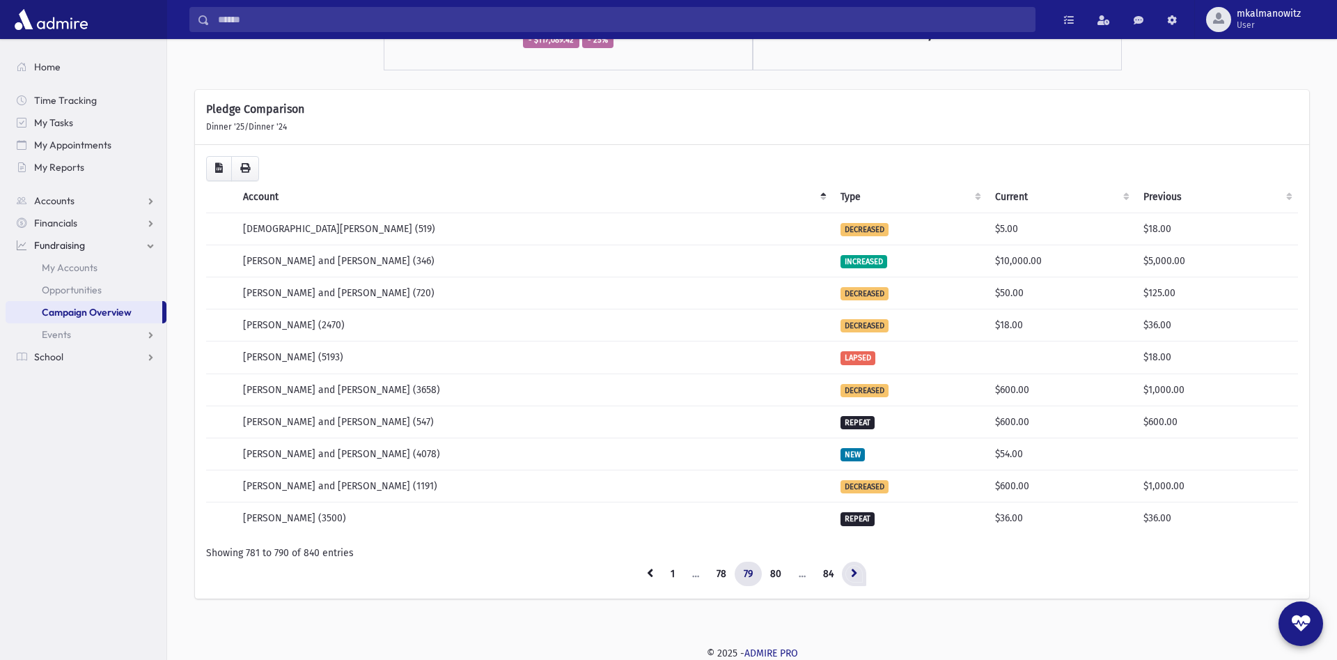
click at [855, 568] on icon at bounding box center [854, 573] width 6 height 10
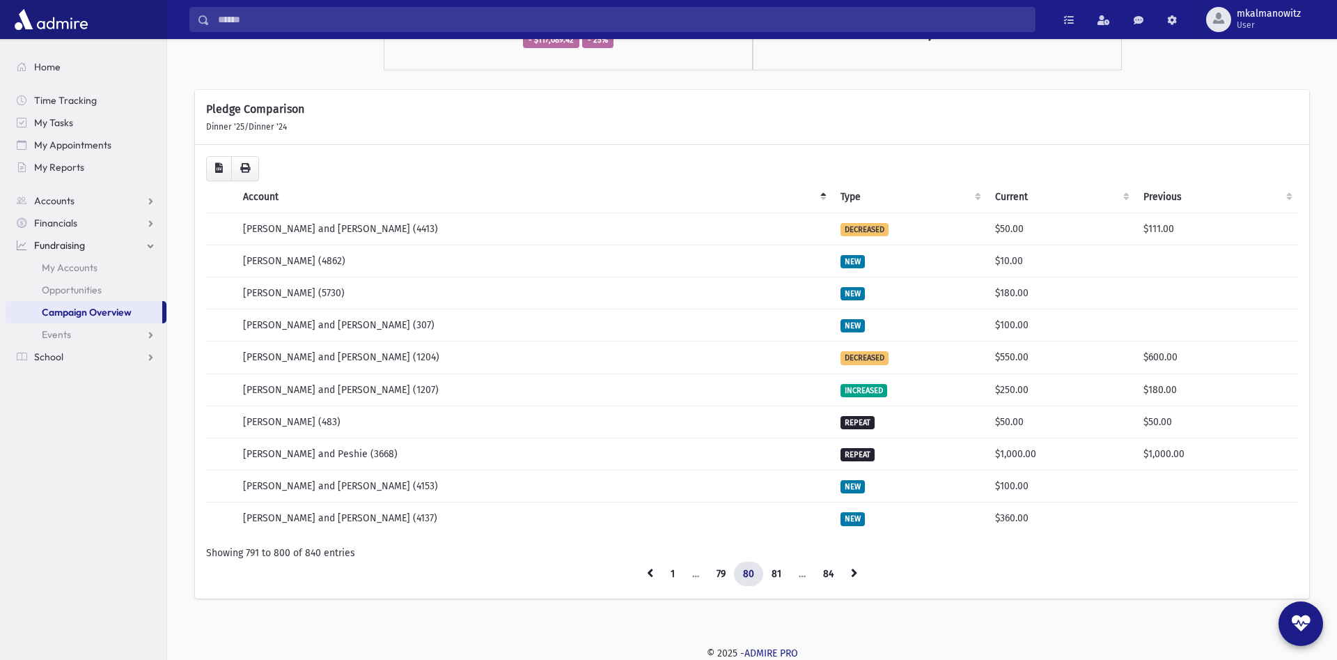
click at [855, 568] on icon at bounding box center [854, 573] width 6 height 10
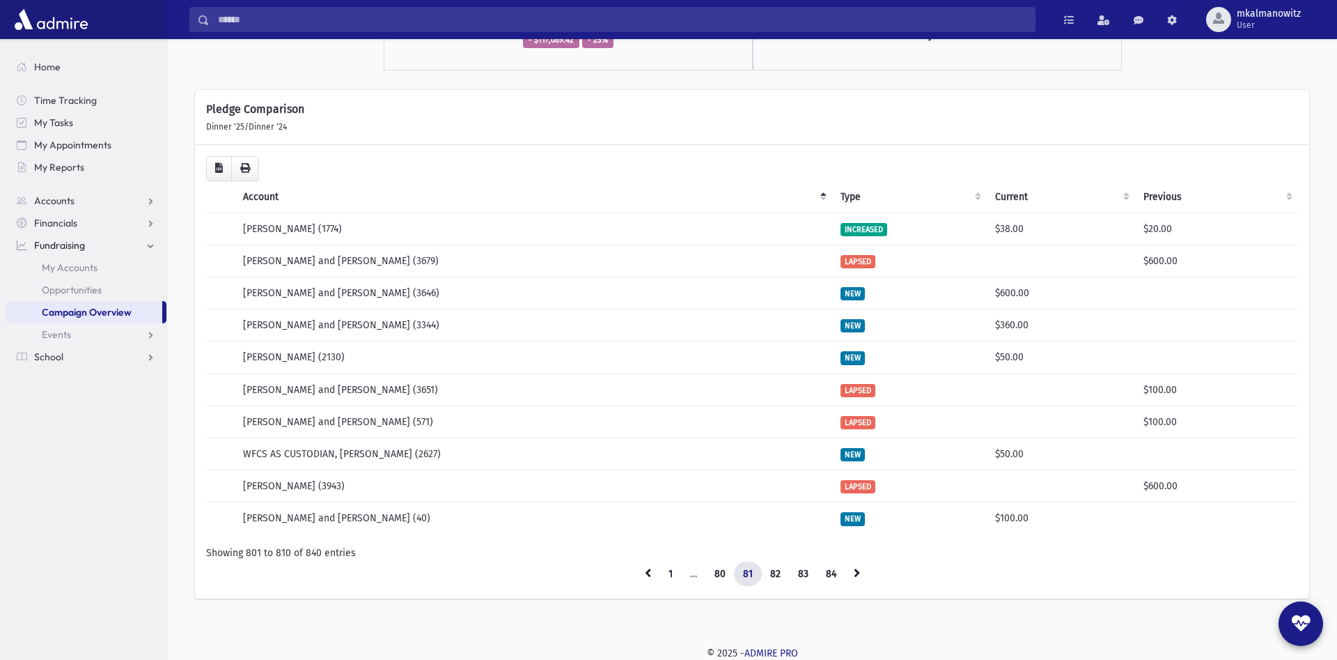
click at [855, 568] on icon at bounding box center [857, 573] width 6 height 10
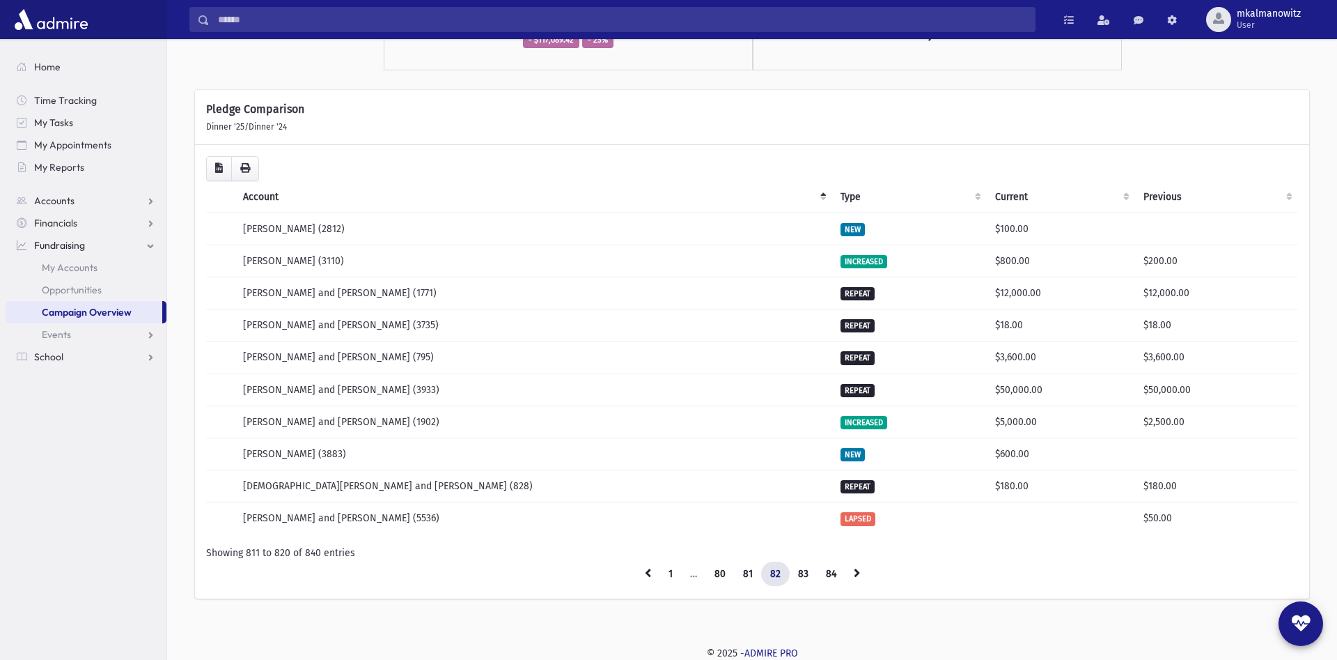
click at [855, 568] on icon at bounding box center [857, 573] width 6 height 10
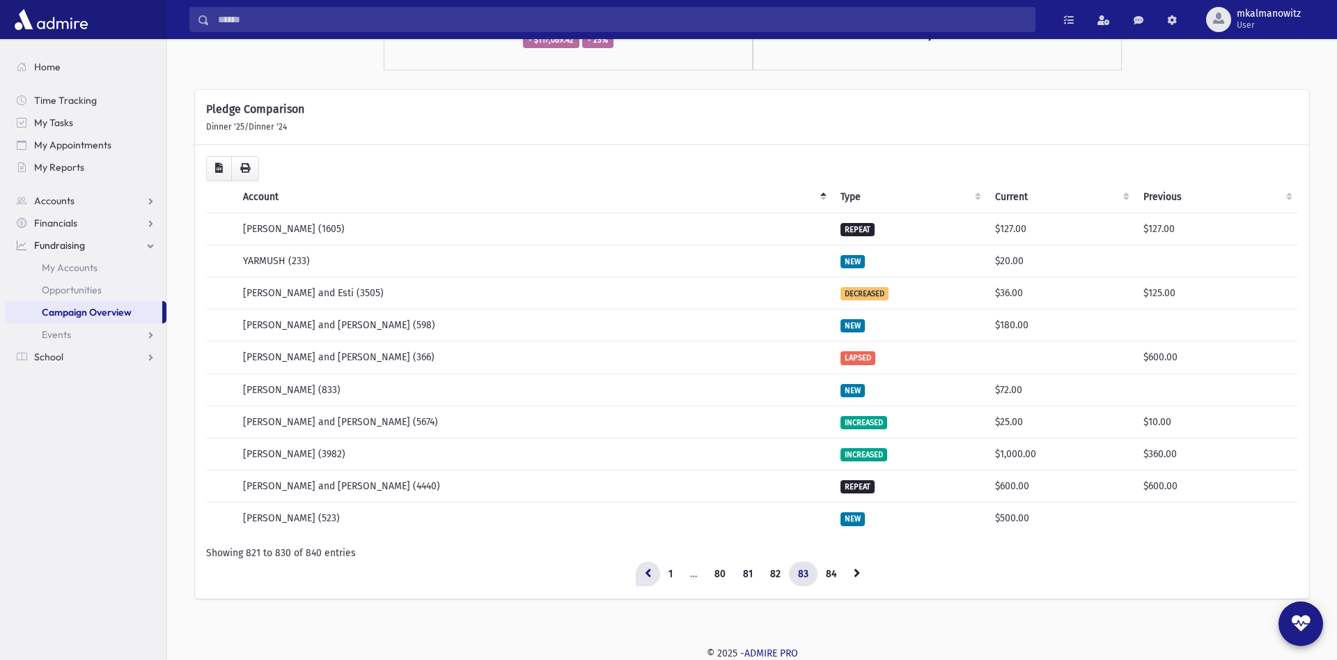
click at [653, 566] on link at bounding box center [648, 573] width 24 height 25
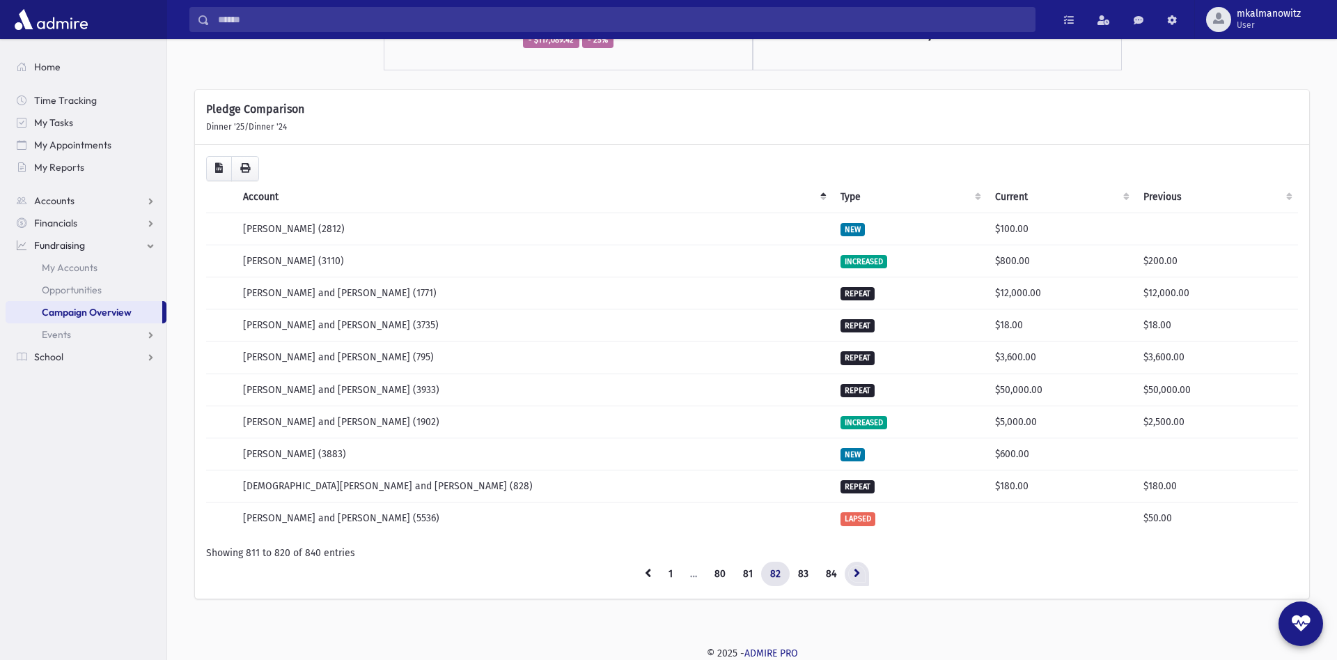
click at [855, 572] on icon at bounding box center [857, 573] width 6 height 10
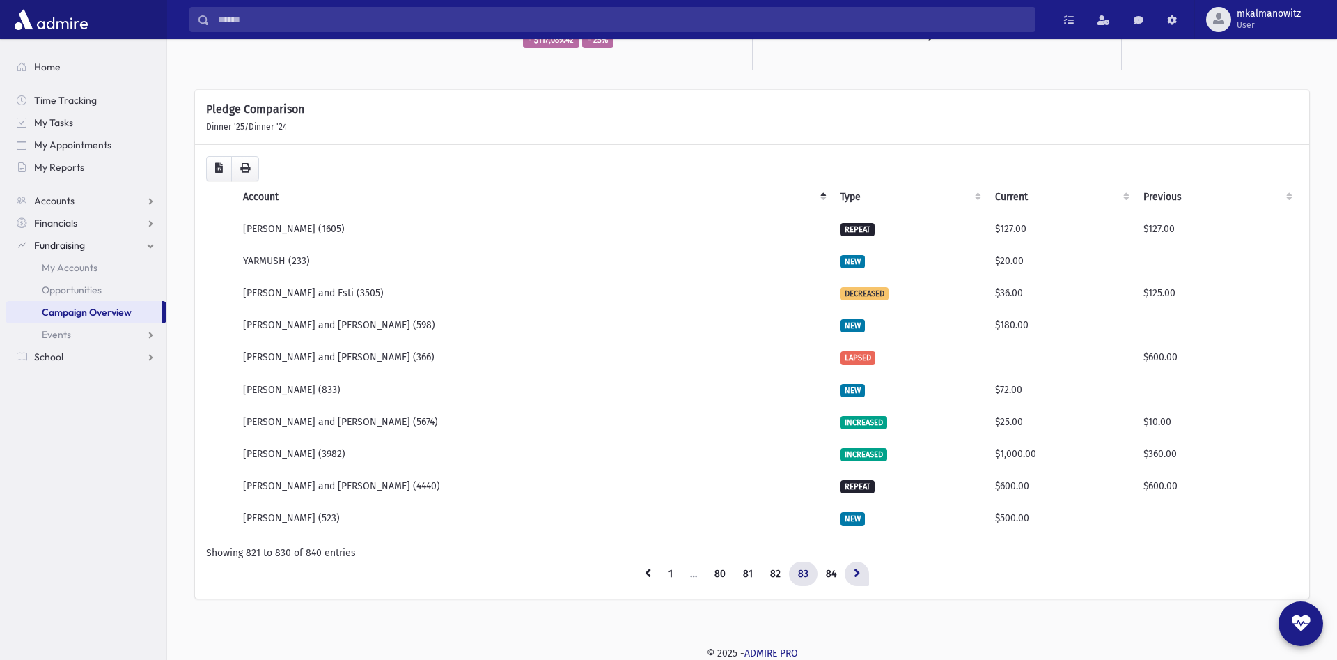
click at [855, 570] on icon at bounding box center [857, 573] width 6 height 10
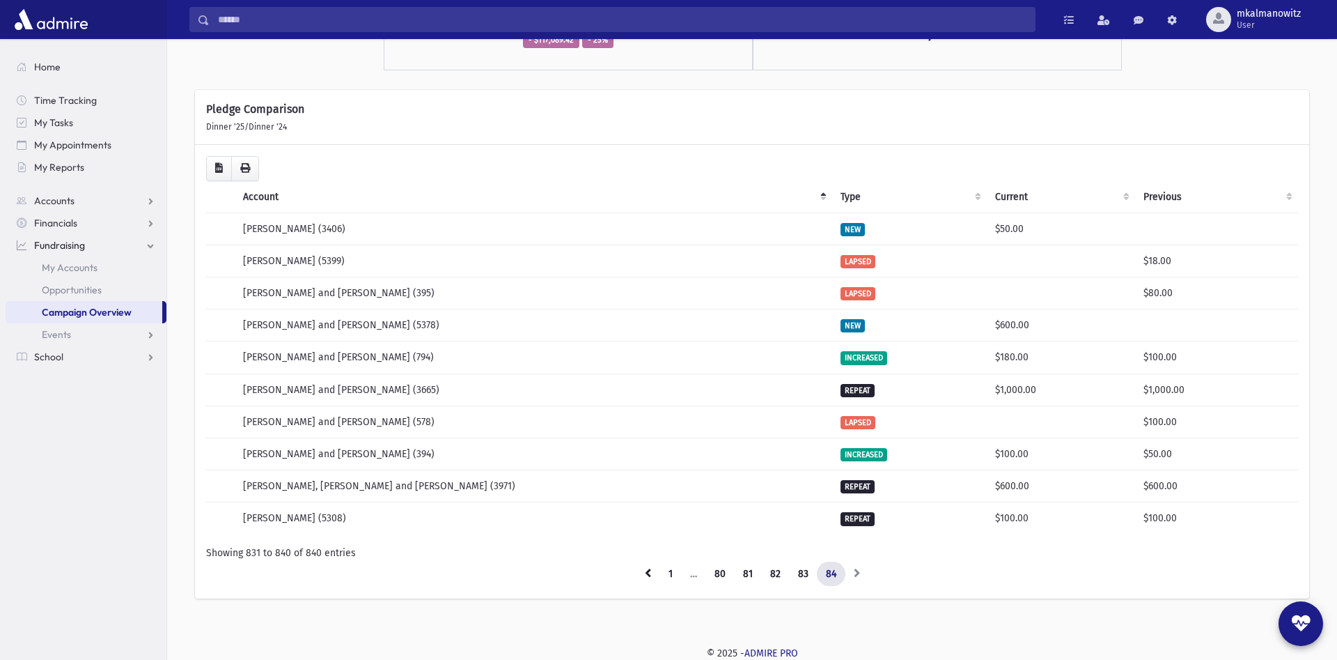
click at [855, 571] on li at bounding box center [857, 573] width 24 height 25
click at [666, 573] on link "1" at bounding box center [671, 573] width 22 height 25
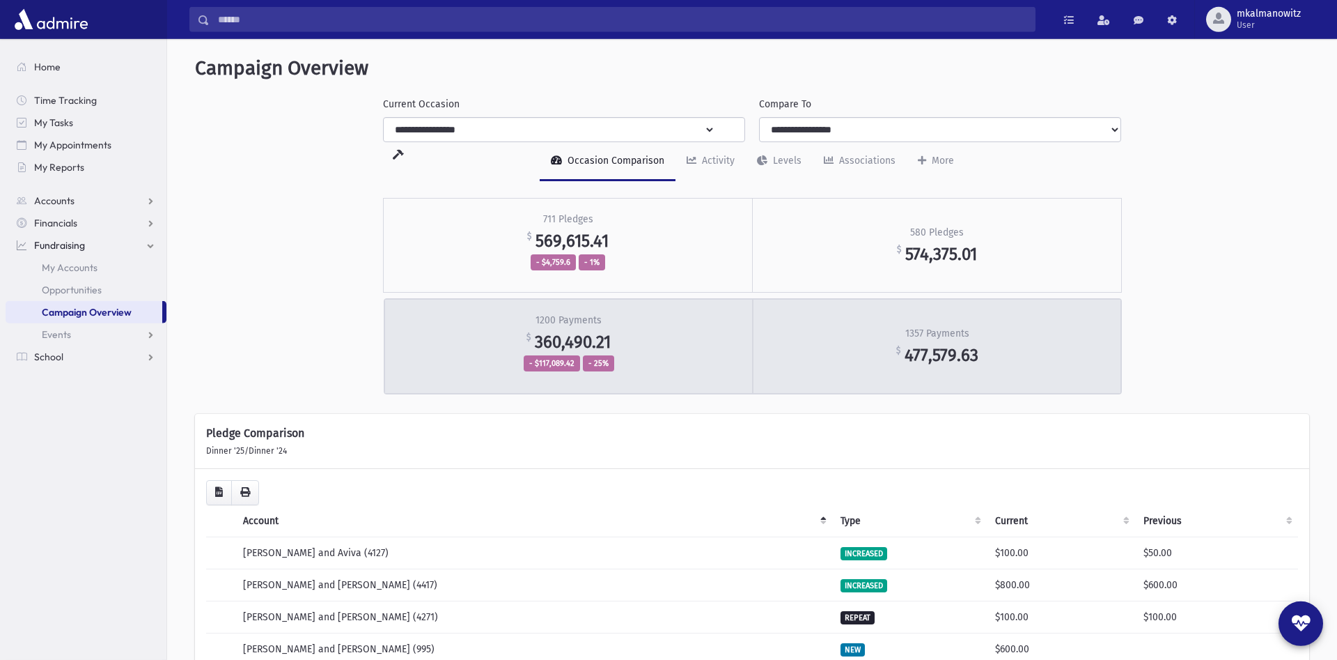
scroll to position [0, 0]
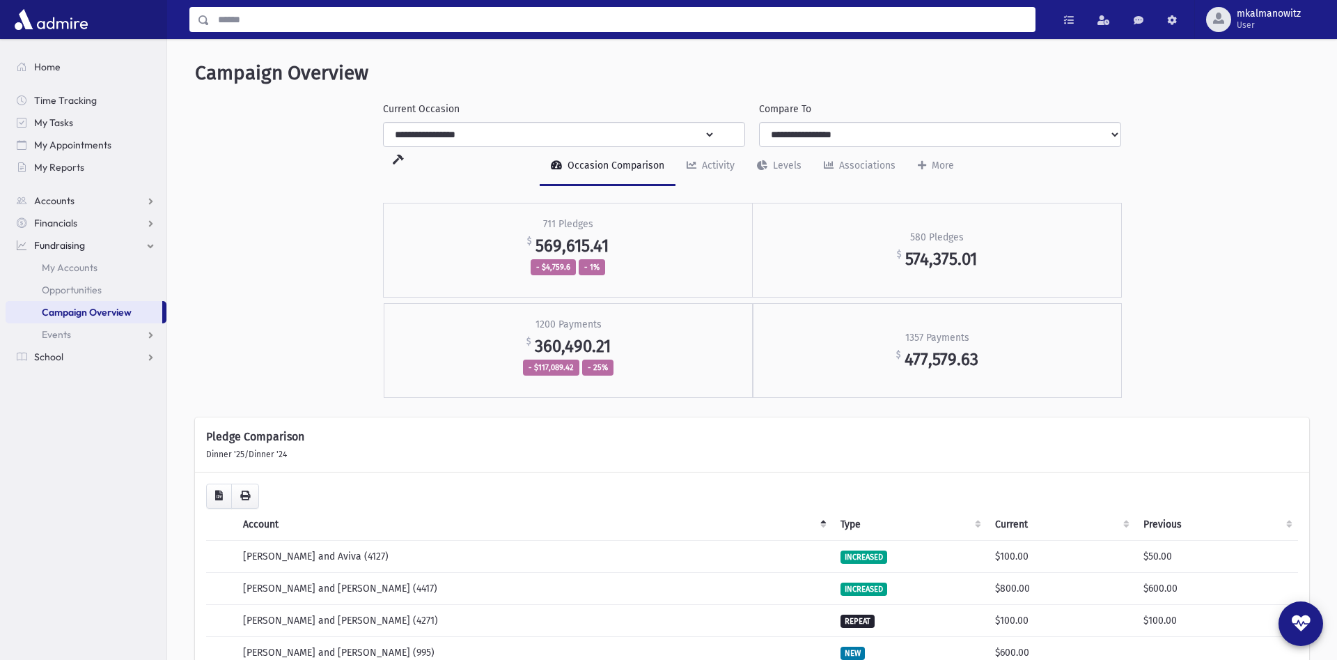
click at [228, 12] on input "Search" at bounding box center [622, 19] width 825 height 25
type input "**********"
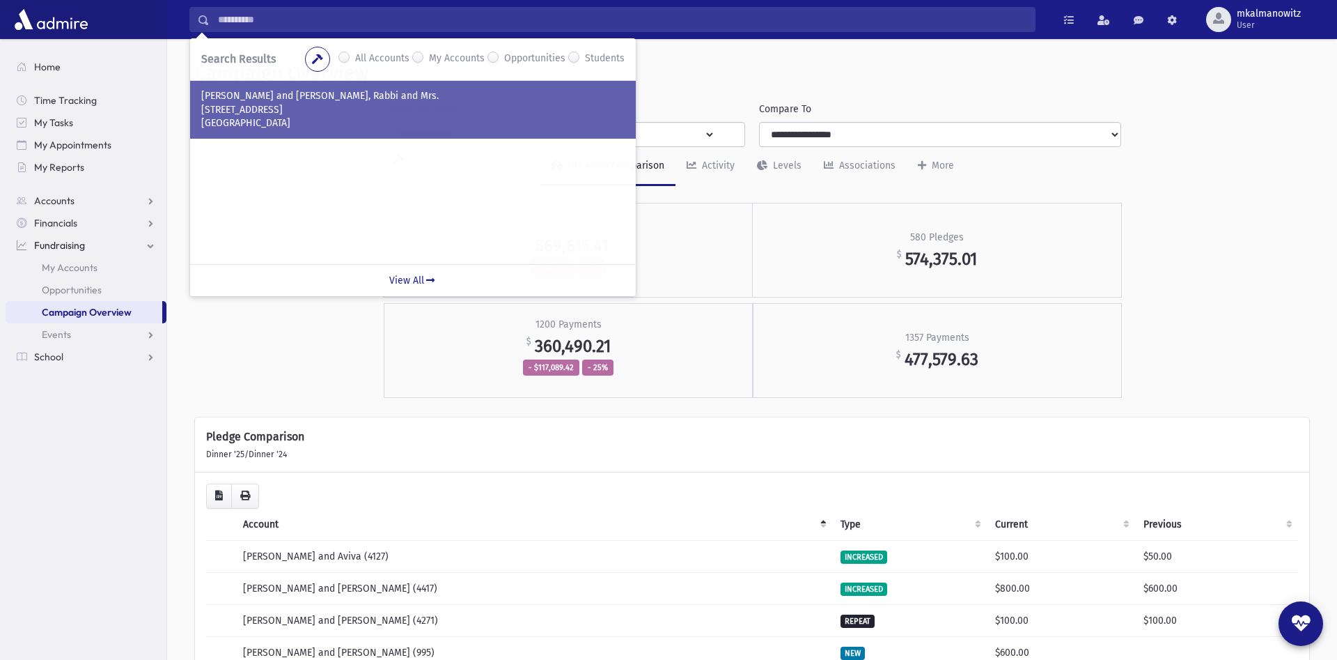
click at [346, 94] on p "ADLER, Shlomo Zalman and Nechama, Rabbi and Mrs." at bounding box center [412, 96] width 423 height 14
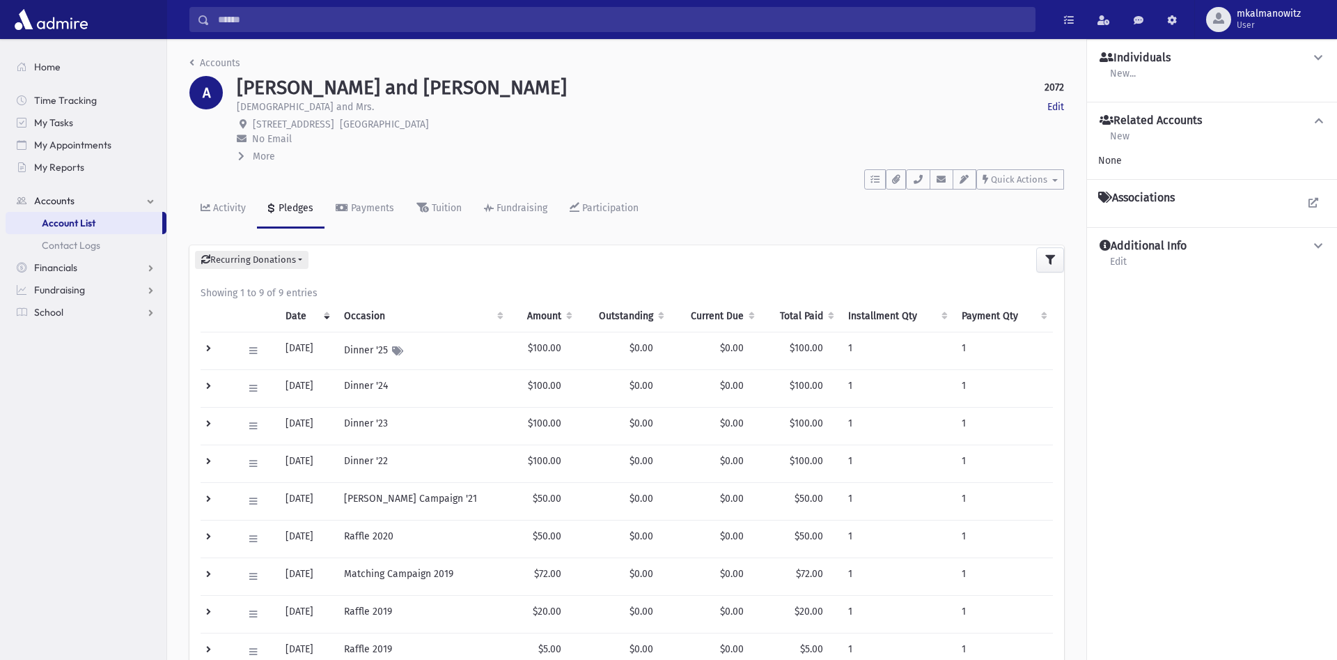
drag, startPoint x: 459, startPoint y: 125, endPoint x: 254, endPoint y: 124, distance: 205.5
click at [254, 124] on p "[STREET_ADDRESS]" at bounding box center [650, 124] width 827 height 15
copy span "[STREET_ADDRESS]"
click at [334, 121] on span "[STREET_ADDRESS]" at bounding box center [293, 124] width 81 height 12
